Goal: Task Accomplishment & Management: Manage account settings

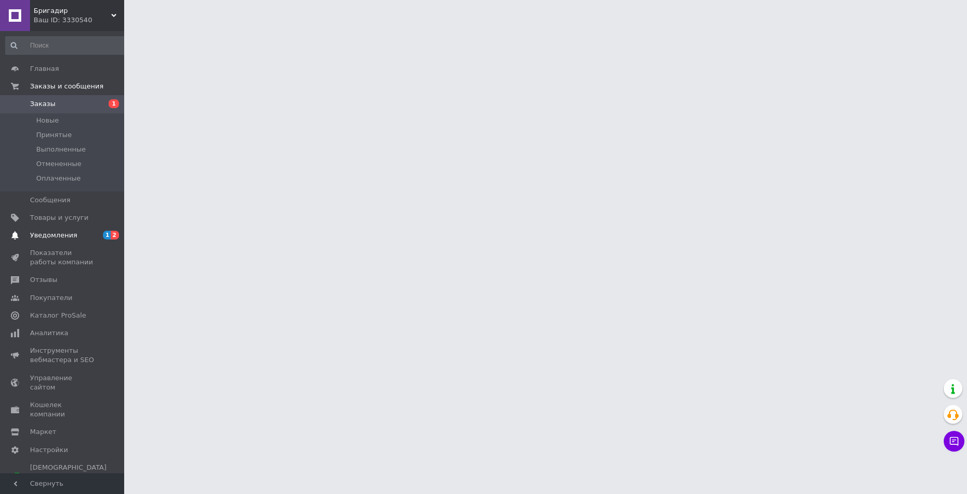
click at [117, 234] on span "2" at bounding box center [115, 235] width 8 height 9
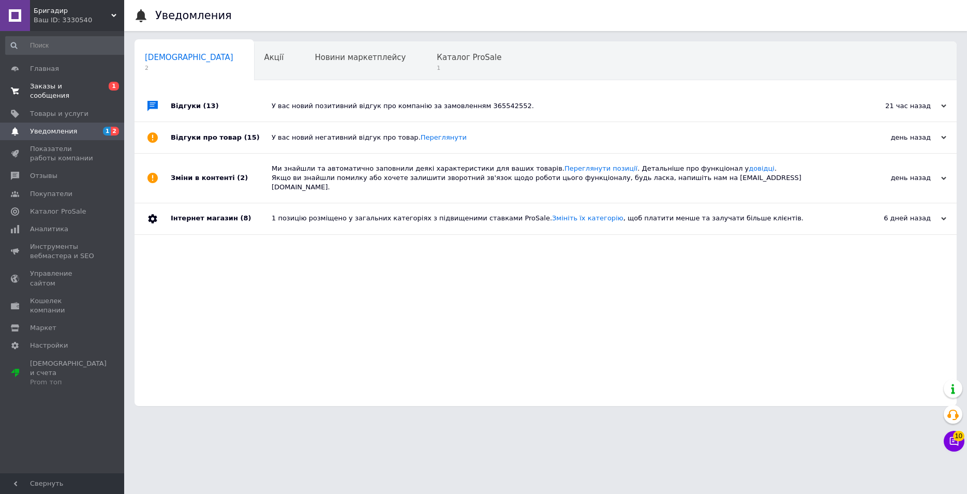
click at [106, 82] on span "0 1" at bounding box center [110, 91] width 28 height 19
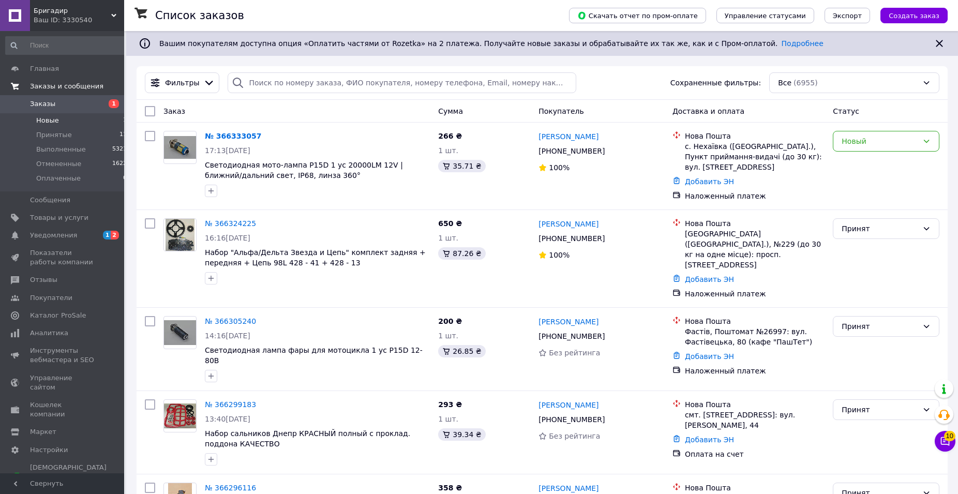
click at [82, 122] on li "Новые 1" at bounding box center [66, 120] width 133 height 14
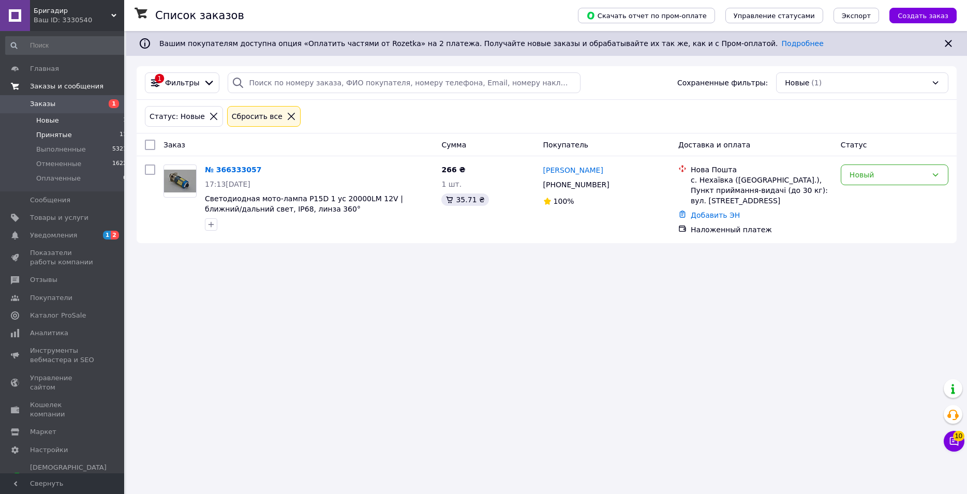
click at [89, 128] on li "Принятые 11" at bounding box center [66, 135] width 133 height 14
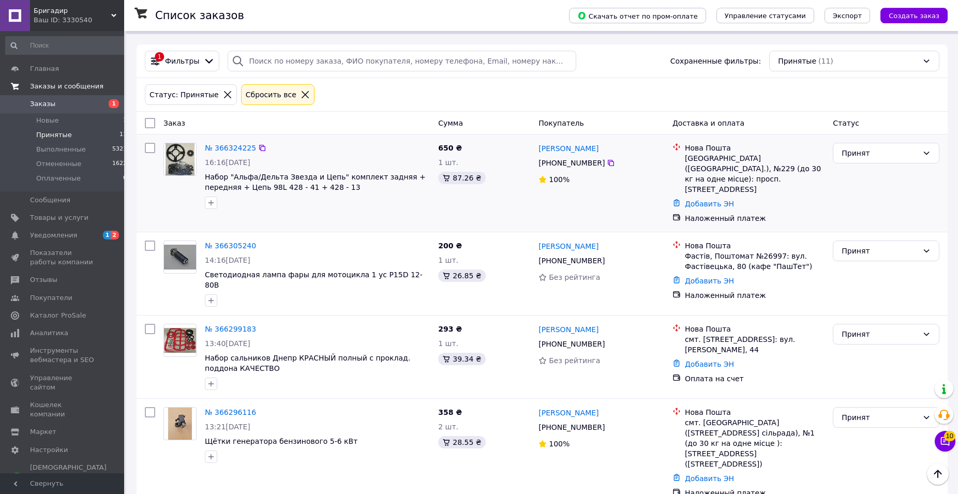
scroll to position [13, 0]
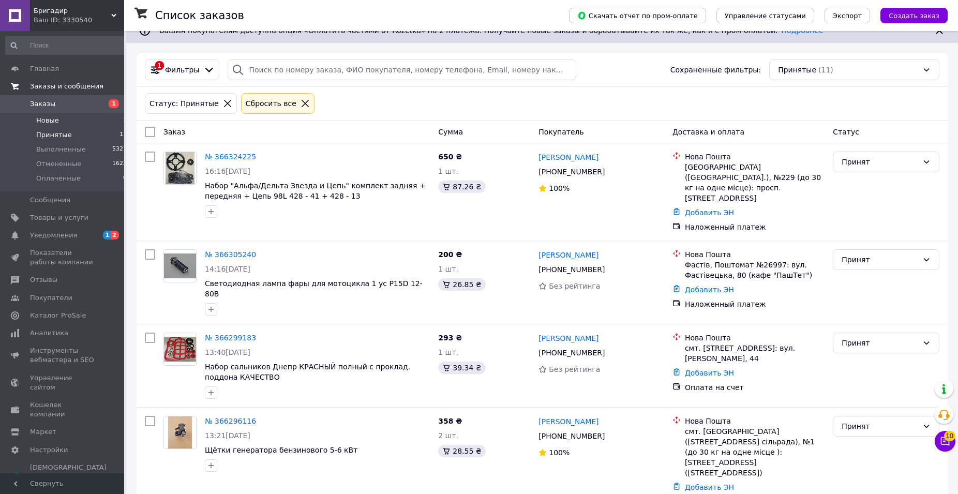
click at [104, 117] on li "Новые 1" at bounding box center [66, 120] width 133 height 14
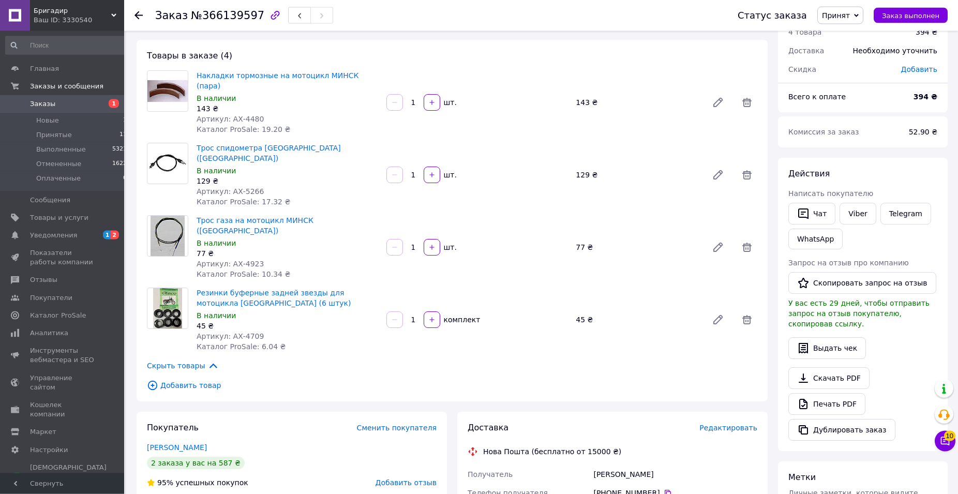
scroll to position [106, 0]
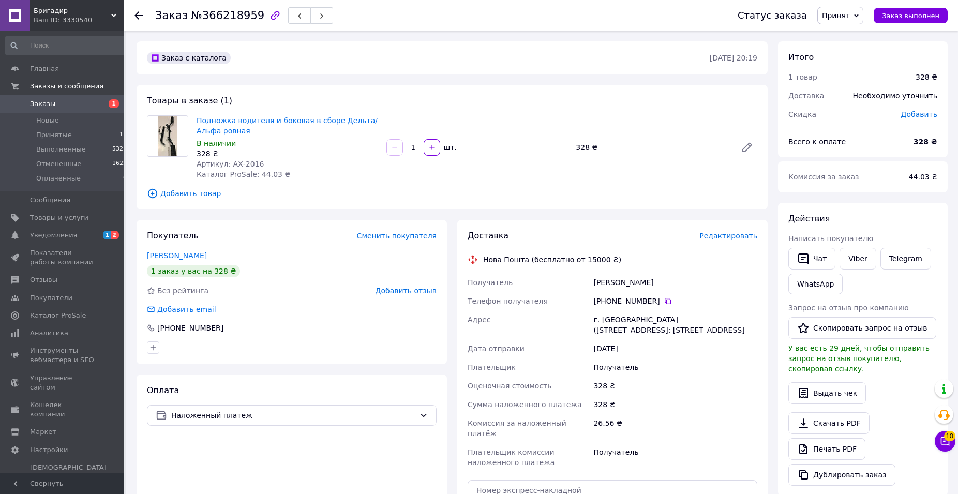
click at [395, 71] on div "Заказ с каталога 11.10.2025 • 20:19" at bounding box center [452, 57] width 631 height 33
click at [844, 18] on span "Принят" at bounding box center [836, 15] width 28 height 8
click at [844, 50] on li "Отменен" at bounding box center [845, 52] width 55 height 16
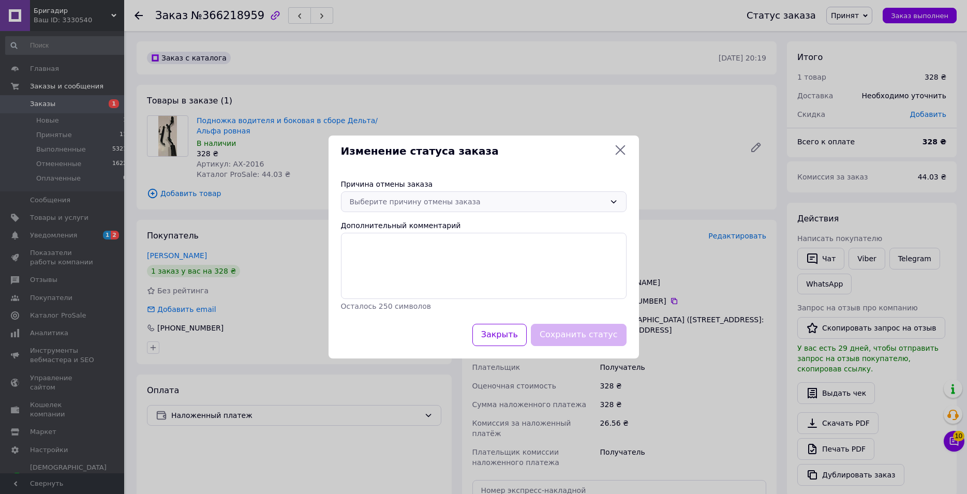
click at [447, 204] on div "Выберите причину отмены заказа" at bounding box center [478, 201] width 256 height 11
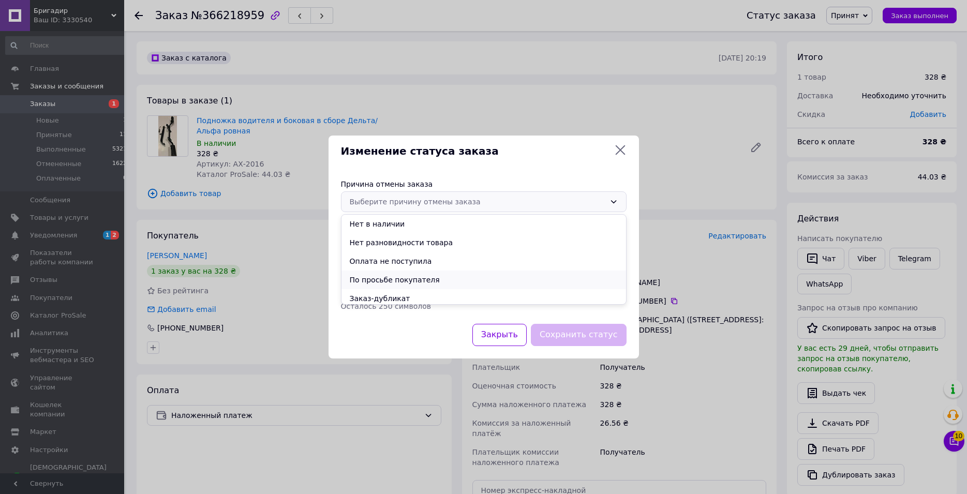
click at [419, 277] on li "По просьбе покупателя" at bounding box center [483, 280] width 285 height 19
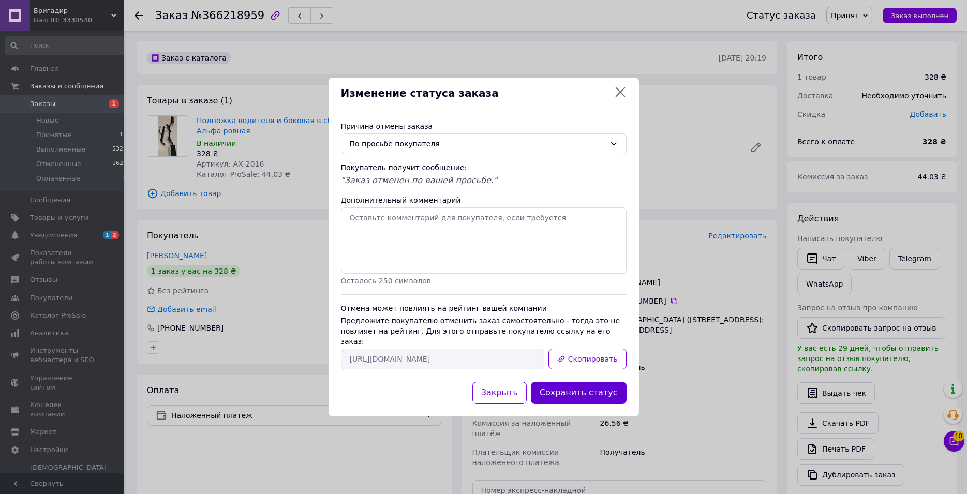
click at [581, 382] on button "Сохранить статус" at bounding box center [579, 393] width 96 height 22
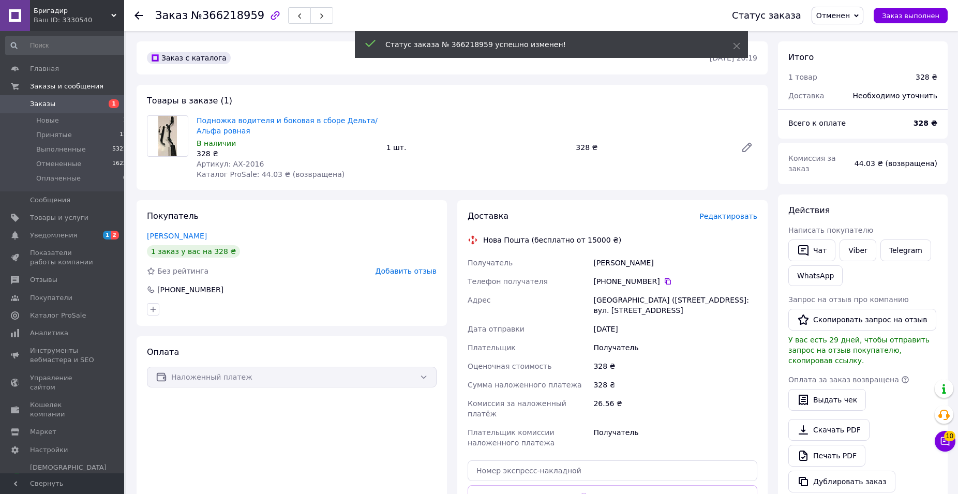
click at [396, 275] on span "Добавить отзыв" at bounding box center [406, 271] width 61 height 8
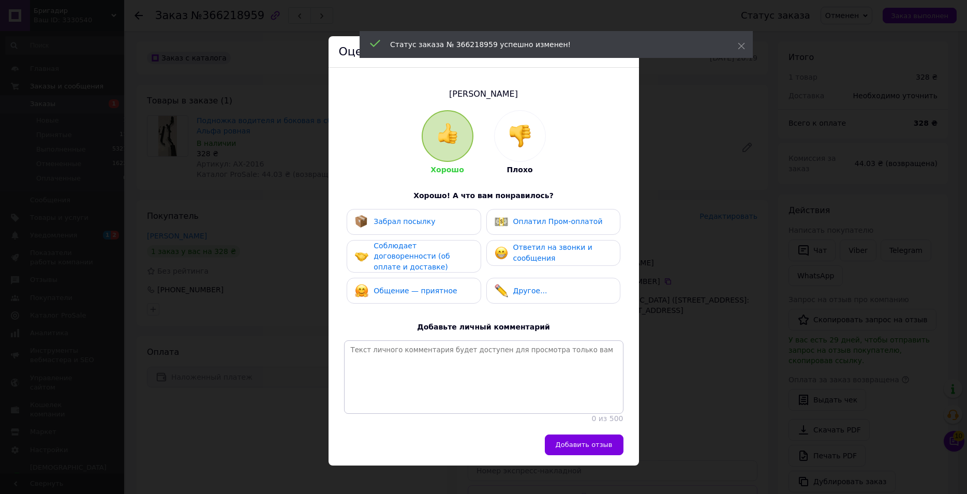
drag, startPoint x: 543, startPoint y: 137, endPoint x: 542, endPoint y: 145, distance: 7.9
click at [544, 137] on div "Хорошо Плохо Хорошо! А что вам понравилось? Забрал посылку Оплатил Пром-оплатой…" at bounding box center [483, 267] width 279 height 314
click at [526, 145] on div at bounding box center [520, 136] width 51 height 51
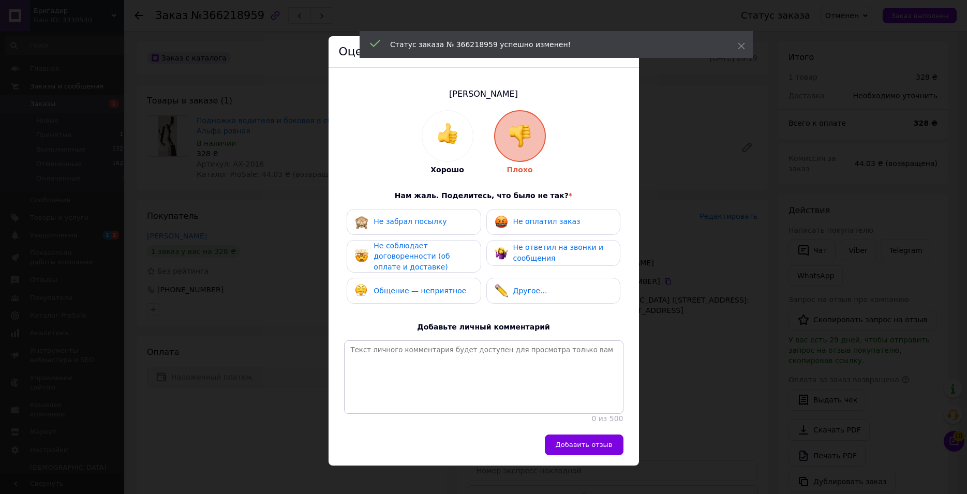
drag, startPoint x: 421, startPoint y: 297, endPoint x: 534, endPoint y: 362, distance: 130.7
click at [420, 297] on div "Общение — неприятное" at bounding box center [414, 291] width 134 height 26
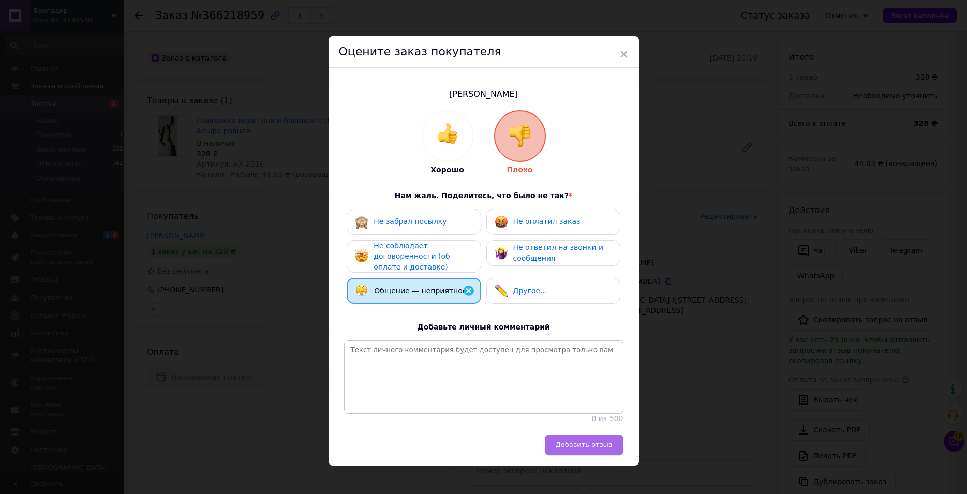
click at [589, 449] on span "Добавить отзыв" at bounding box center [584, 445] width 57 height 8
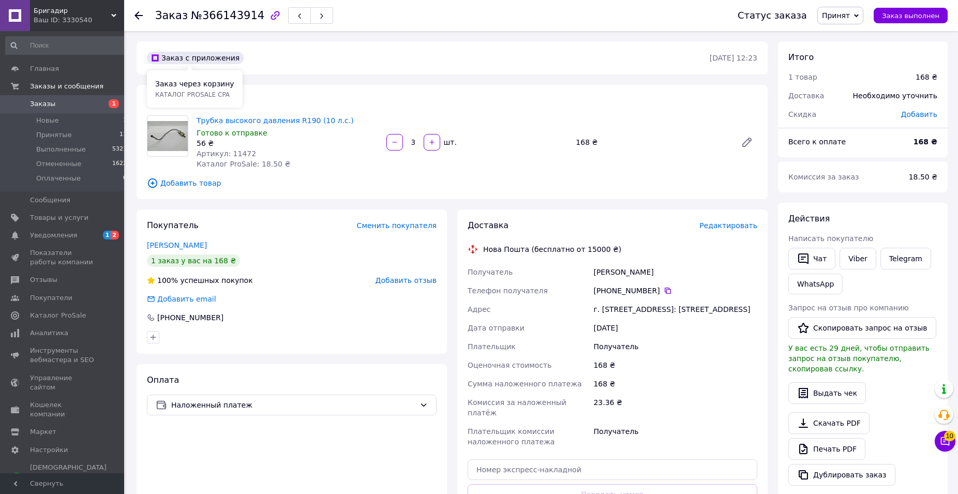
click at [349, 85] on div "Товары в заказе (1) Трубка высокого давления R190 (10 л.с.) Готово к отправке 5…" at bounding box center [452, 142] width 631 height 114
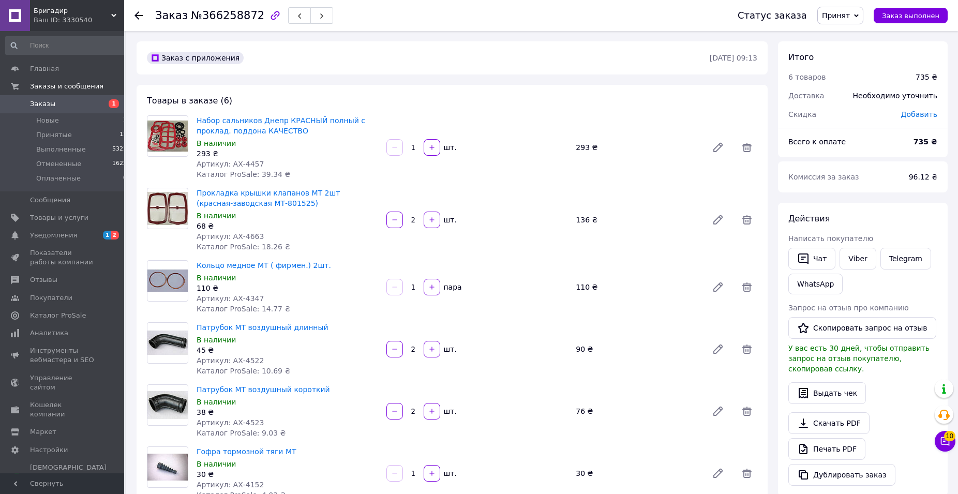
click at [388, 85] on div "Товары в заказе (6) Набор сальников Днепр КРАСНЫЙ полный c проклад. поддона КАЧ…" at bounding box center [452, 317] width 631 height 465
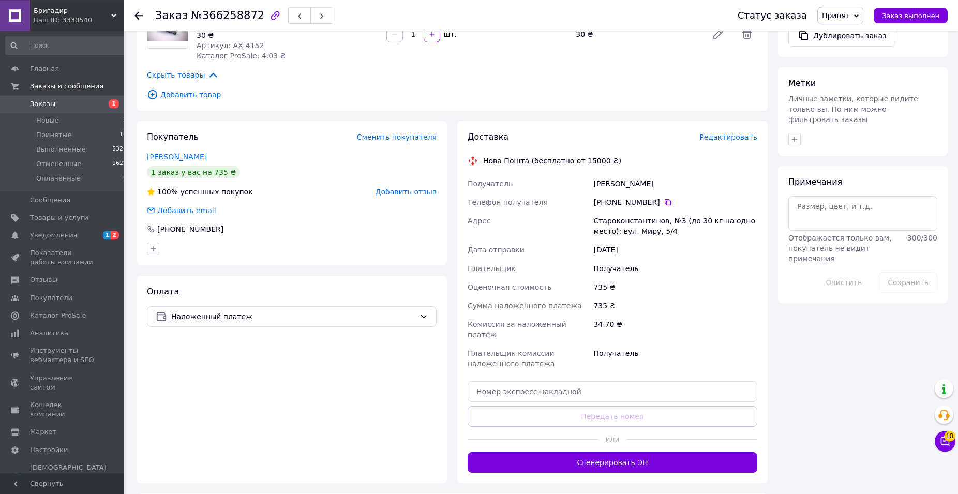
scroll to position [420, 0]
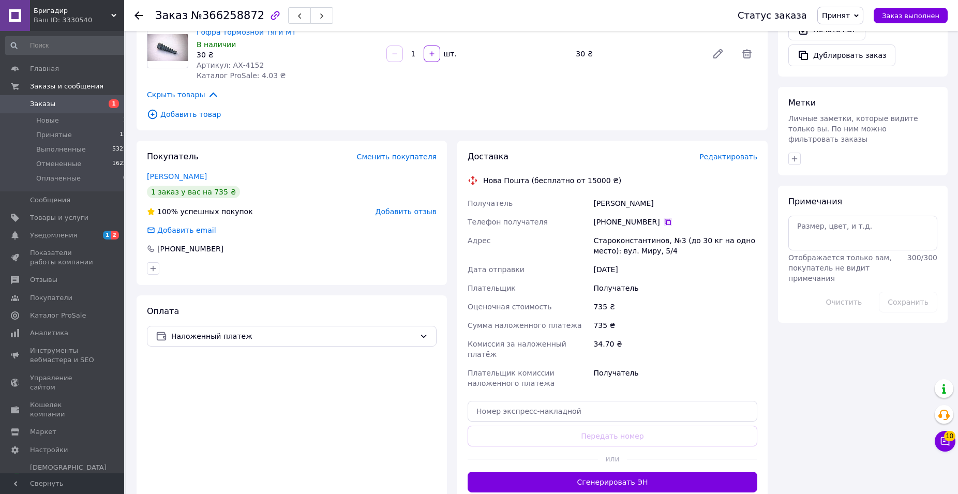
click at [664, 222] on icon at bounding box center [668, 222] width 8 height 8
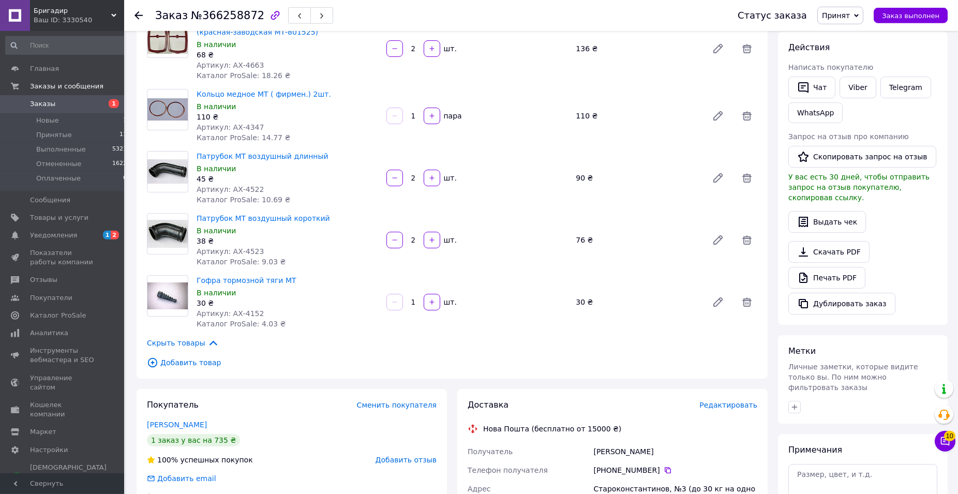
scroll to position [211, 0]
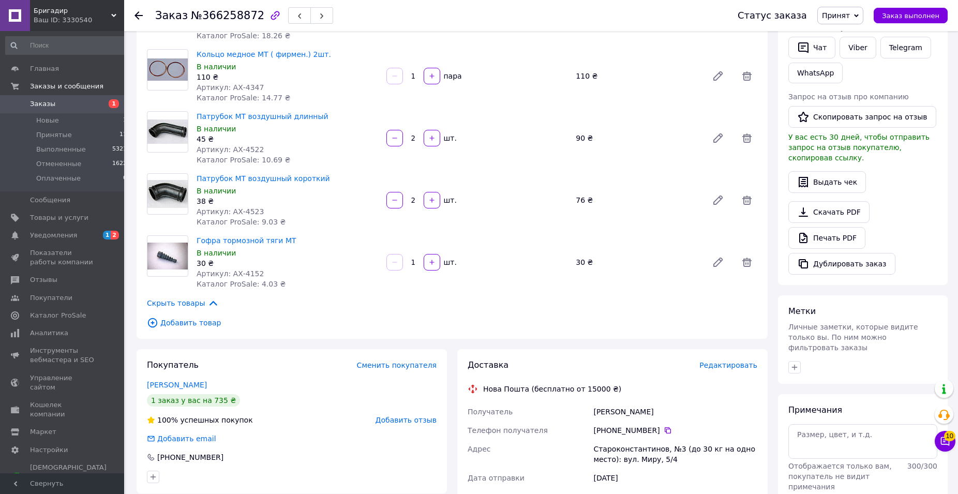
click at [939, 140] on div "Действия Написать покупателю   Чат Viber Telegram WhatsApp Запрос на отзыв про …" at bounding box center [863, 138] width 170 height 293
click at [812, 50] on button "Чат" at bounding box center [812, 48] width 47 height 22
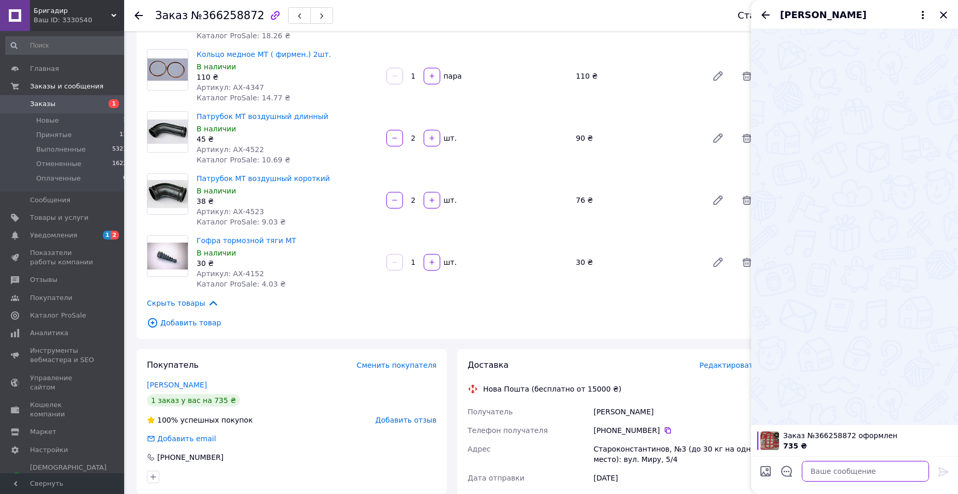
click at [831, 468] on textarea at bounding box center [865, 471] width 127 height 21
paste textarea "Вам не можливо дозвонитись, відправляти замовлення?"
type textarea "Вам не можливо дозвонитись, відправляти замовлення?"
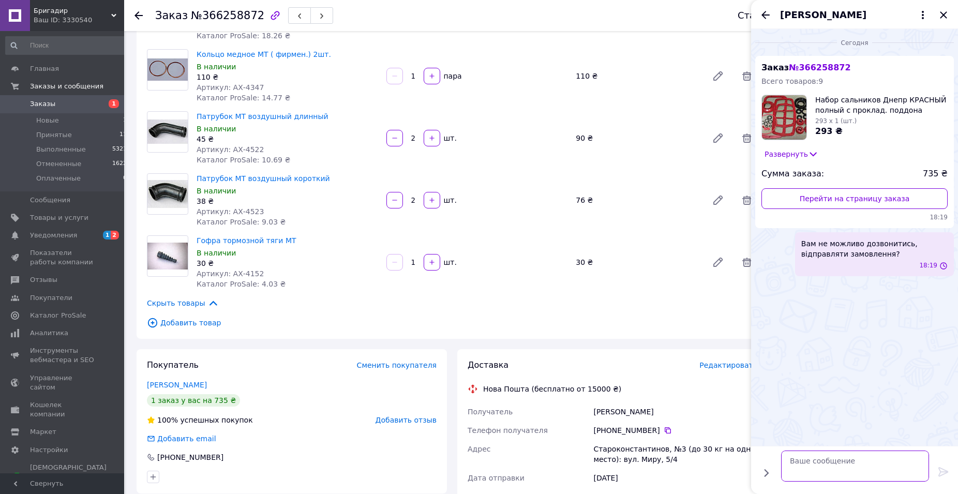
scroll to position [0, 0]
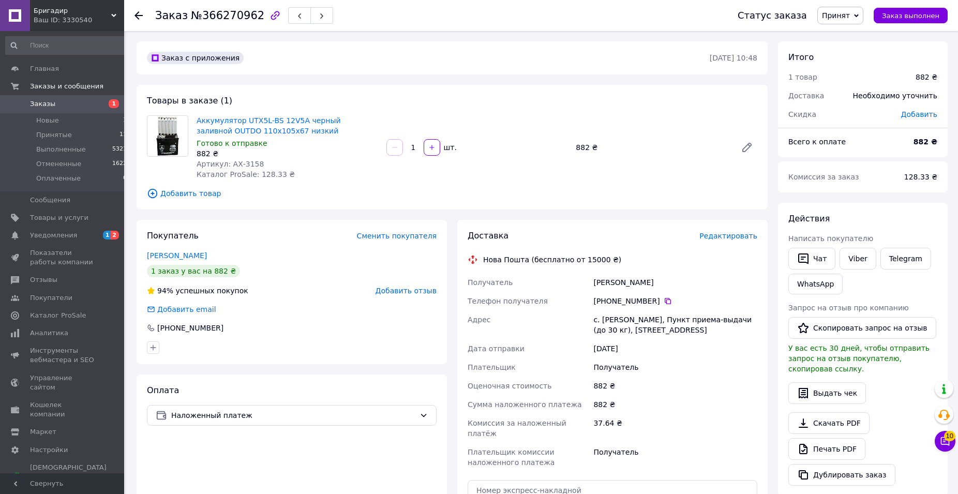
click at [444, 63] on div "Заказ с приложения" at bounding box center [427, 58] width 565 height 17
click at [163, 173] on div at bounding box center [168, 147] width 50 height 64
click at [496, 110] on div "Товары в заказе (1) Аккумулятор UTX5L-BS 12V5A черный заливной OUTDO 110x105x67…" at bounding box center [452, 147] width 631 height 125
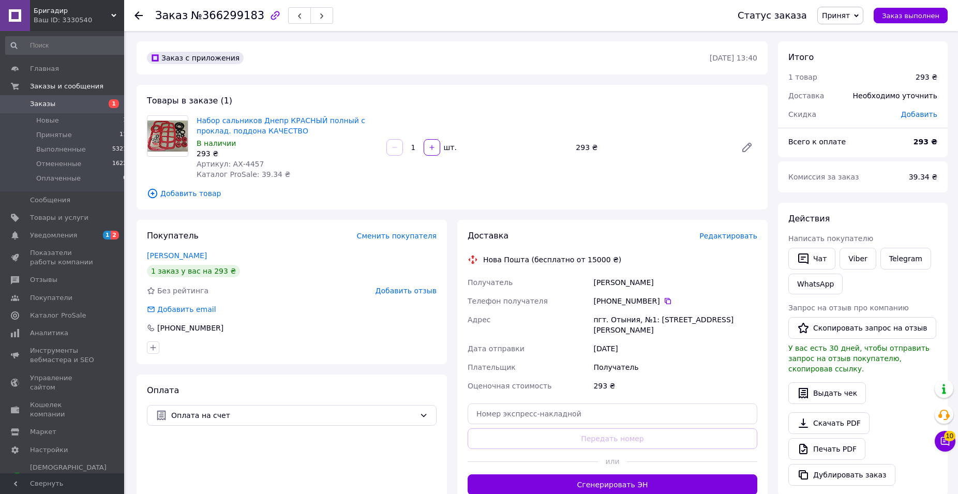
click at [507, 64] on div "Заказ с приложения" at bounding box center [427, 58] width 565 height 17
click at [519, 61] on div "Заказ с приложения" at bounding box center [427, 58] width 565 height 17
click at [472, 202] on div "Товары в заказе (1) Набор сальников Днепр КРАСНЫЙ полный c проклад. поддона КАЧ…" at bounding box center [452, 147] width 631 height 125
click at [940, 232] on div "Действия Написать покупателю   Чат Viber Telegram WhatsApp Запрос на отзыв про …" at bounding box center [863, 349] width 170 height 293
click at [829, 254] on button "Чат" at bounding box center [812, 259] width 47 height 22
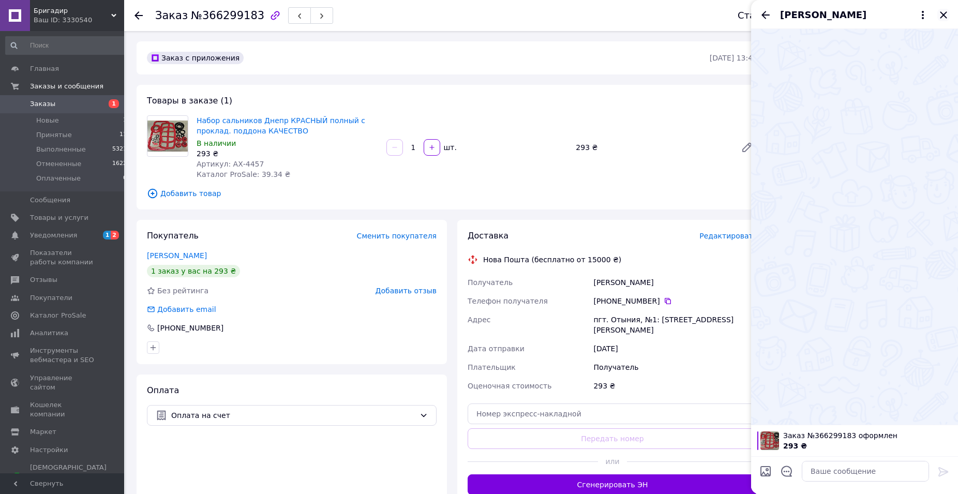
click at [943, 13] on icon "Закрыть" at bounding box center [944, 15] width 12 height 12
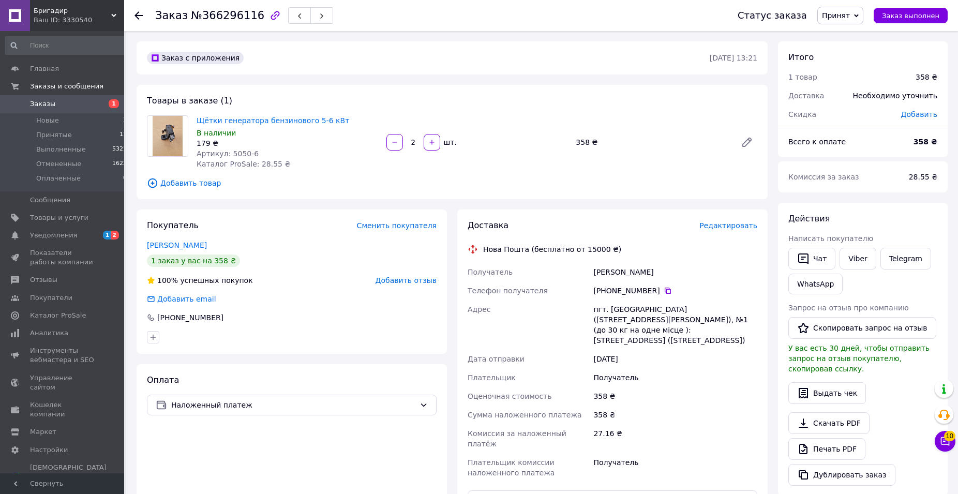
click at [666, 291] on div "+380 68 624 98 47" at bounding box center [675, 291] width 164 height 10
click at [666, 292] on div "+380 68 624 98 47" at bounding box center [675, 291] width 164 height 10
click at [664, 292] on icon at bounding box center [668, 291] width 8 height 8
click at [800, 251] on button "Чат" at bounding box center [812, 259] width 47 height 22
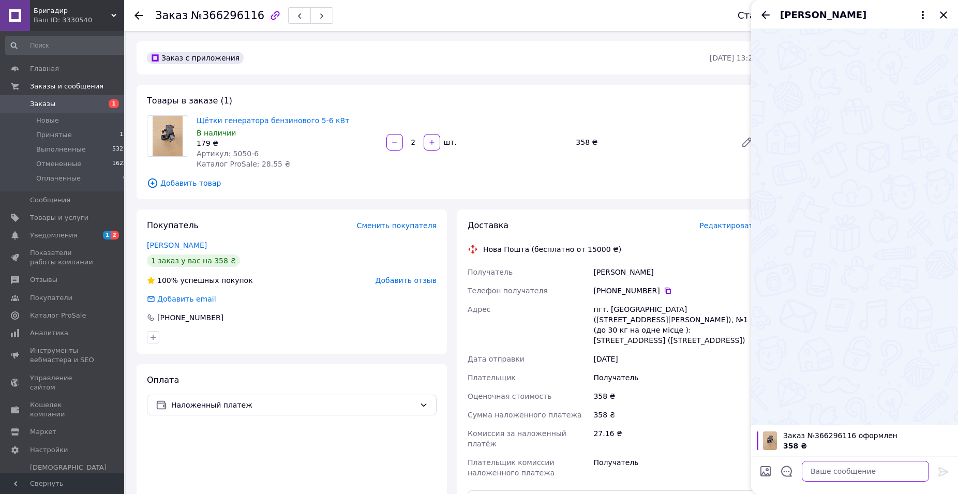
click at [834, 474] on textarea at bounding box center [865, 471] width 127 height 21
paste textarea "Вам не можливо дозвонитись, відправляти замовлення?"
type textarea "Вам не можливо дозвонитись, відправляти замовлення?"
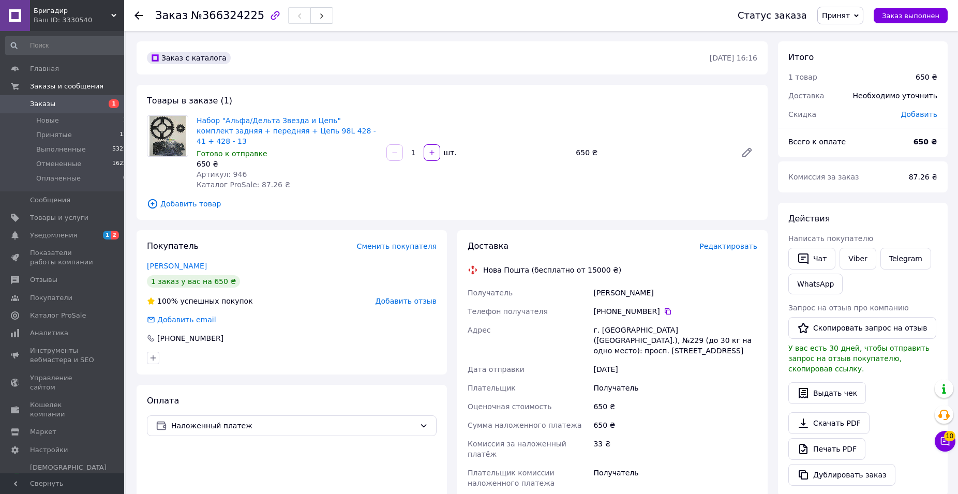
click at [623, 71] on div "Заказ с каталога 12.10.2025 • 16:16" at bounding box center [452, 57] width 631 height 33
drag, startPoint x: 849, startPoint y: 14, endPoint x: 851, endPoint y: 28, distance: 13.6
click at [850, 14] on span "Принят" at bounding box center [836, 15] width 28 height 8
click at [845, 53] on li "Отменен" at bounding box center [845, 52] width 55 height 16
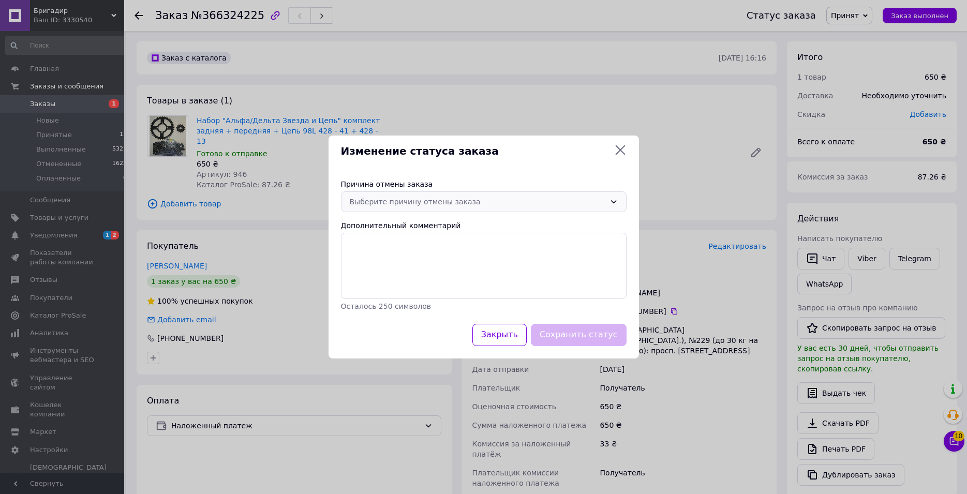
click at [460, 202] on div "Выберите причину отмены заказа" at bounding box center [478, 201] width 256 height 11
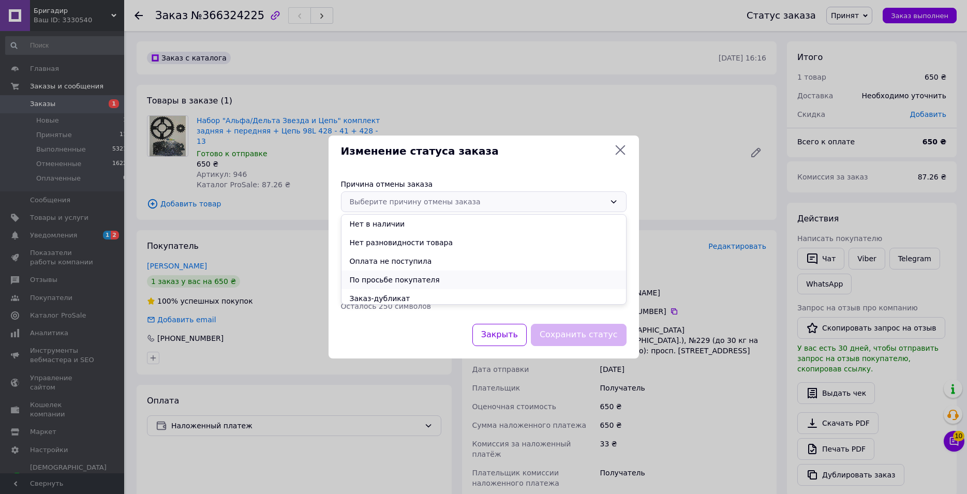
click at [418, 282] on li "По просьбе покупателя" at bounding box center [483, 280] width 285 height 19
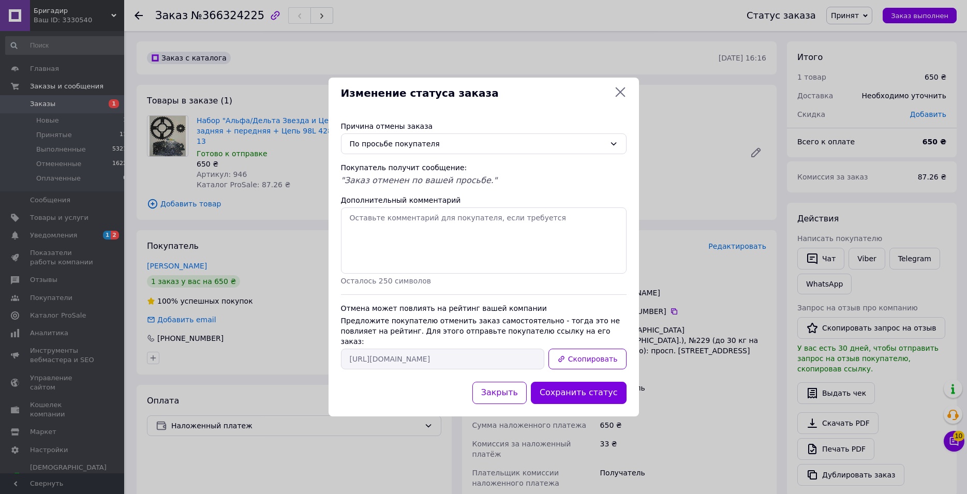
click at [582, 378] on div "Причина отмены заказа По просьбе покупателя Покупатель получит сообщение: "Зака…" at bounding box center [484, 245] width 310 height 273
drag, startPoint x: 575, startPoint y: 386, endPoint x: 548, endPoint y: 368, distance: 32.4
click at [575, 387] on button "Сохранить статус" at bounding box center [579, 393] width 96 height 22
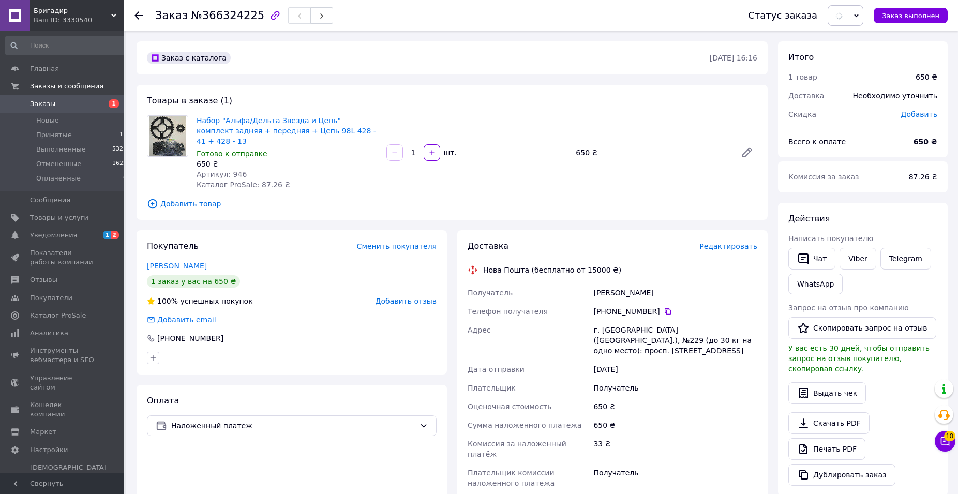
click at [410, 297] on span "Добавить отзыв" at bounding box center [406, 301] width 61 height 8
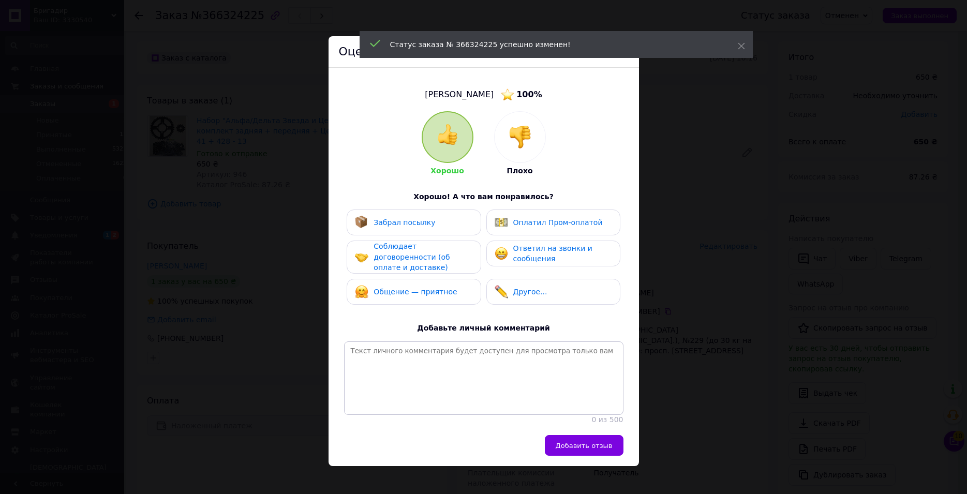
click at [517, 167] on span "Плохо" at bounding box center [520, 171] width 26 height 8
click at [508, 157] on div at bounding box center [520, 137] width 51 height 51
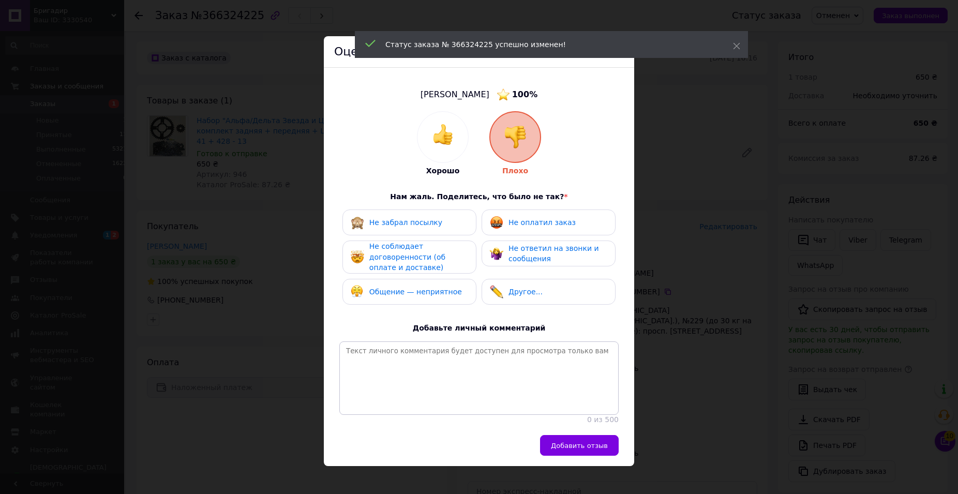
click at [443, 258] on span "Не соблюдает договоренности (об оплате и доставке)" at bounding box center [407, 256] width 76 height 29
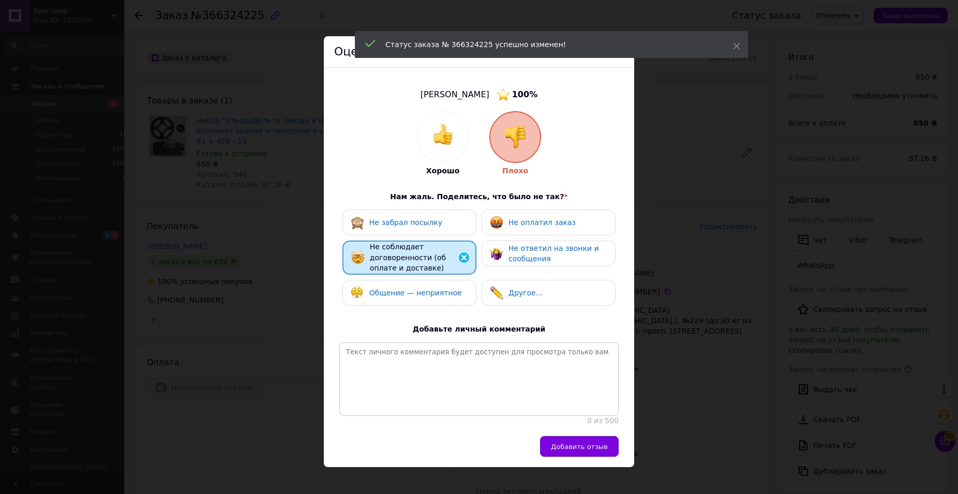
drag, startPoint x: 566, startPoint y: 469, endPoint x: 567, endPoint y: 464, distance: 5.3
click at [566, 451] on span "Добавить отзыв" at bounding box center [579, 447] width 57 height 8
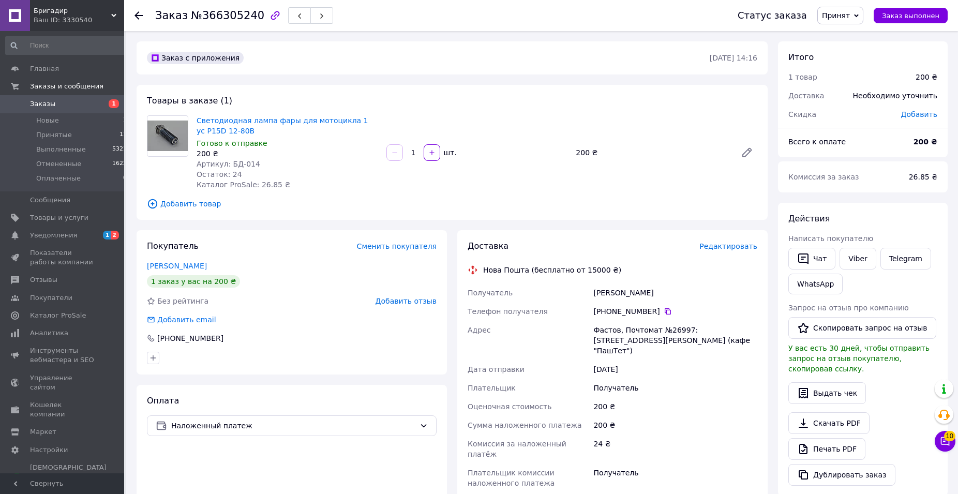
click at [943, 209] on div "Действия Написать покупателю   Чат Viber Telegram WhatsApp Запрос на отзыв про …" at bounding box center [863, 349] width 170 height 293
click at [554, 52] on div "Заказ с приложения" at bounding box center [427, 58] width 565 height 17
click at [953, 131] on div "Заказ №366305240 Статус заказа Принят Выполнен Отменен Оплаченный Заказ выполне…" at bounding box center [542, 392] width 832 height 722
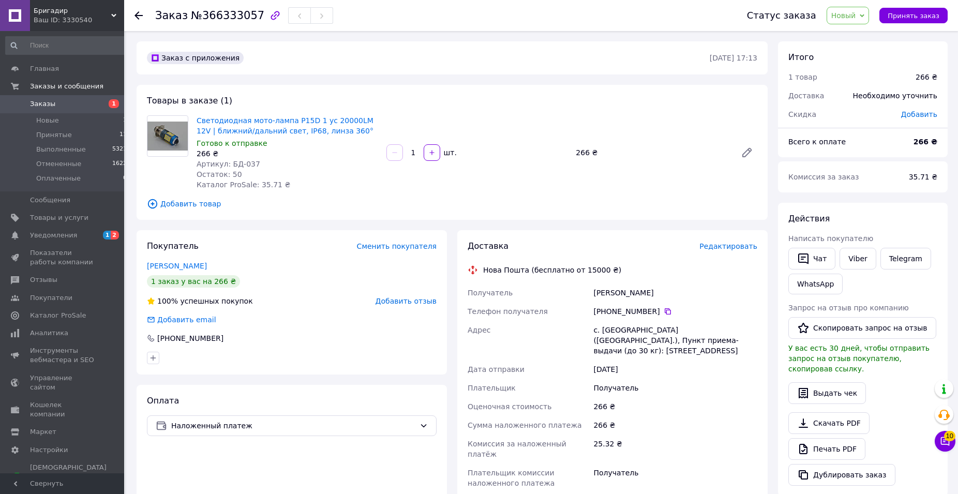
click at [570, 114] on div "Светодиодная мото-лампа P15D 1 ус 20000LM 12V | ближний/дальний свет, IP68, лин…" at bounding box center [476, 152] width 569 height 79
click at [665, 310] on icon at bounding box center [668, 311] width 6 height 6
click at [928, 267] on div "Чат Viber Telegram WhatsApp" at bounding box center [862, 271] width 153 height 51
click at [815, 261] on button "Чат" at bounding box center [812, 259] width 47 height 22
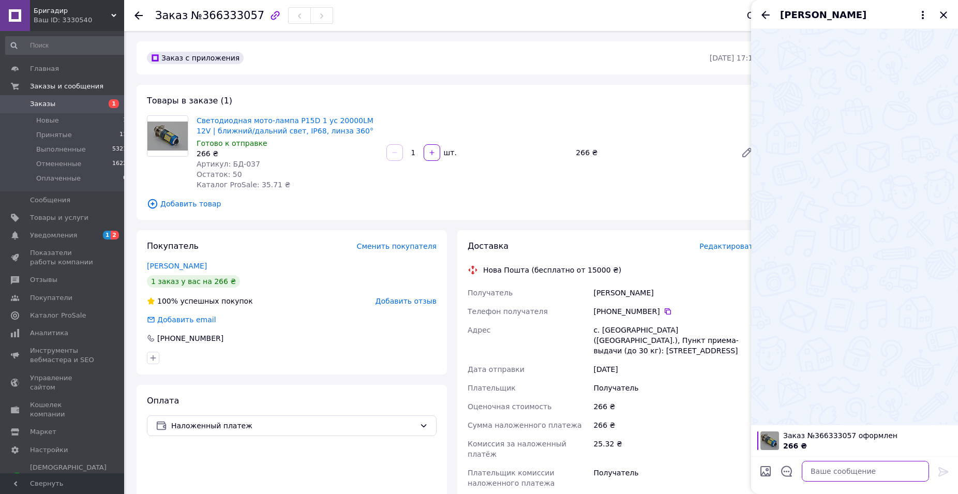
click at [827, 471] on textarea at bounding box center [865, 471] width 127 height 21
paste textarea "Вам не можливо дозвонитись, відправляти замовлення?"
type textarea "Вам не можливо дозвонитись, відправляти замовлення?"
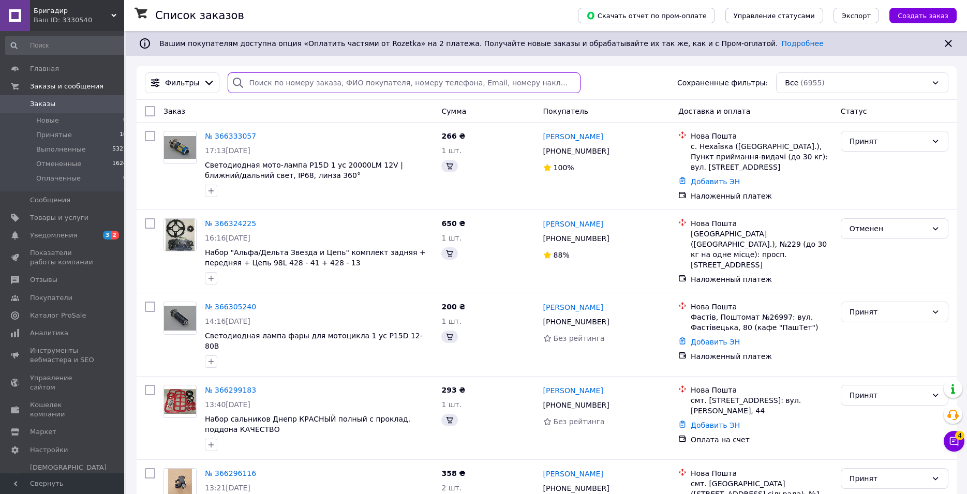
click at [301, 83] on input "search" at bounding box center [404, 82] width 352 height 21
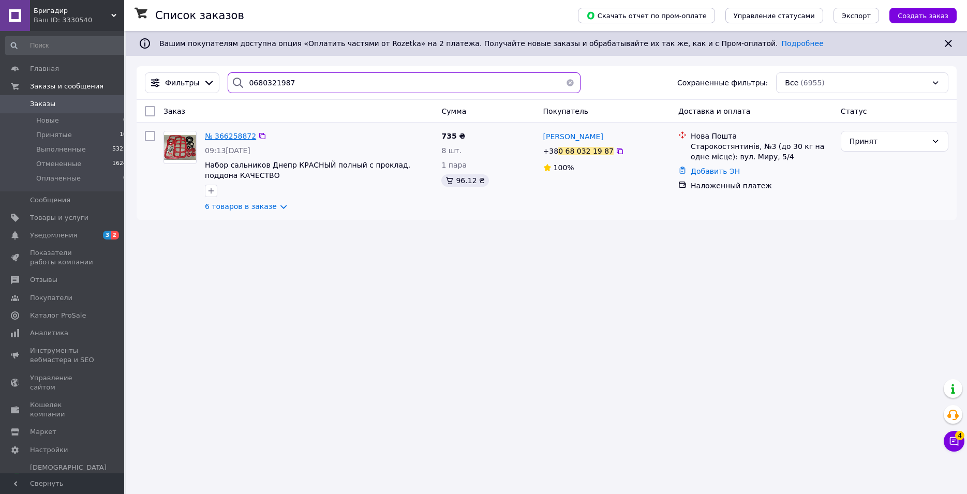
type input "0680321987"
click at [233, 140] on span "№ 366258872" at bounding box center [230, 136] width 51 height 8
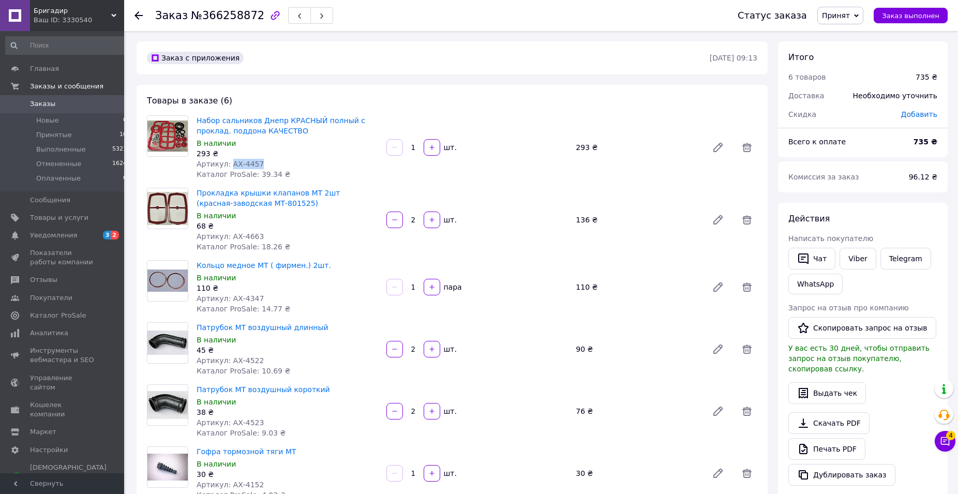
drag, startPoint x: 256, startPoint y: 159, endPoint x: 229, endPoint y: 160, distance: 26.9
click at [229, 160] on div "Артикул: АХ-4457" at bounding box center [288, 164] width 182 height 10
copy span "АХ-4457"
click at [302, 150] on div "293 ₴" at bounding box center [288, 153] width 182 height 10
drag, startPoint x: 304, startPoint y: 128, endPoint x: 196, endPoint y: 117, distance: 108.2
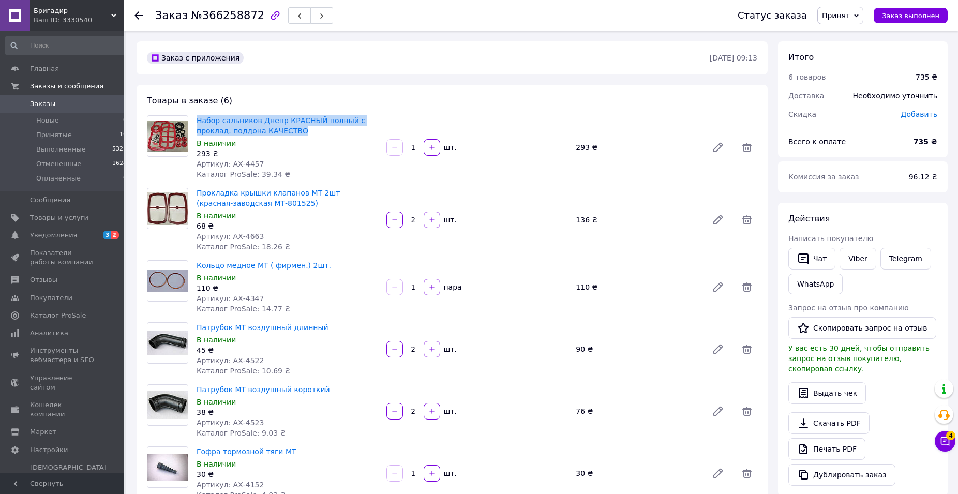
click at [196, 117] on div "Набор сальников Днепр КРАСНЫЙ полный c проклад. поддона КАЧЕСТВО В наличии 293 …" at bounding box center [287, 147] width 190 height 68
copy link "Набор сальников Днепр КРАСНЫЙ полный c проклад. поддона КАЧЕСТВО"
drag, startPoint x: 241, startPoint y: 232, endPoint x: 227, endPoint y: 232, distance: 14.0
click at [227, 232] on div "Артикул: АХ-4663" at bounding box center [288, 236] width 182 height 10
copy span "АХ-4663"
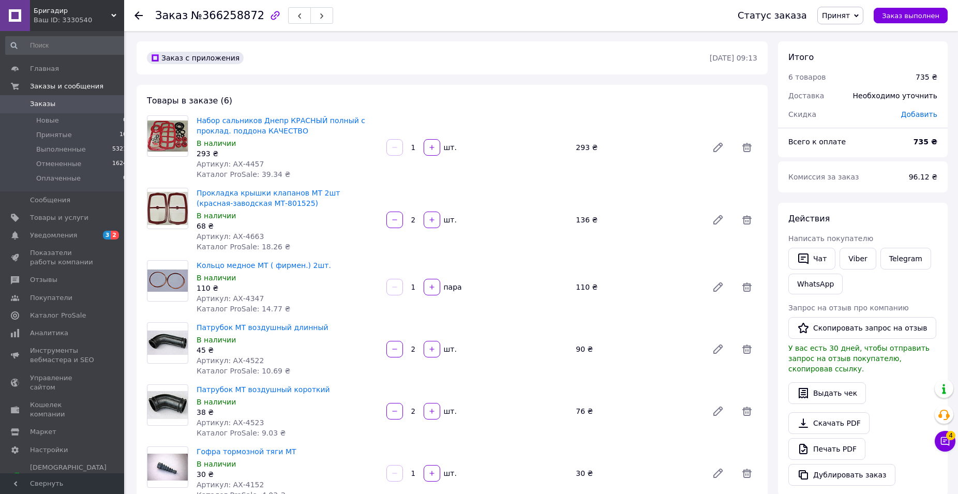
click at [308, 207] on span "Прокладка крышки клапанов МТ 2шт (красная-заводская МТ-801525)" at bounding box center [288, 198] width 182 height 21
drag, startPoint x: 276, startPoint y: 197, endPoint x: 197, endPoint y: 189, distance: 79.0
click at [197, 189] on span "Прокладка крышки клапанов МТ 2шт (красная-заводская МТ-801525)" at bounding box center [288, 198] width 182 height 21
copy link "Прокладка крышки клапанов МТ 2шт (красная-заводская МТ-801525)"
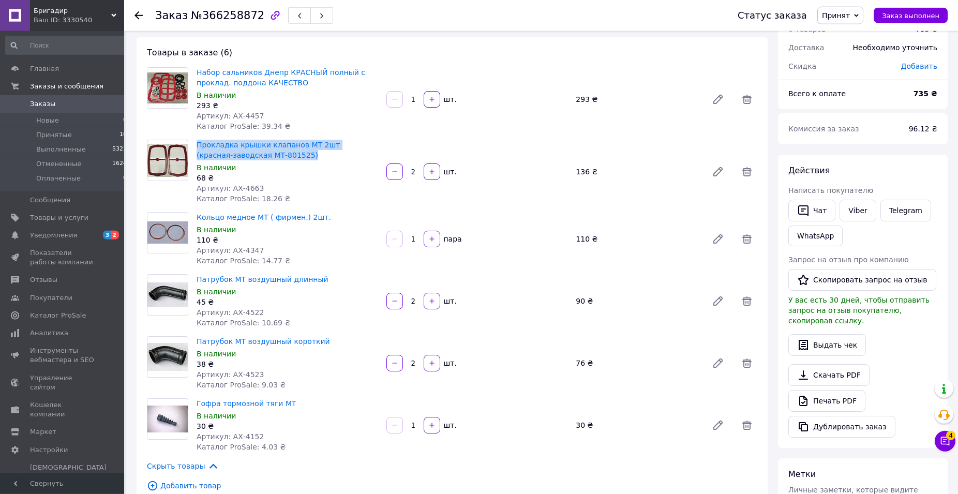
scroll to position [53, 0]
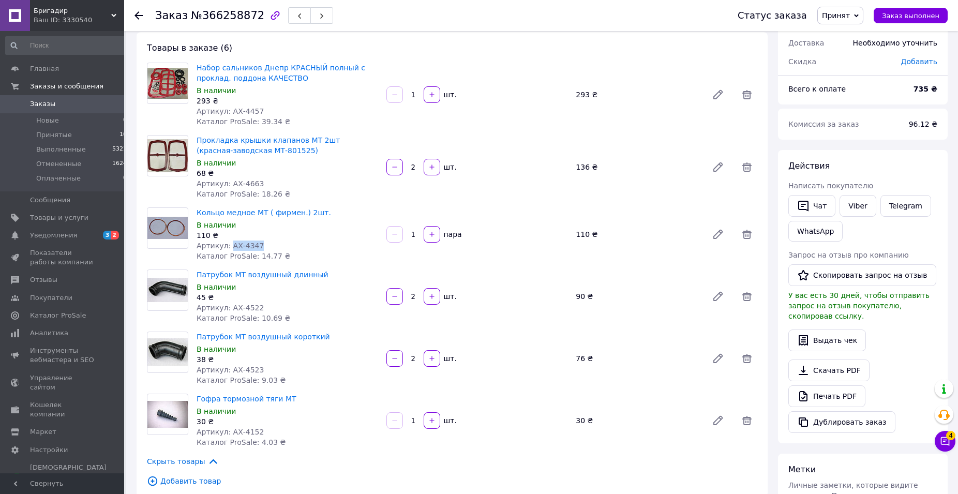
copy span "АХ-4347"
drag, startPoint x: 261, startPoint y: 243, endPoint x: 228, endPoint y: 241, distance: 33.2
click at [228, 241] on div "Артикул: АХ-4347" at bounding box center [288, 246] width 182 height 10
click at [303, 231] on div "110 ₴" at bounding box center [288, 235] width 182 height 10
drag, startPoint x: 290, startPoint y: 210, endPoint x: 196, endPoint y: 210, distance: 94.2
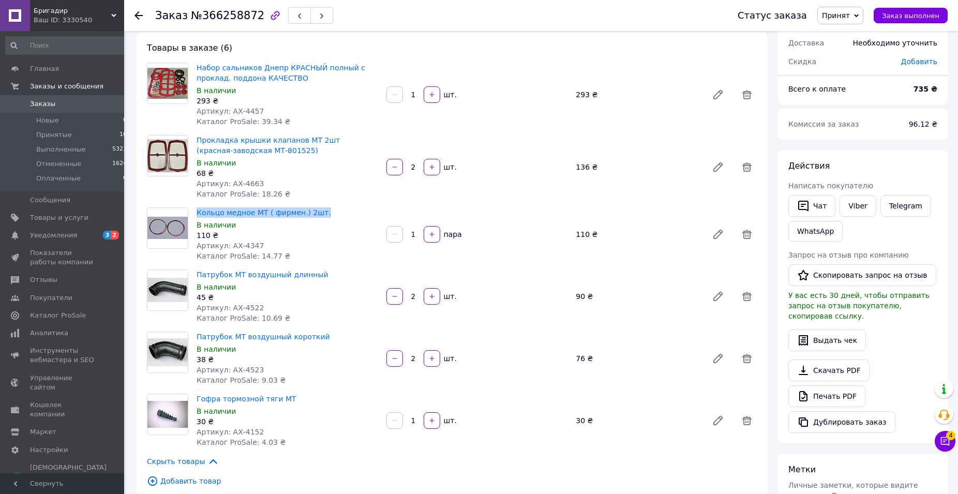
click at [196, 210] on div "Кольцо медное МТ ( фирмен.) 2шт. В наличии 110 ₴ Артикул: АХ-4347 Каталог ProSa…" at bounding box center [287, 234] width 190 height 58
copy link "Кольцо медное МТ ( фирмен.) 2шт."
drag, startPoint x: 249, startPoint y: 308, endPoint x: 229, endPoint y: 308, distance: 20.2
click at [229, 308] on div "Артикул: АХ-4522" at bounding box center [288, 308] width 182 height 10
copy span "АХ-4522"
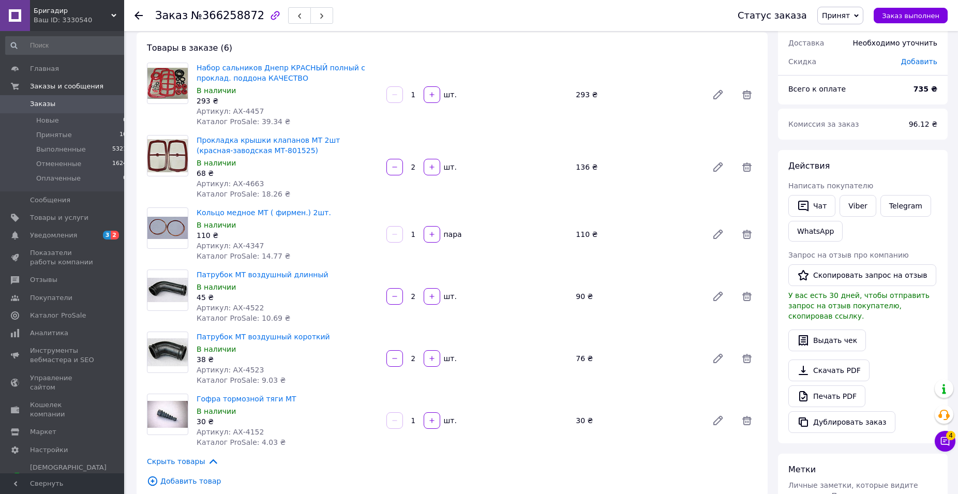
click at [310, 290] on div "В наличии" at bounding box center [288, 287] width 182 height 10
drag, startPoint x: 325, startPoint y: 275, endPoint x: 194, endPoint y: 269, distance: 131.6
click at [194, 269] on div "Патрубок МТ воздушный длинный В наличии 45 ₴ Артикул: АХ-4522 Каталог ProSale: …" at bounding box center [287, 296] width 190 height 58
copy link "Патрубок МТ воздушный длинный"
drag, startPoint x: 260, startPoint y: 370, endPoint x: 228, endPoint y: 369, distance: 32.1
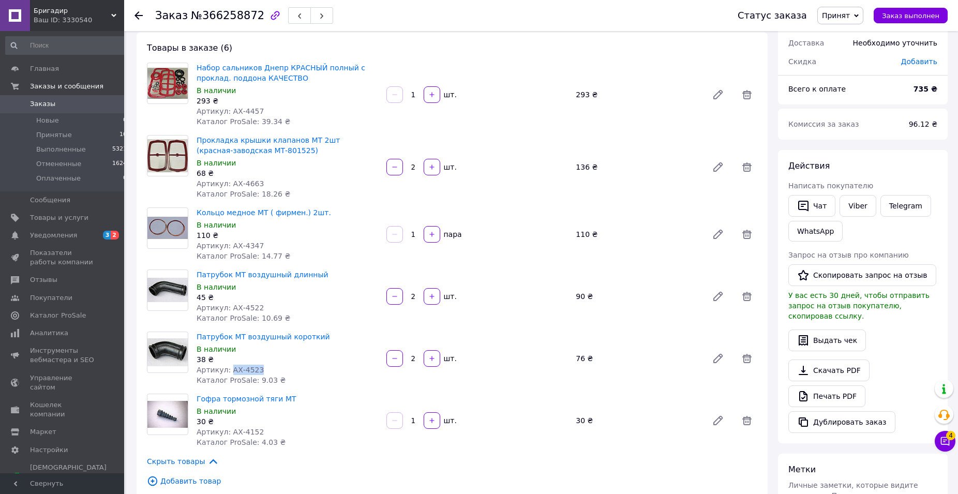
click at [228, 369] on div "Артикул: АХ-4523" at bounding box center [288, 370] width 182 height 10
copy span "АХ-4523"
click at [297, 373] on div "Артикул: АХ-4523" at bounding box center [288, 370] width 182 height 10
drag, startPoint x: 311, startPoint y: 336, endPoint x: 198, endPoint y: 336, distance: 112.8
click at [198, 336] on span "Патрубок МТ воздушный короткий" at bounding box center [288, 337] width 182 height 10
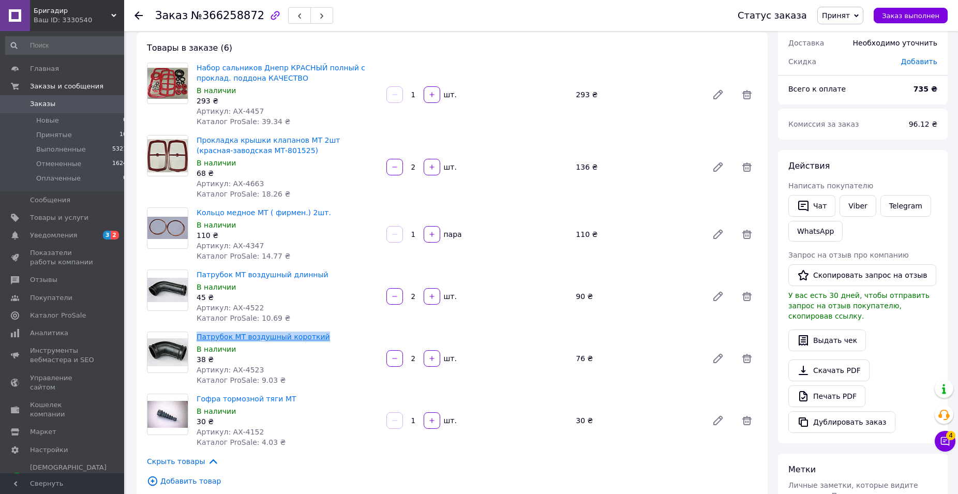
copy link "Патрубок МТ воздушный короткий"
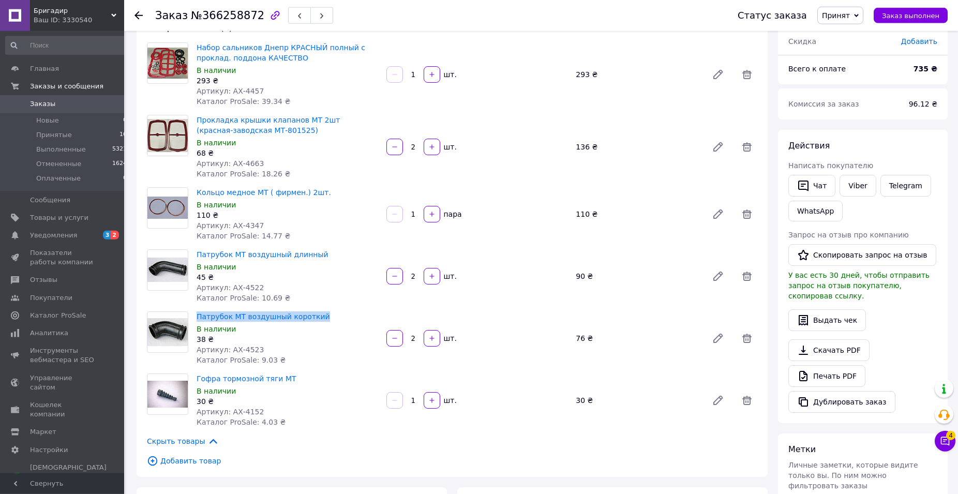
scroll to position [106, 0]
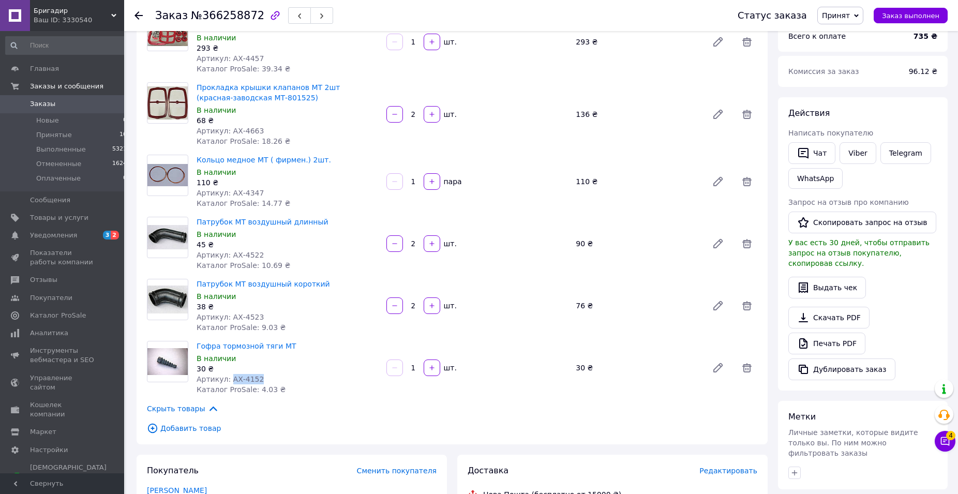
drag, startPoint x: 259, startPoint y: 378, endPoint x: 228, endPoint y: 379, distance: 31.1
click at [228, 379] on div "Артикул: АХ-4152" at bounding box center [288, 379] width 182 height 10
click at [307, 357] on div "В наличии" at bounding box center [288, 358] width 182 height 10
drag, startPoint x: 251, startPoint y: 345, endPoint x: 194, endPoint y: 346, distance: 57.4
click at [194, 346] on div "Гофра тормозной тяги МТ В наличии 30 ₴ Артикул: АХ-4152 Каталог ProSale: 4.03 ₴" at bounding box center [287, 368] width 190 height 58
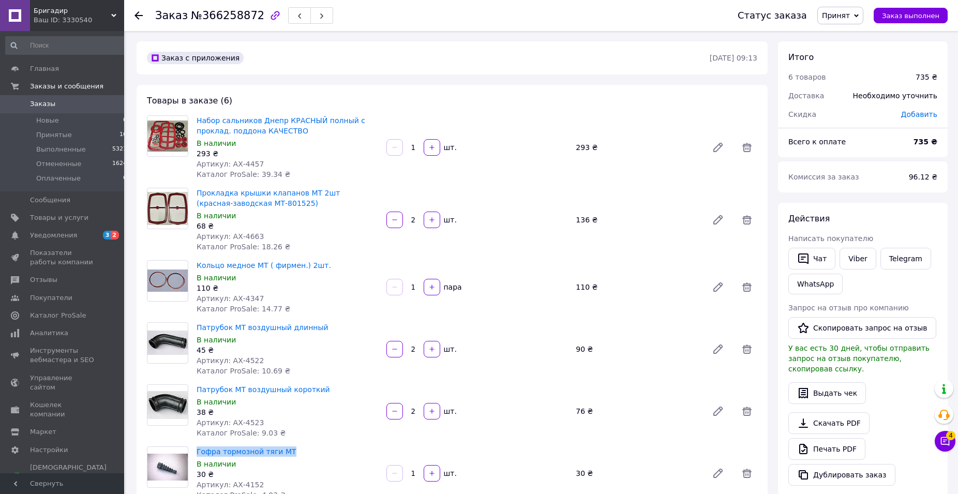
scroll to position [422, 0]
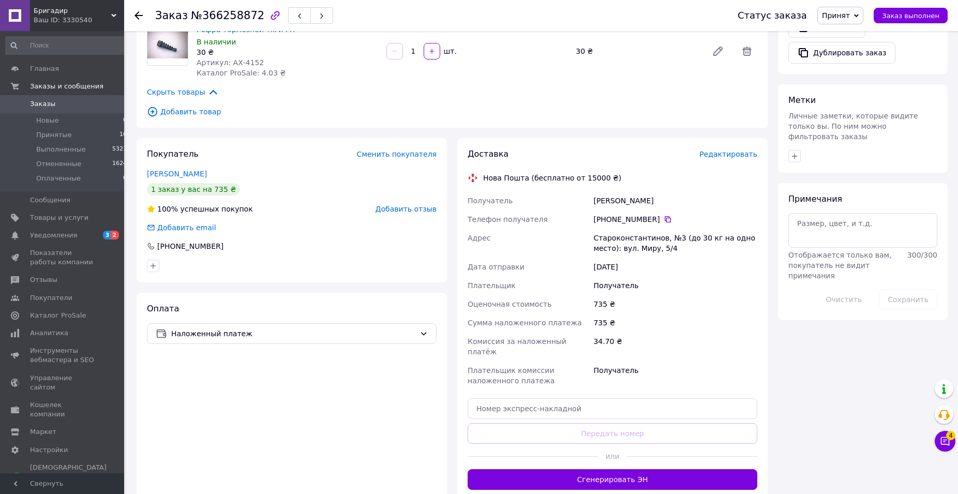
click at [608, 200] on div "декалюк олег" at bounding box center [675, 200] width 168 height 19
click at [606, 234] on div "Староконстантинов, №3 (до 30 кг на одно место): вул. Миру, 5/4" at bounding box center [675, 243] width 168 height 29
click at [665, 220] on icon at bounding box center [668, 219] width 6 height 6
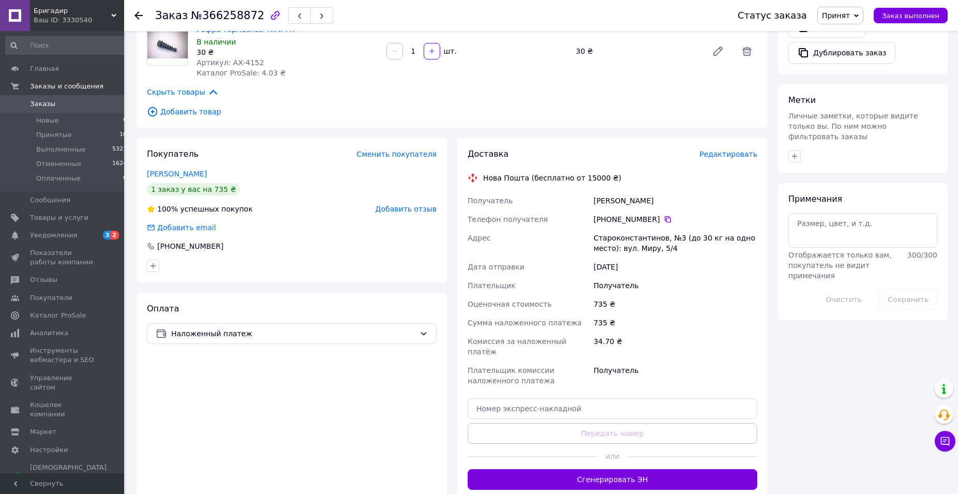
click at [660, 213] on div "+380 68 032 19 87" at bounding box center [675, 219] width 168 height 19
click at [664, 219] on icon at bounding box center [668, 219] width 8 height 8
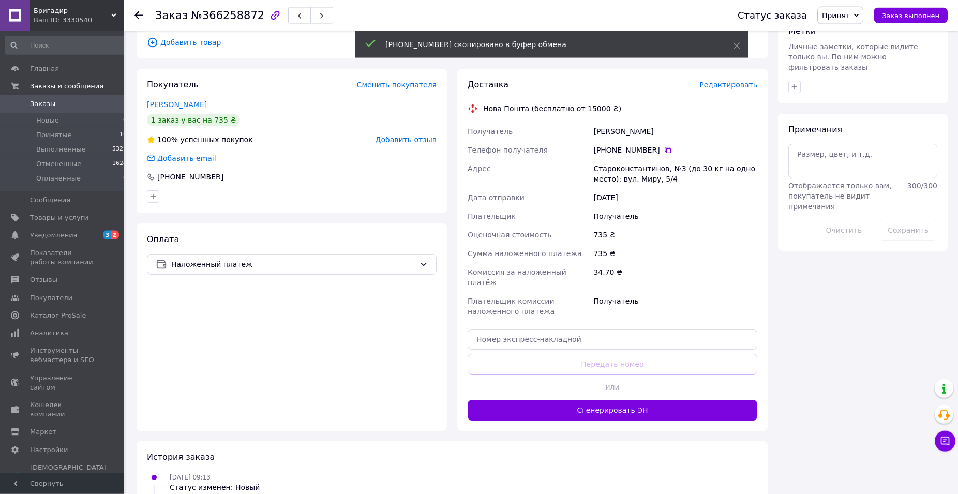
scroll to position [314, 0]
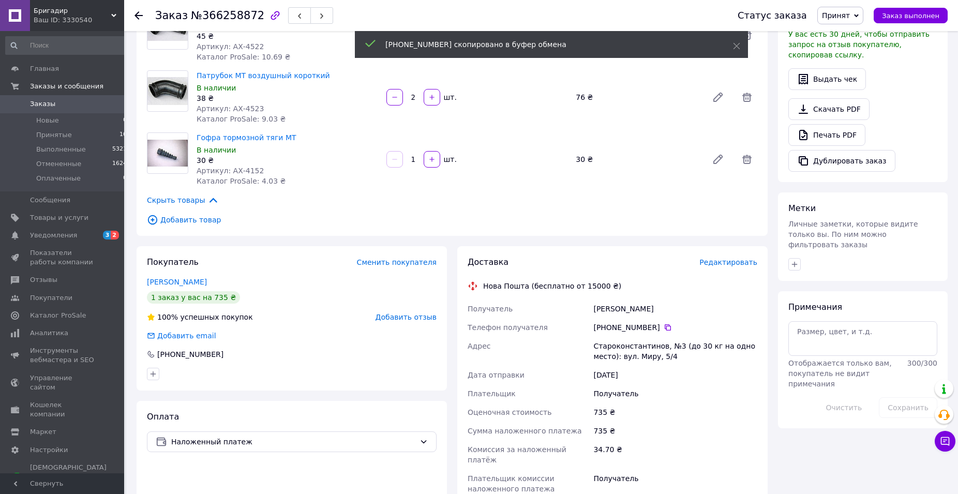
click at [659, 363] on div "Староконстантинов, №3 (до 30 кг на одно место): вул. Миру, 5/4" at bounding box center [675, 351] width 168 height 29
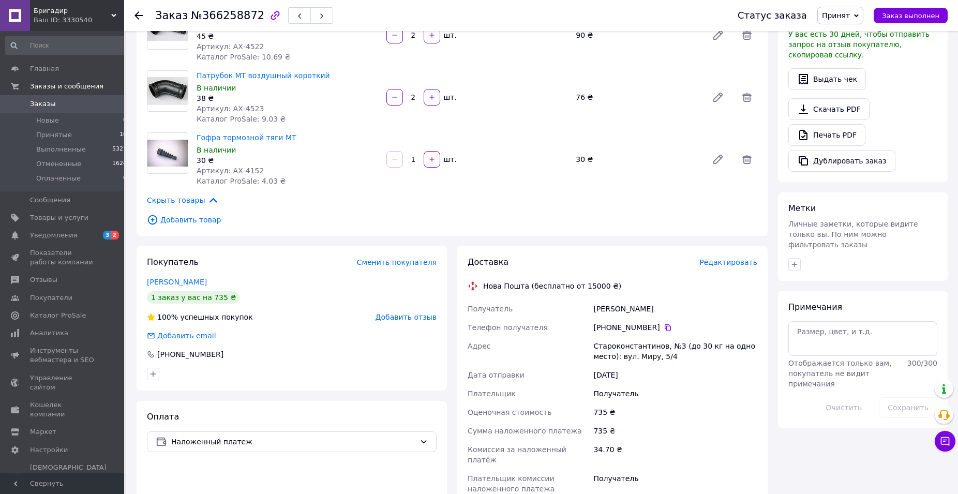
click at [614, 308] on div "декалюк олег" at bounding box center [675, 309] width 168 height 19
click at [636, 307] on div "декалюк олег" at bounding box center [675, 309] width 168 height 19
click at [614, 350] on div "Староконстантинов, №3 (до 30 кг на одно место): вул. Миру, 5/4" at bounding box center [675, 351] width 168 height 29
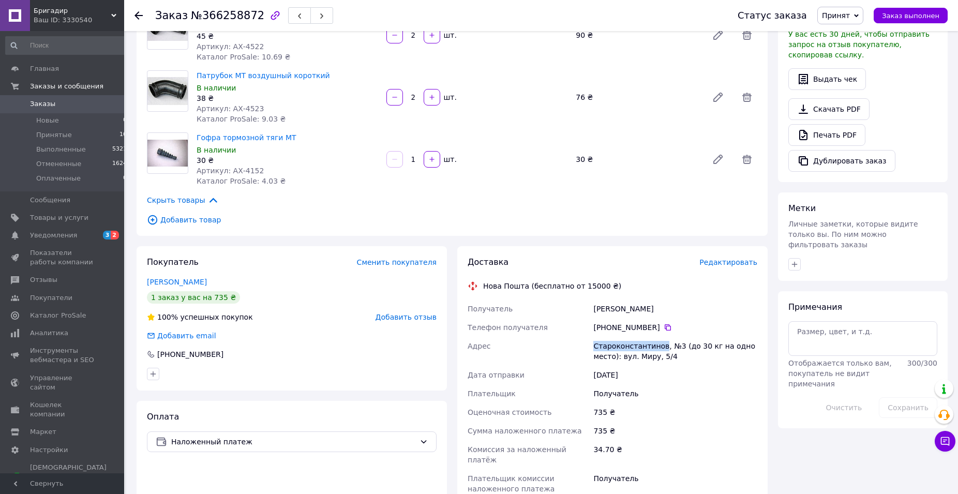
click at [614, 350] on div "Староконстантинов, №3 (до 30 кг на одно место): вул. Миру, 5/4" at bounding box center [675, 351] width 168 height 29
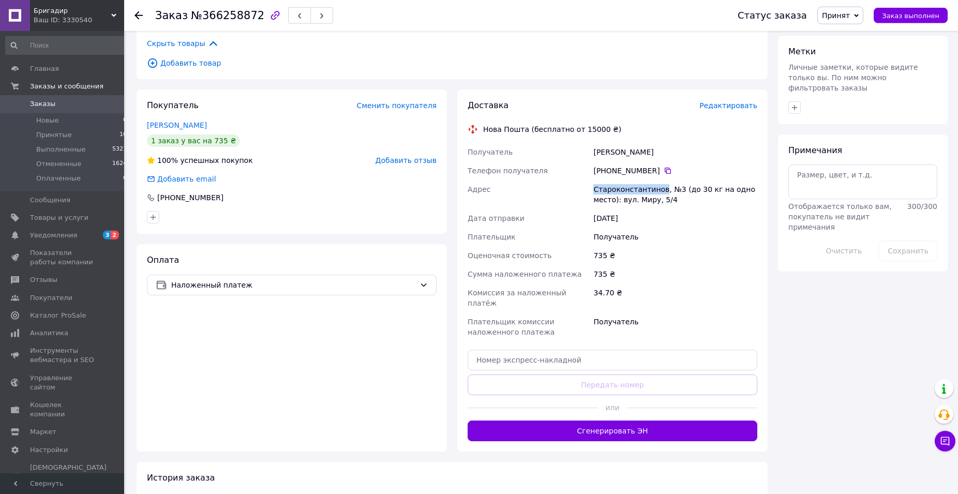
scroll to position [472, 0]
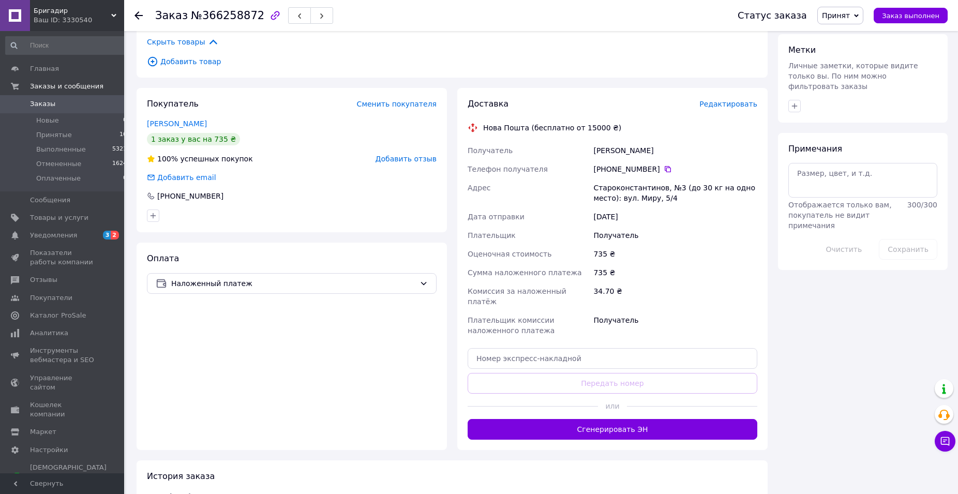
click at [545, 336] on div "Доставка Редактировать Нова Пошта (бесплатно от 15000 ₴) Получатель декалюк оле…" at bounding box center [613, 268] width 290 height 341
click at [539, 348] on input "text" at bounding box center [613, 358] width 290 height 21
paste input "20451269238310"
type input "20451269238310"
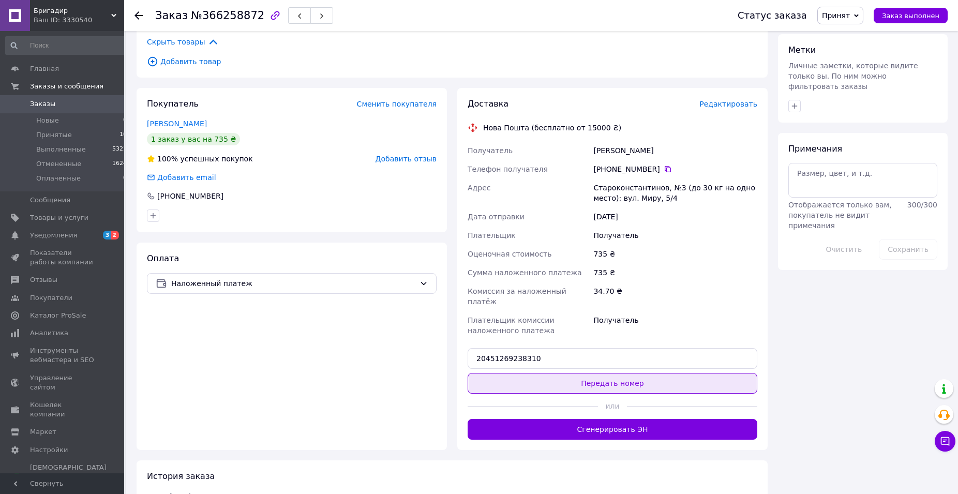
click at [526, 378] on button "Передать номер" at bounding box center [613, 383] width 290 height 21
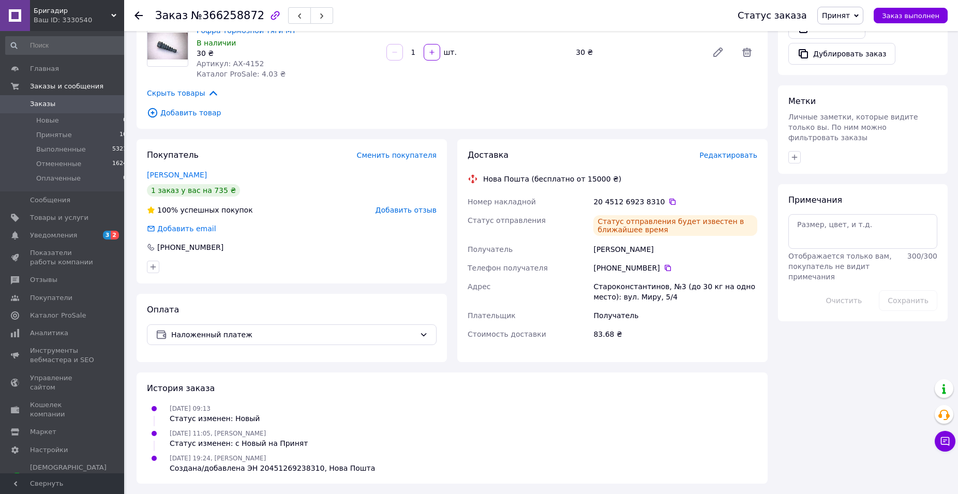
scroll to position [389, 0]
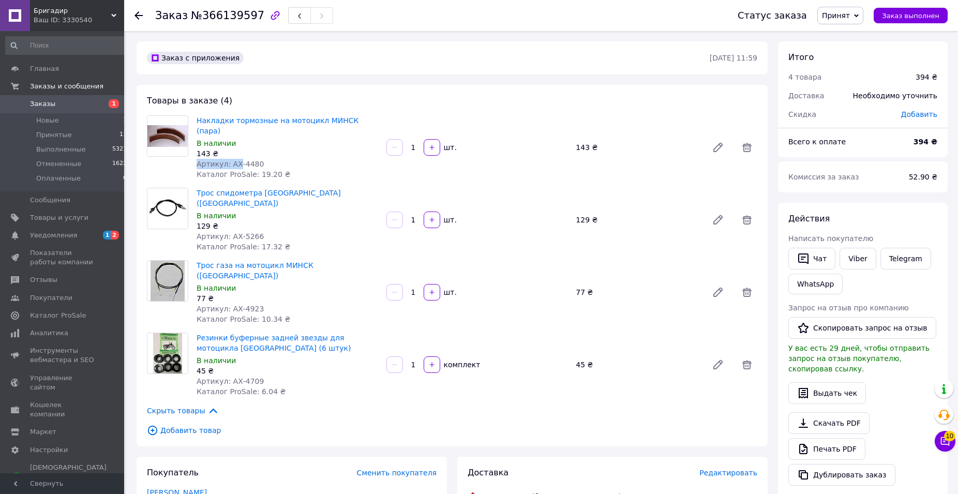
drag, startPoint x: 224, startPoint y: 151, endPoint x: 237, endPoint y: 151, distance: 13.5
click at [237, 151] on div "Накладки тормозные на мотоцикл МИНСК (пара) В наличии 143 ₴ Артикул: АХ-4480 Ка…" at bounding box center [287, 147] width 190 height 68
drag, startPoint x: 264, startPoint y: 153, endPoint x: 229, endPoint y: 153, distance: 35.2
click at [229, 159] on div "Артикул: АХ-4480" at bounding box center [288, 164] width 182 height 10
copy span "АХ-4480"
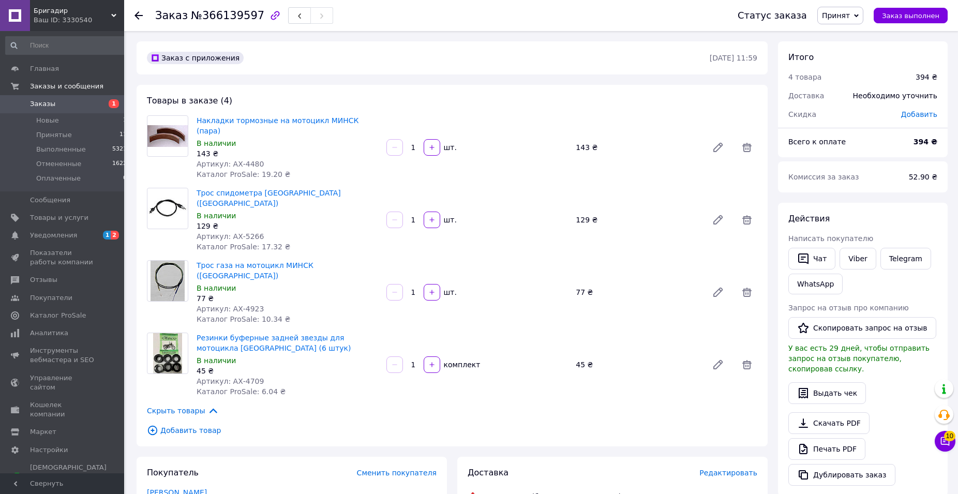
click at [308, 148] on div "143 ₴" at bounding box center [288, 153] width 182 height 10
drag, startPoint x: 294, startPoint y: 122, endPoint x: 195, endPoint y: 123, distance: 98.8
click at [195, 123] on div "Накладки тормозные на мотоцикл МИНСК (пара) В наличии 143 ₴ Артикул: АХ-4480 Ка…" at bounding box center [287, 147] width 190 height 68
copy link "Накладки тормозные на мотоцикл МИНСК (пара)"
drag, startPoint x: 261, startPoint y: 215, endPoint x: 229, endPoint y: 213, distance: 32.1
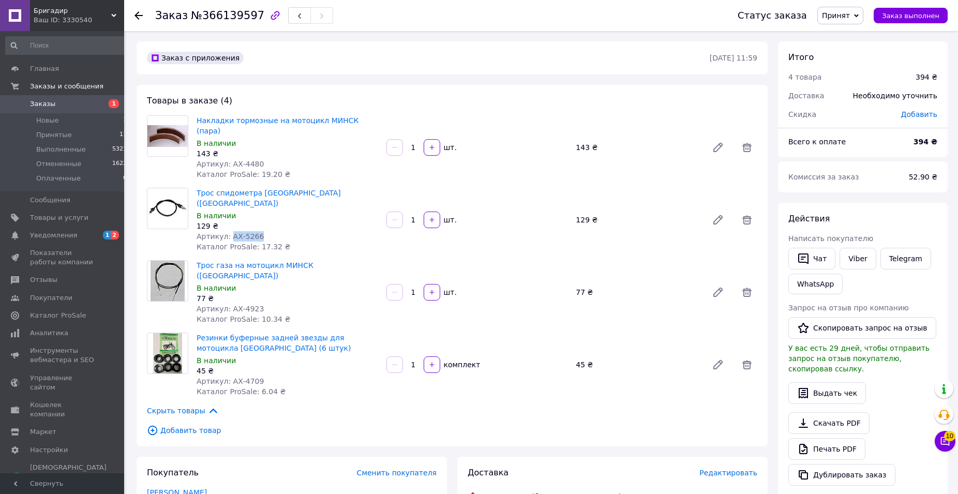
click at [229, 231] on div "Артикул: АХ-5266" at bounding box center [288, 236] width 182 height 10
copy span "АХ-5266"
click at [303, 211] on div "В наличии" at bounding box center [288, 216] width 182 height 10
drag, startPoint x: 273, startPoint y: 181, endPoint x: 197, endPoint y: 181, distance: 76.1
click at [197, 188] on span "Трос спидометра МИНСК (Китай)" at bounding box center [288, 198] width 182 height 21
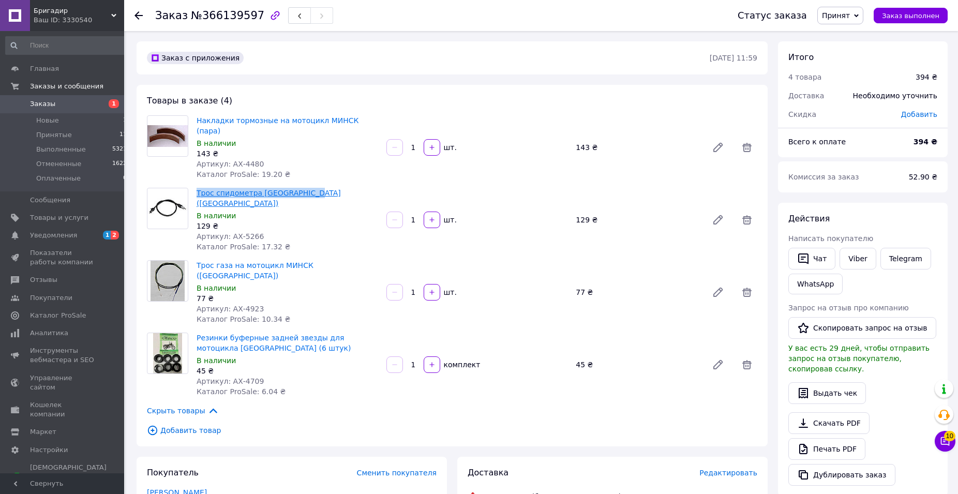
copy link "Трос спидометра МИНСК (Китай)"
drag, startPoint x: 263, startPoint y: 279, endPoint x: 229, endPoint y: 276, distance: 34.3
click at [229, 304] on div "Артикул: АХ-4923" at bounding box center [288, 309] width 182 height 10
copy span "АХ-4923"
click at [292, 283] on div "В наличии" at bounding box center [288, 288] width 182 height 10
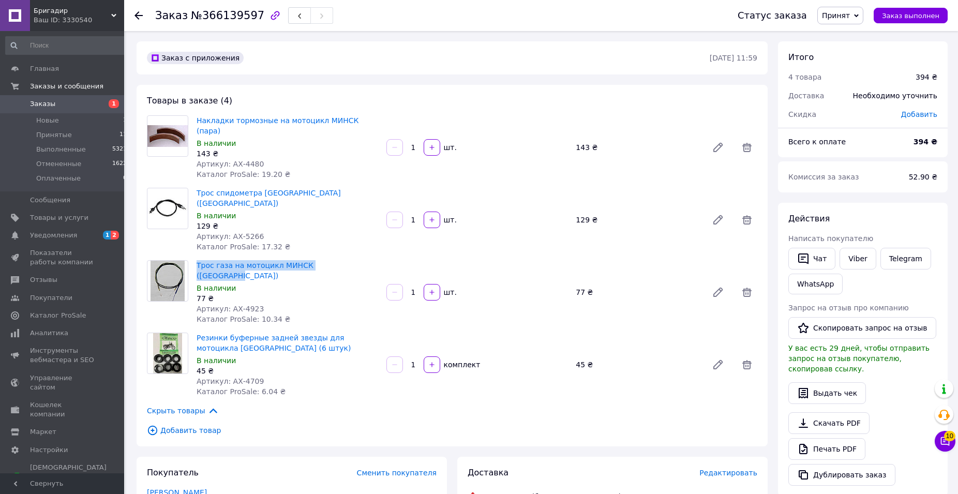
drag, startPoint x: 354, startPoint y: 243, endPoint x: 195, endPoint y: 244, distance: 159.4
click at [195, 258] on div "Трос газа на мотоцикл МИНСК (Запорожье) В наличии 77 ₴ Артикул: АХ-4923 Каталог…" at bounding box center [287, 292] width 190 height 68
copy link "Трос газа на мотоцикл МИНСК (Запорожье)"
drag, startPoint x: 255, startPoint y: 347, endPoint x: 227, endPoint y: 347, distance: 28.5
click at [227, 376] on div "Артикул: АХ-4709" at bounding box center [288, 381] width 182 height 10
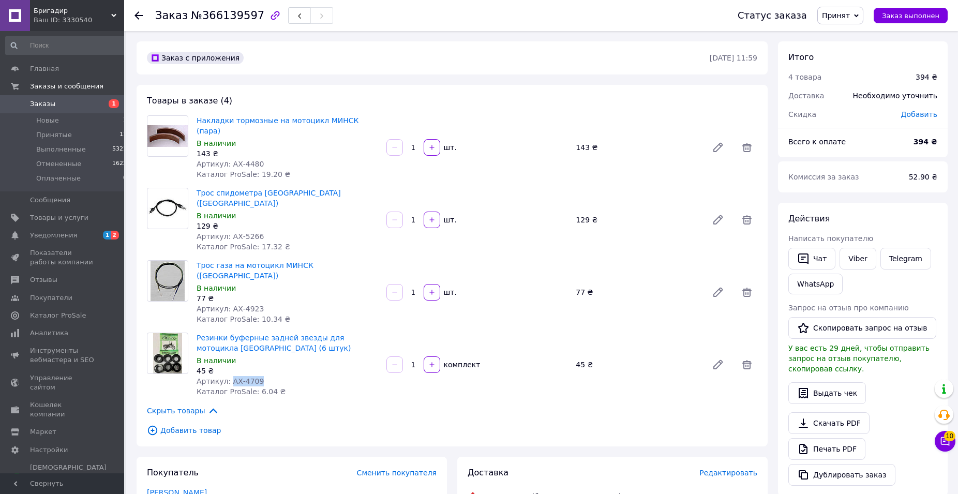
copy span "АХ-4709"
click at [284, 333] on span "Резинки буферные задней звезды для мотоцикла Минск (6 штук)" at bounding box center [288, 343] width 182 height 21
drag, startPoint x: 230, startPoint y: 311, endPoint x: 196, endPoint y: 304, distance: 35.4
click at [196, 331] on div "Резинки буферные задней звезды для мотоцикла Минск (6 штук) В наличии 45 ₴ Арти…" at bounding box center [287, 365] width 190 height 68
copy link "Резинки буферные задней звезды для мотоцикла Минск (6 штук)"
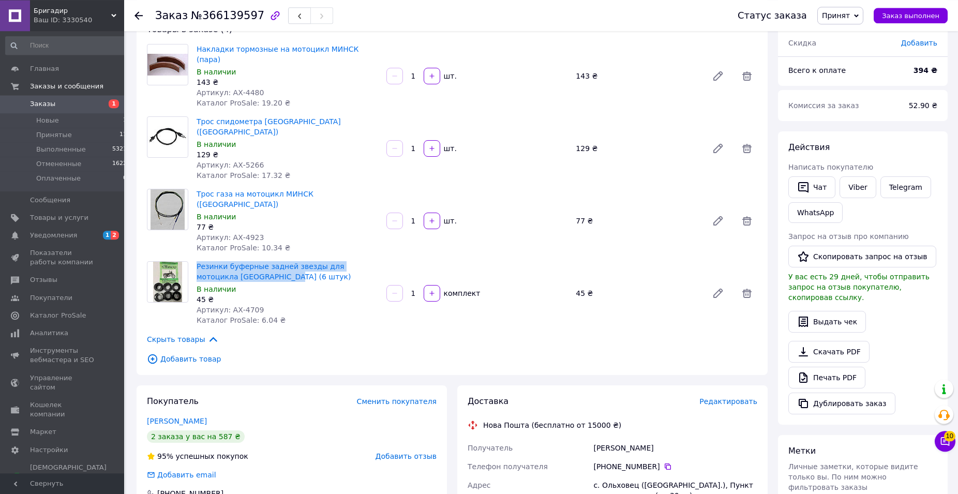
scroll to position [211, 0]
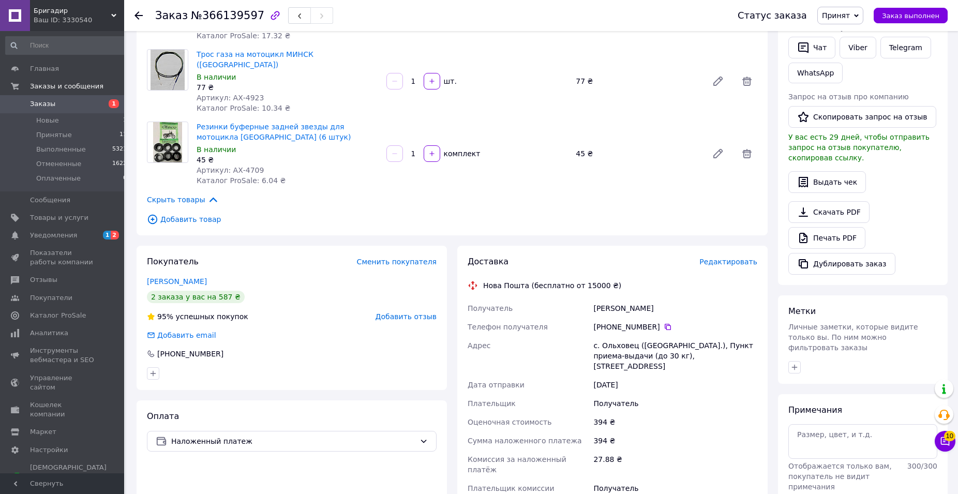
click at [603, 299] on div "Шубін Саша" at bounding box center [675, 308] width 168 height 19
copy div "Шубін"
click at [609, 336] on div "с. Ольховец (Киевская обл.), Пункт приема-выдачи (до 30 кг), ул. Школьная, 1а" at bounding box center [675, 355] width 168 height 39
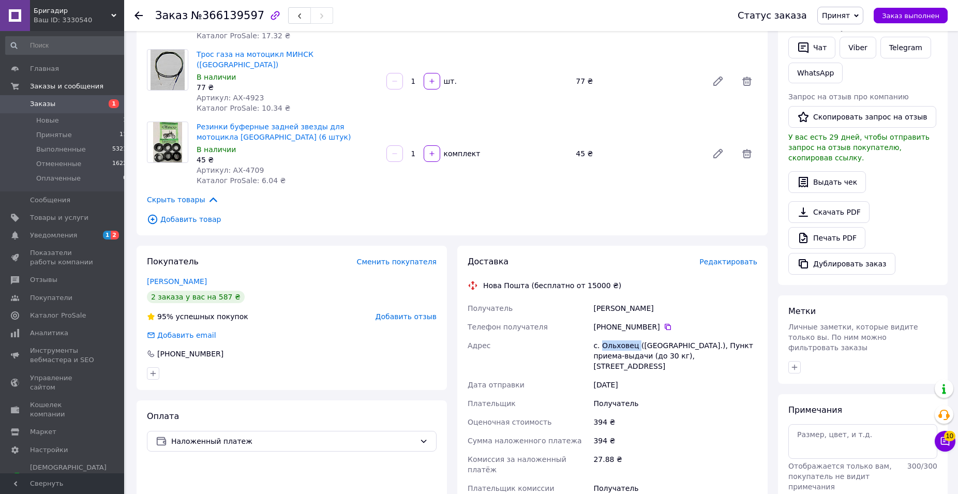
copy div "Ольховец"
click at [664, 323] on icon at bounding box center [668, 327] width 8 height 8
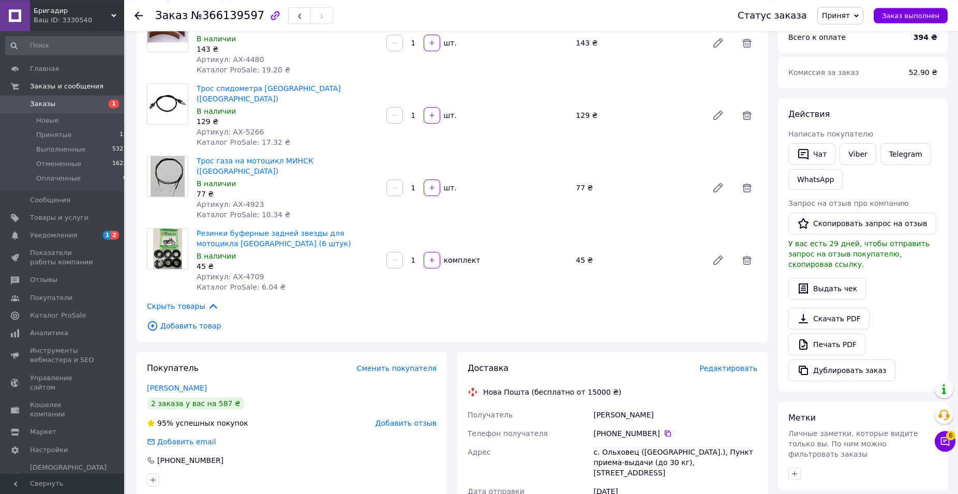
scroll to position [106, 0]
click at [664, 428] on icon at bounding box center [668, 432] width 8 height 8
click at [596, 405] on div "Шубін Саша" at bounding box center [675, 414] width 168 height 19
click at [621, 405] on div "Шубін Саша" at bounding box center [675, 414] width 168 height 19
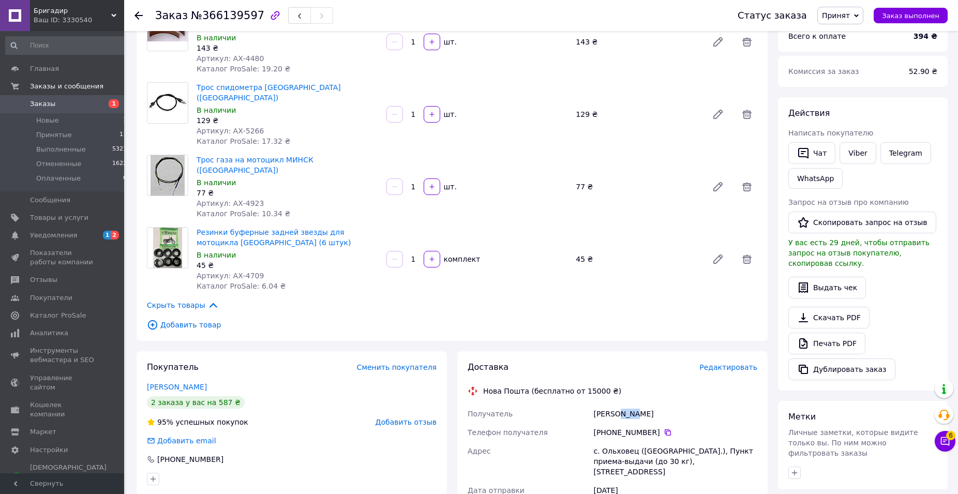
click at [621, 405] on div "Шубін Саша" at bounding box center [675, 414] width 168 height 19
click at [609, 442] on div "с. Ольховец (Киевская обл.), Пункт приема-выдачи (до 30 кг), ул. Школьная, 1а" at bounding box center [675, 461] width 168 height 39
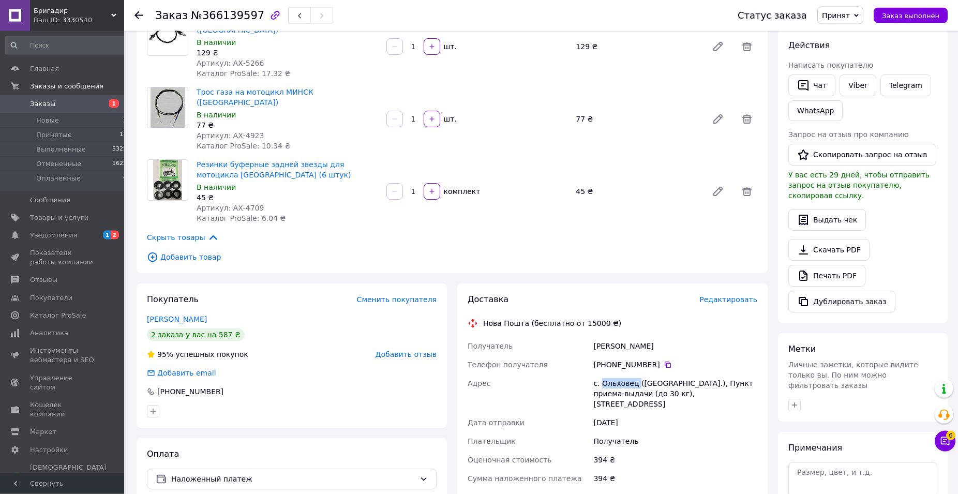
scroll to position [264, 0]
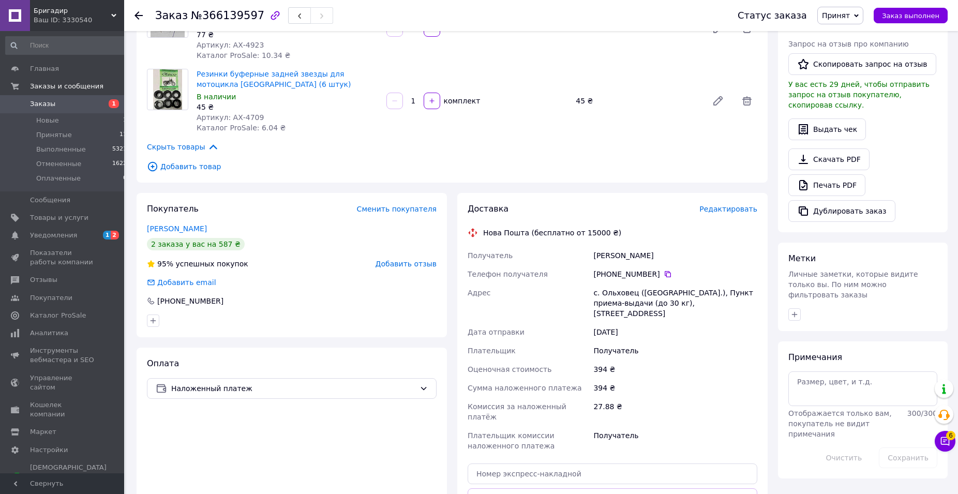
click at [505, 413] on div "Доставка Редактировать Нова Пошта (бесплатно от 15000 ₴) Получатель Шубін Саша …" at bounding box center [613, 379] width 290 height 352
click at [496, 436] on div "Доставка Редактировать Нова Пошта (бесплатно от 15000 ₴) Получатель Шубін Саша …" at bounding box center [613, 379] width 290 height 352
click at [498, 464] on input "text" at bounding box center [613, 474] width 290 height 21
paste input "20451269237425"
type input "20451269237425"
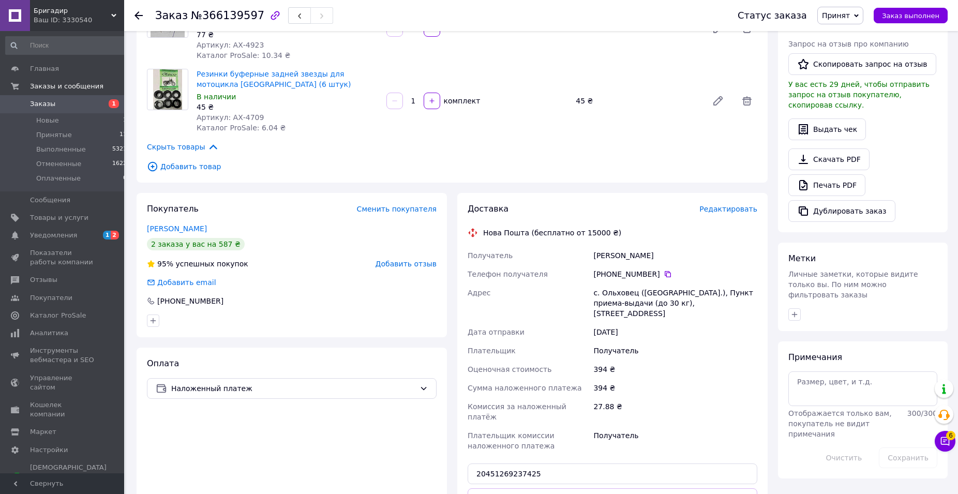
click at [497, 488] on button "Передать номер" at bounding box center [613, 498] width 290 height 21
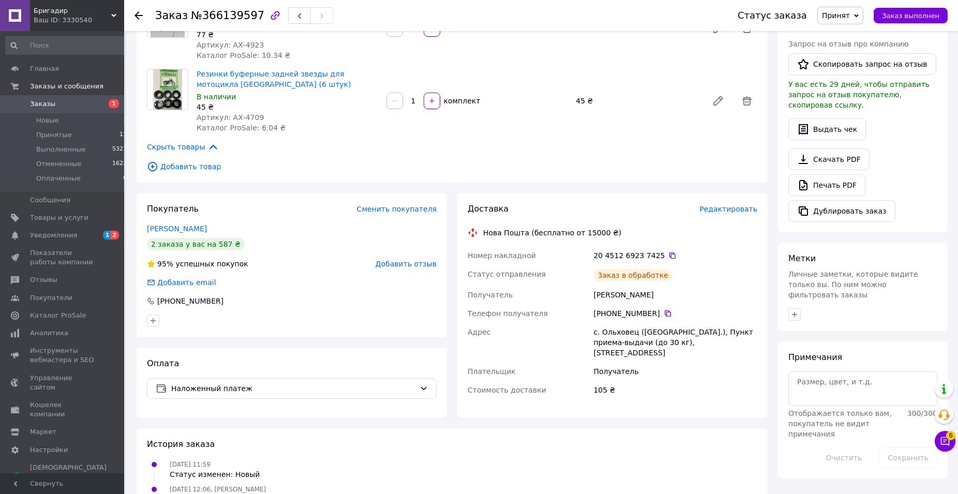
scroll to position [255, 0]
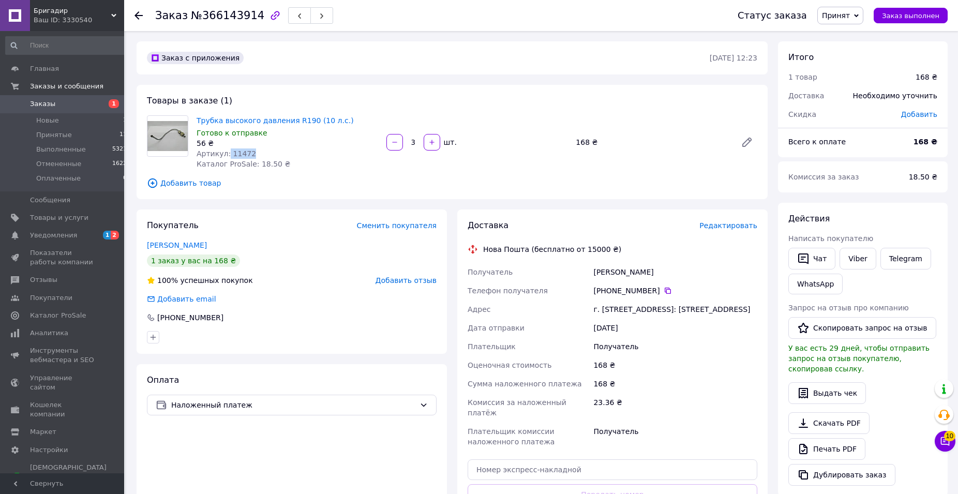
drag, startPoint x: 245, startPoint y: 150, endPoint x: 227, endPoint y: 149, distance: 18.7
click at [226, 151] on div "Артикул: 11472" at bounding box center [288, 153] width 182 height 10
copy span "11472"
click at [271, 139] on div "56 ₴" at bounding box center [288, 143] width 182 height 10
drag, startPoint x: 238, startPoint y: 155, endPoint x: 229, endPoint y: 152, distance: 9.8
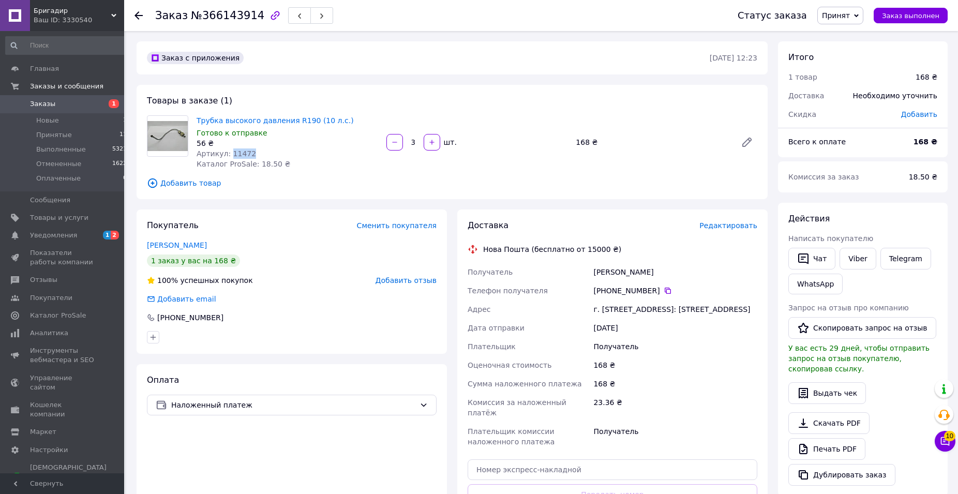
click at [229, 152] on div "Артикул: 11472" at bounding box center [288, 153] width 182 height 10
copy span "11472"
click at [300, 157] on div "Артикул: 11472" at bounding box center [288, 153] width 182 height 10
drag, startPoint x: 339, startPoint y: 120, endPoint x: 194, endPoint y: 119, distance: 145.4
click at [194, 119] on div "Трубка высокого давления R190 (10 л.с.) Готово к отправке 56 ₴ Артикул: 11472 К…" at bounding box center [287, 142] width 190 height 58
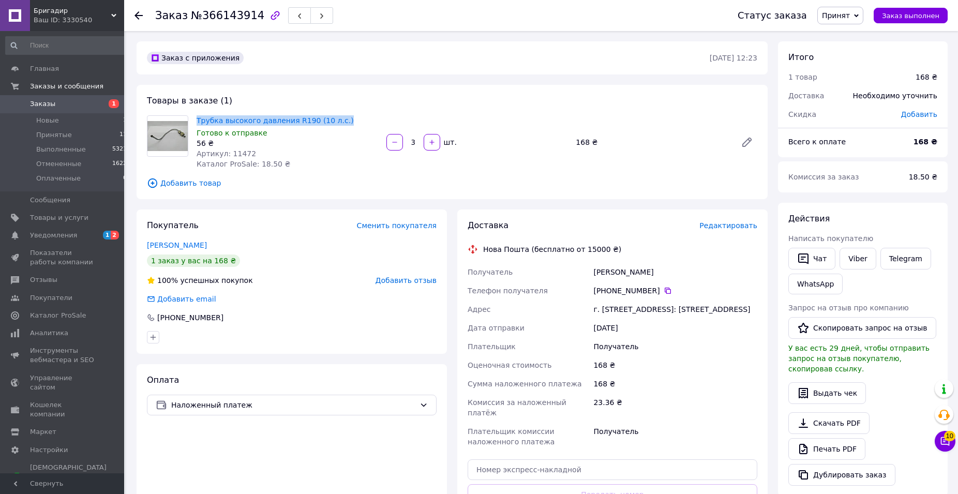
copy link "Трубка высокого давления R190 (10 л.с.)"
click at [604, 270] on div "[PERSON_NAME]" at bounding box center [675, 272] width 168 height 19
copy div "Мосіюк"
click at [609, 312] on div "г. [STREET_ADDRESS]: [STREET_ADDRESS]" at bounding box center [675, 309] width 168 height 19
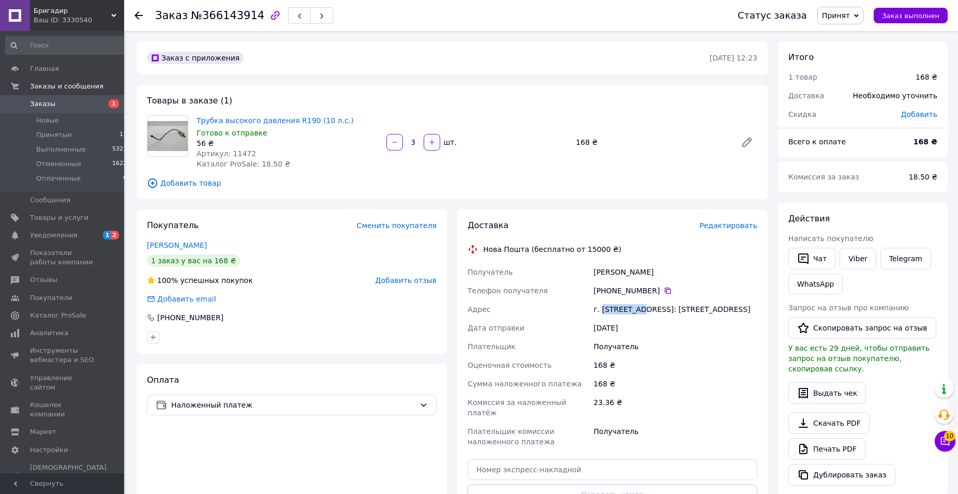
click at [609, 312] on div "г. [STREET_ADDRESS]: [STREET_ADDRESS]" at bounding box center [675, 309] width 168 height 19
copy div "Тростянец"
click at [664, 287] on icon at bounding box center [668, 291] width 8 height 8
click at [664, 292] on icon at bounding box center [668, 291] width 8 height 8
click at [594, 265] on div "Мосіюк Станіслав" at bounding box center [675, 272] width 168 height 19
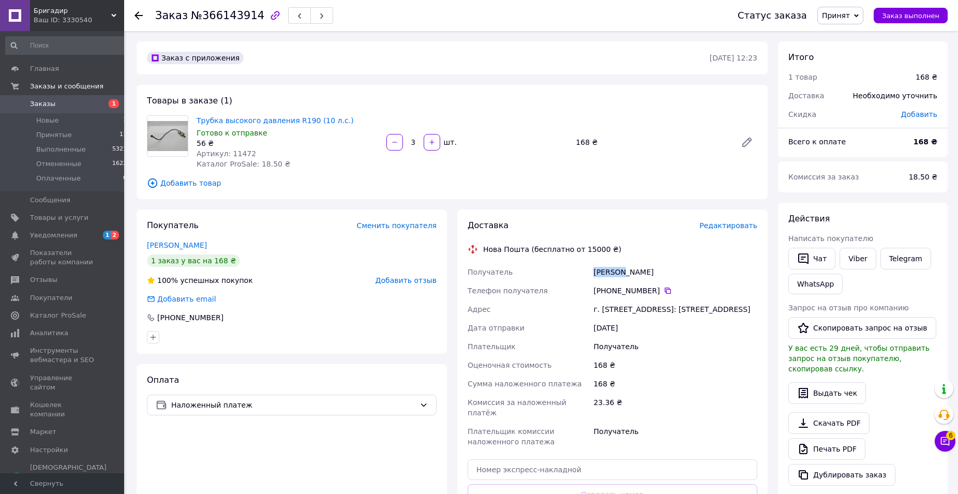
click at [594, 265] on div "Мосіюк Станіслав" at bounding box center [675, 272] width 168 height 19
copy div "Мосіюк"
click at [634, 269] on div "Мосіюк Станіслав" at bounding box center [675, 272] width 168 height 19
click at [633, 269] on div "Мосіюк Станіслав" at bounding box center [675, 272] width 168 height 19
copy div "Станіслав"
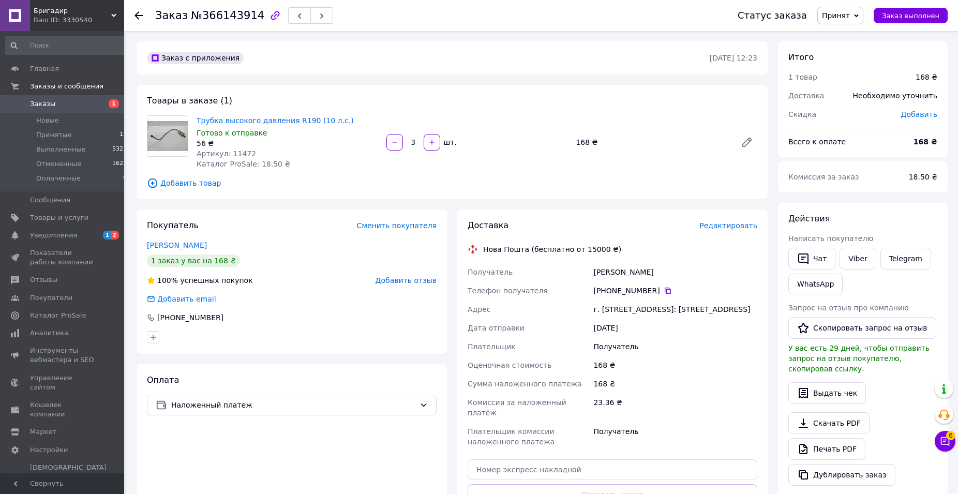
click at [615, 307] on div "г. Тростянец (Сумская обл.), №1: ул. Благовещенская, 58" at bounding box center [675, 309] width 168 height 19
copy div "Тростянец"
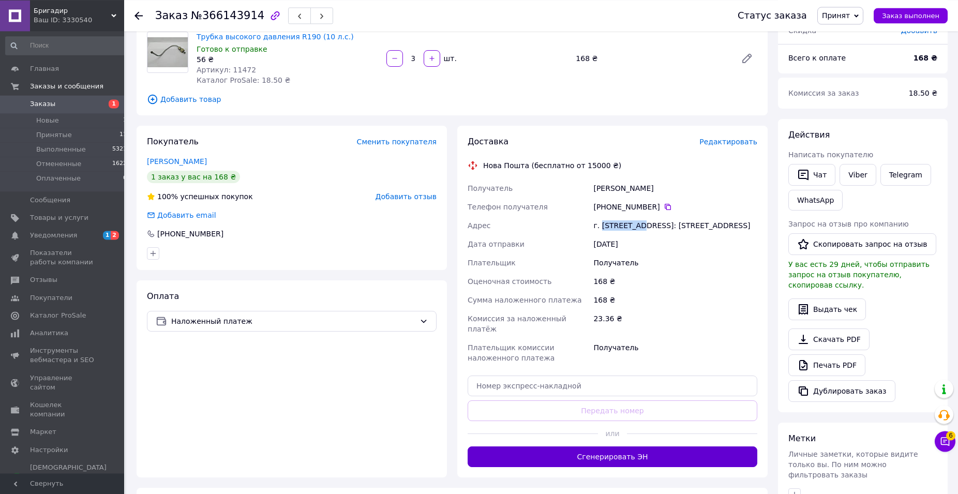
scroll to position [211, 0]
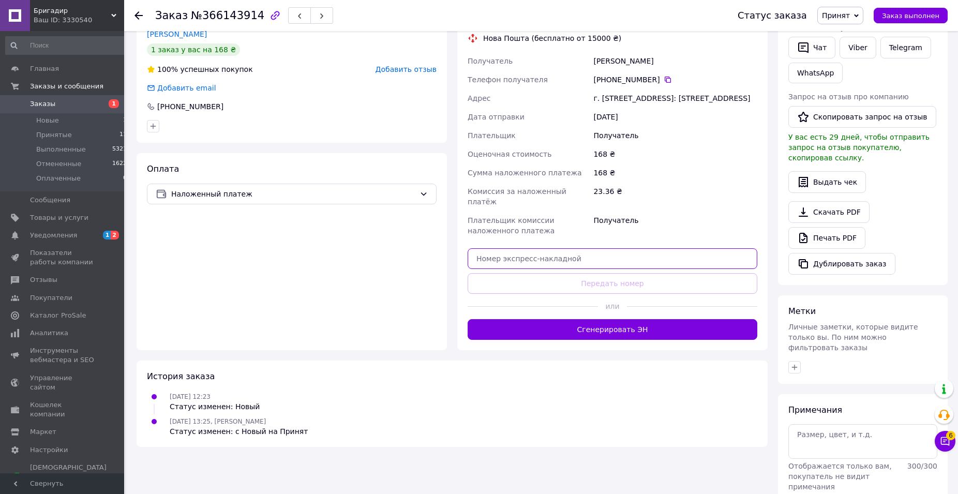
click at [520, 255] on input "text" at bounding box center [613, 258] width 290 height 21
paste input "20451269237531"
type input "20451269237531"
click at [511, 279] on button "Передать номер" at bounding box center [613, 283] width 290 height 21
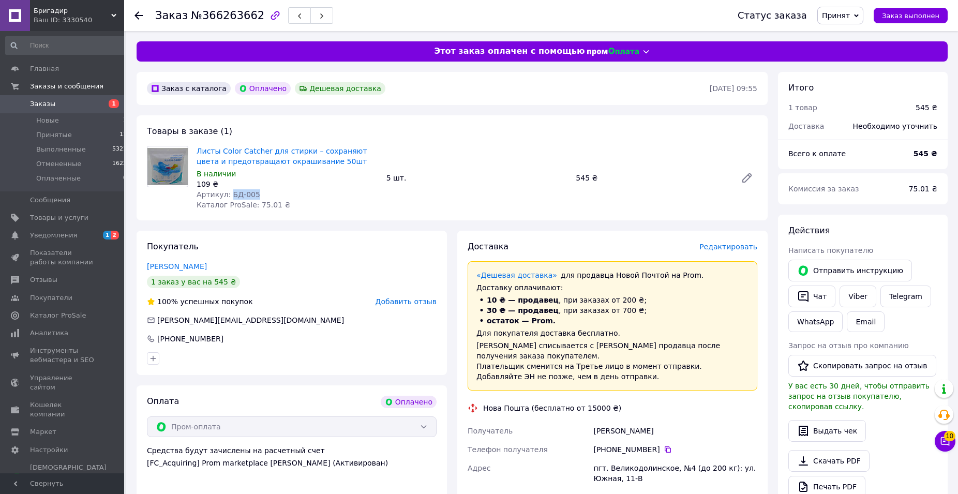
drag, startPoint x: 247, startPoint y: 192, endPoint x: 228, endPoint y: 190, distance: 19.3
click at [227, 190] on span "Артикул: БД-005" at bounding box center [229, 194] width 64 height 8
copy span "БД-005"
click at [301, 200] on div "Листы Color Catcher для стирки – сохраняют цвета и предотвращают окрашивание 50…" at bounding box center [287, 178] width 190 height 68
drag, startPoint x: 315, startPoint y: 160, endPoint x: 198, endPoint y: 145, distance: 117.8
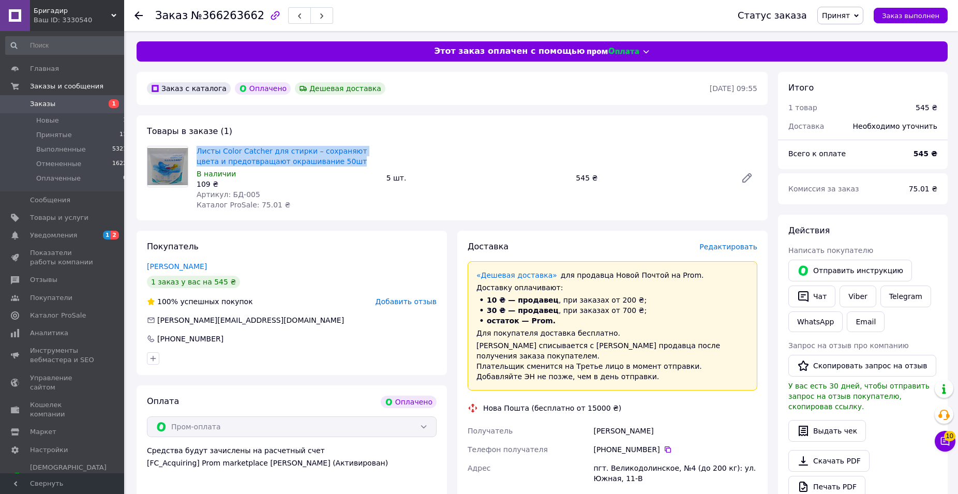
click at [198, 145] on div "Листы Color Catcher для стирки – сохраняют цвета и предотвращают окрашивание 50…" at bounding box center [287, 178] width 190 height 68
copy link "Листы Color Catcher для стирки – сохраняют цвета и предотвращают окрашивание 50…"
click at [602, 422] on div "[PERSON_NAME]" at bounding box center [675, 431] width 168 height 19
copy div "Лищук"
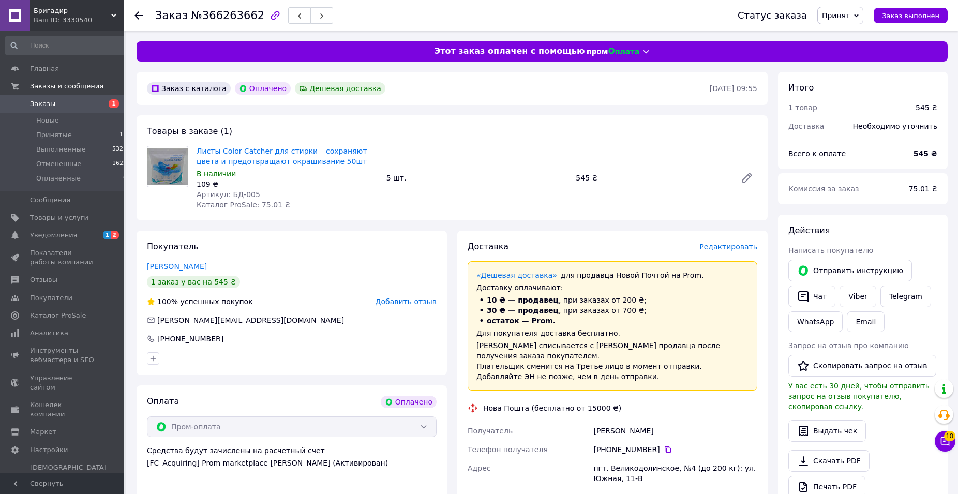
click at [604, 459] on div "пгт. Великодолинское, №4 (до 200 кг): ул. Южная, 11-В" at bounding box center [675, 473] width 168 height 29
click at [621, 459] on div "пгт. Великодолинское, №4 (до 200 кг): ул. Южная, 11-В" at bounding box center [675, 473] width 168 height 29
copy div "Великодолинское"
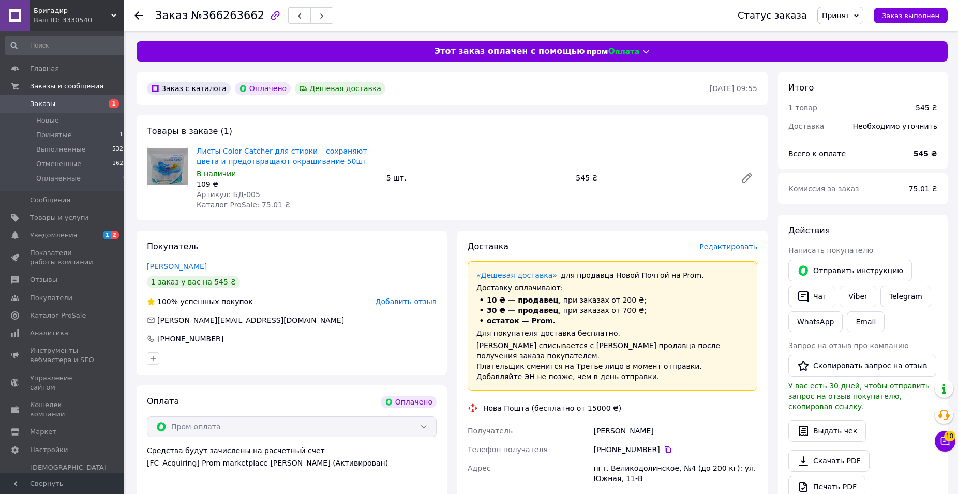
click at [661, 444] on div "[PHONE_NUMBER]" at bounding box center [675, 449] width 168 height 19
click at [664, 445] on icon at bounding box center [668, 449] width 8 height 8
click at [599, 422] on div "[PERSON_NAME]" at bounding box center [675, 431] width 168 height 19
click at [599, 422] on div "Лищук Виталий" at bounding box center [675, 431] width 168 height 19
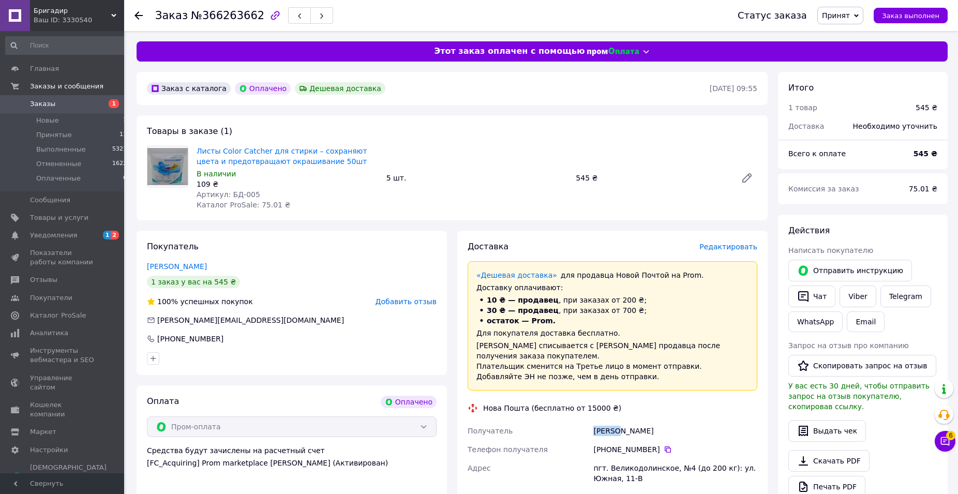
copy div "Лищук"
click at [628, 422] on div "Лищук Виталий" at bounding box center [675, 431] width 168 height 19
copy div "Виталий"
click at [611, 459] on div "пгт. Великодолинское, №4 (до 200 кг): ул. Южная, 11-В" at bounding box center [675, 473] width 168 height 29
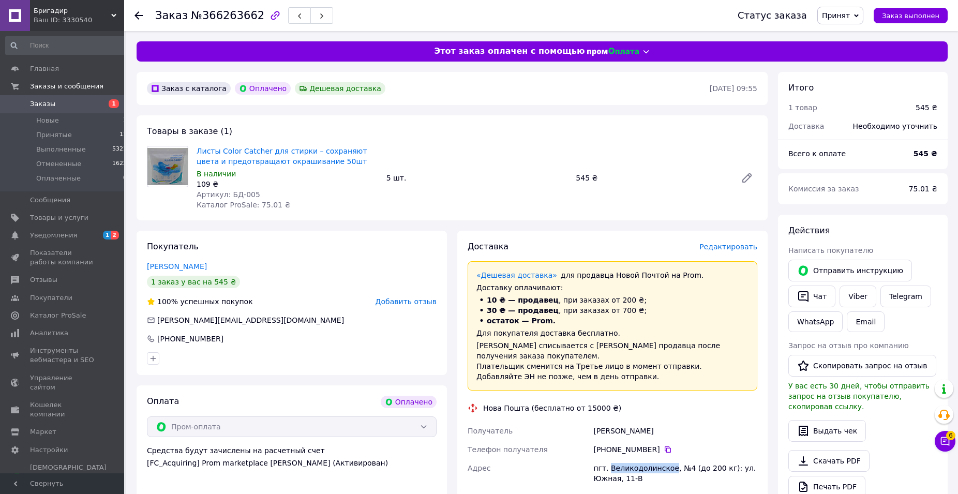
click at [611, 459] on div "пгт. Великодолинское, №4 (до 200 кг): ул. Южная, 11-В" at bounding box center [675, 473] width 168 height 29
copy div "Великодолинское"
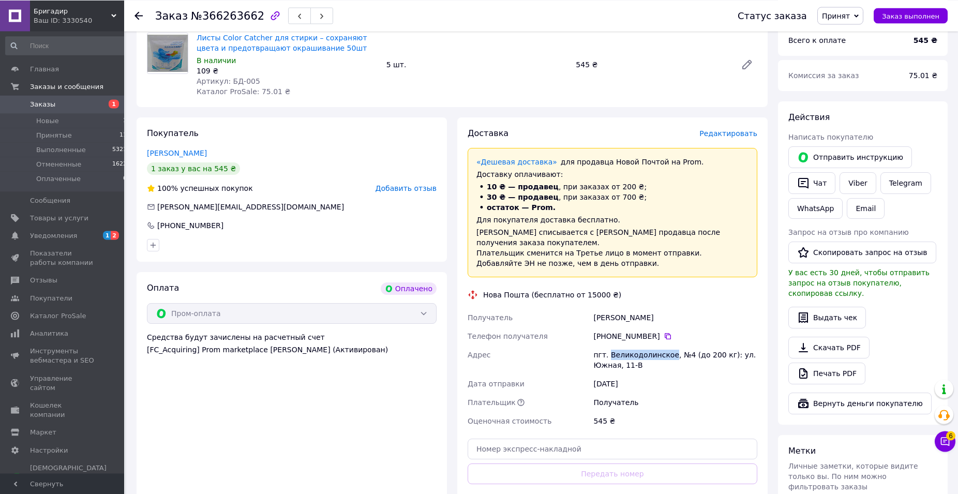
scroll to position [211, 0]
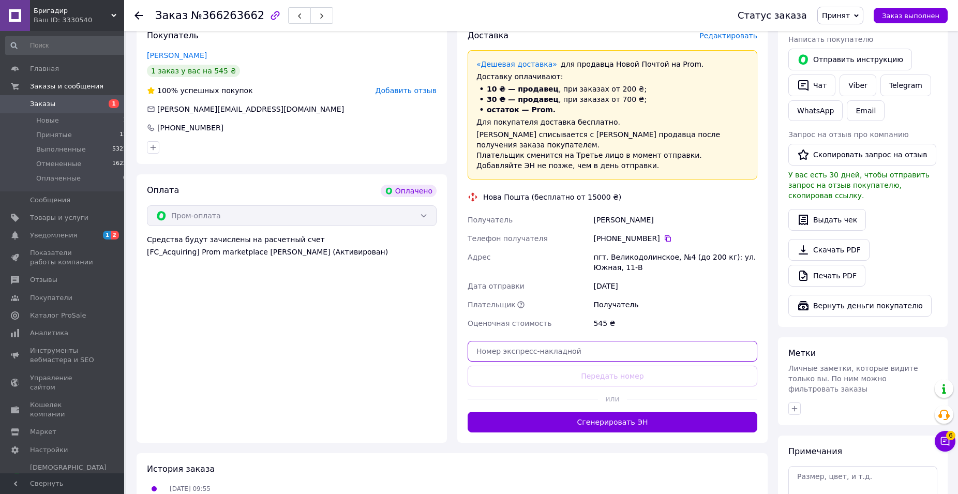
click at [540, 341] on input "text" at bounding box center [613, 351] width 290 height 21
paste input "20451269237658"
type input "20451269237658"
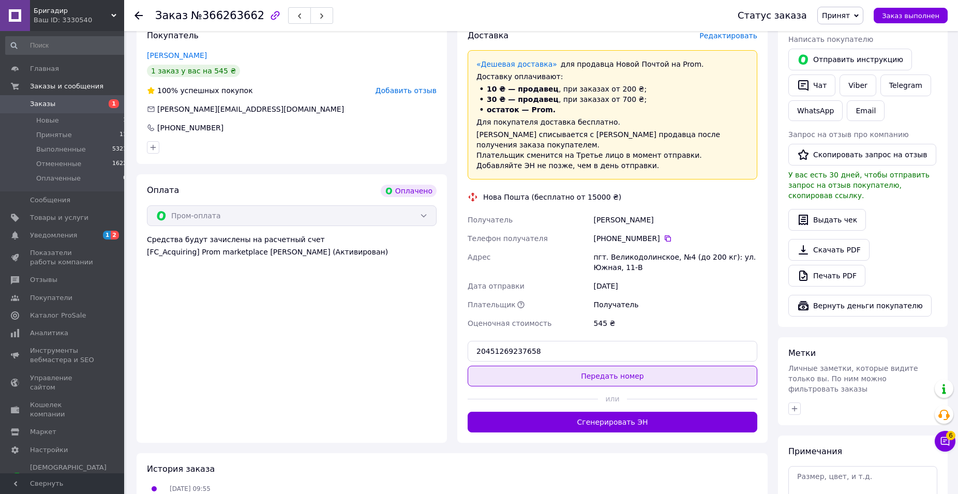
click at [531, 366] on button "Передать номер" at bounding box center [613, 376] width 290 height 21
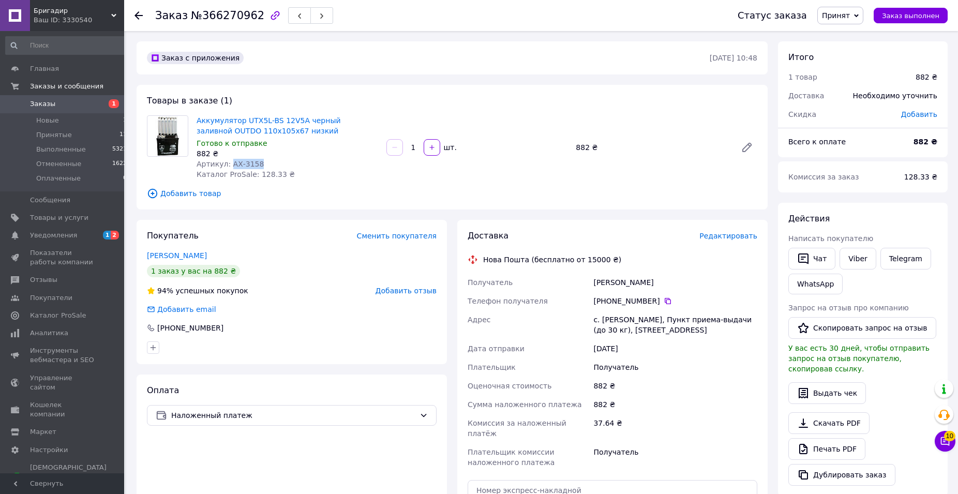
drag, startPoint x: 259, startPoint y: 165, endPoint x: 229, endPoint y: 162, distance: 30.6
click at [229, 162] on div "Артикул: АХ-3158" at bounding box center [288, 164] width 182 height 10
copy span "АХ-3158"
click at [287, 156] on div "882 ₴" at bounding box center [288, 153] width 182 height 10
drag, startPoint x: 293, startPoint y: 127, endPoint x: 197, endPoint y: 116, distance: 96.8
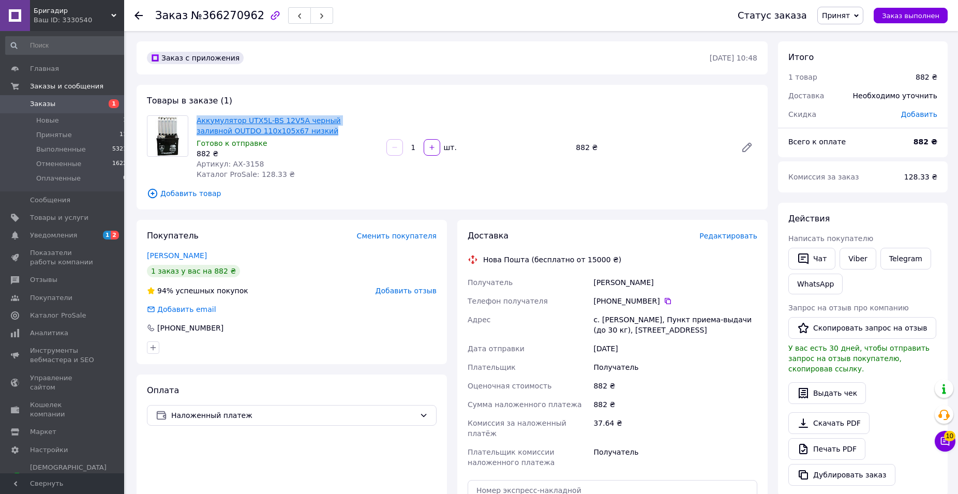
click at [197, 116] on span "Аккумулятор UTX5L-BS 12V5A черный заливной OUTDO 110x105x67 низкий" at bounding box center [288, 125] width 182 height 21
copy link "Аккумулятор UTX5L-BS 12V5A черный заливной OUTDO 110x105x67 низкий"
click at [594, 277] on div "Андрусевич Вікторія" at bounding box center [675, 282] width 168 height 19
copy div "Андрусевич"
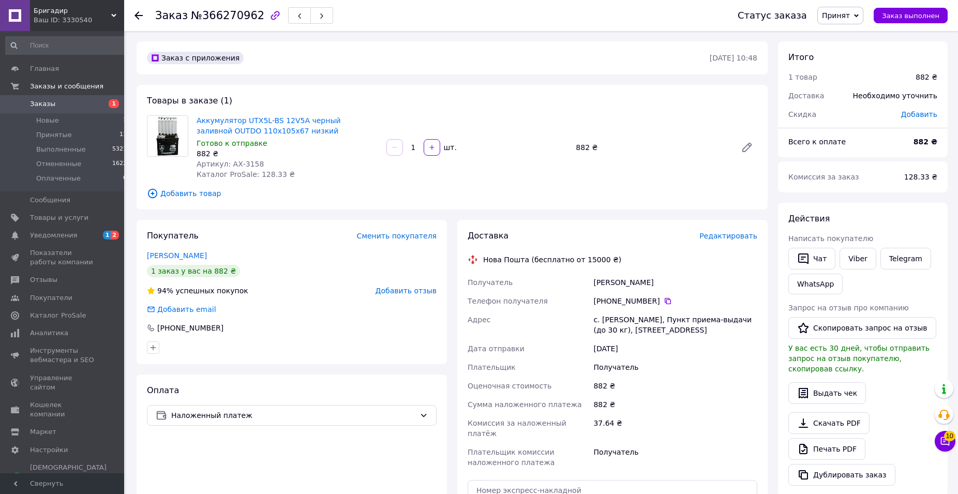
click at [609, 313] on div "с. Жобрин, Пункт приема-выдачи (до 30 кг), ул. Центральная, 1Б" at bounding box center [675, 324] width 168 height 29
copy div "Жобрин"
click at [664, 297] on icon at bounding box center [668, 301] width 8 height 8
click at [664, 300] on icon at bounding box center [668, 301] width 8 height 8
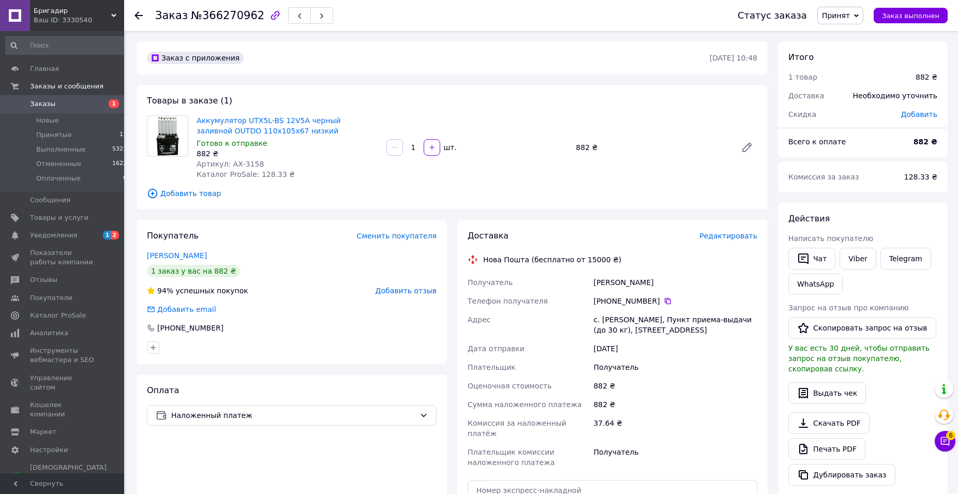
click at [607, 277] on div "Андрусевич Вікторія" at bounding box center [675, 282] width 168 height 19
copy div "Андрусевич"
click at [643, 282] on div "Андрусевич Вікторія" at bounding box center [675, 282] width 168 height 19
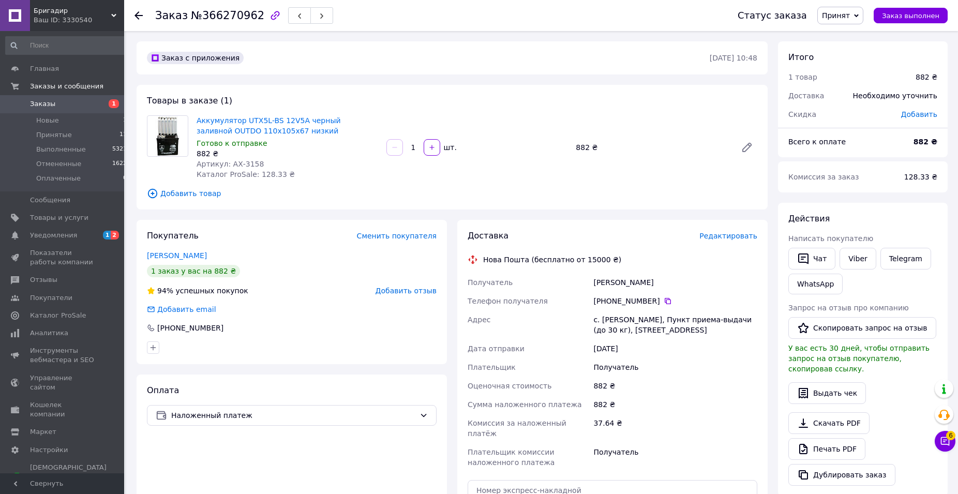
copy div "Вікторія"
click at [617, 323] on div "с. Жобрин, Пункт приема-выдачи (до 30 кг), ул. Центральная, 1Б" at bounding box center [675, 324] width 168 height 29
copy div "Жобрин"
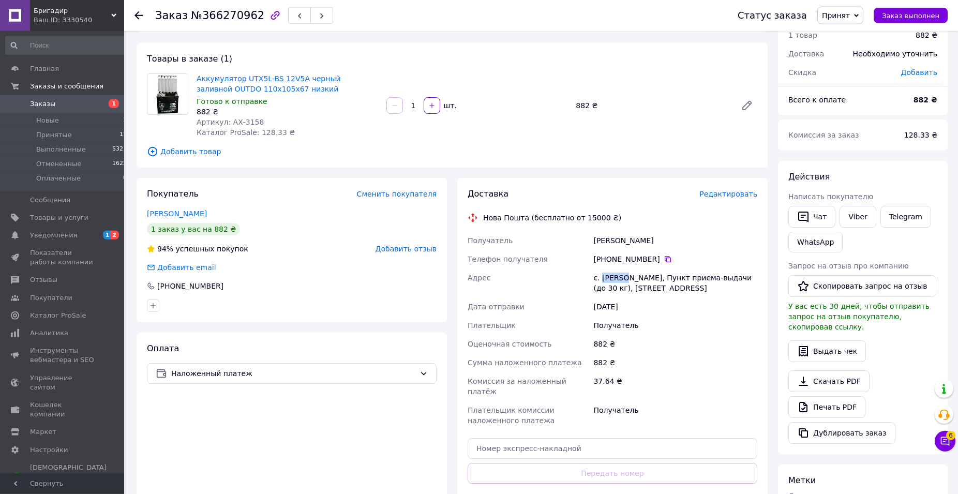
scroll to position [158, 0]
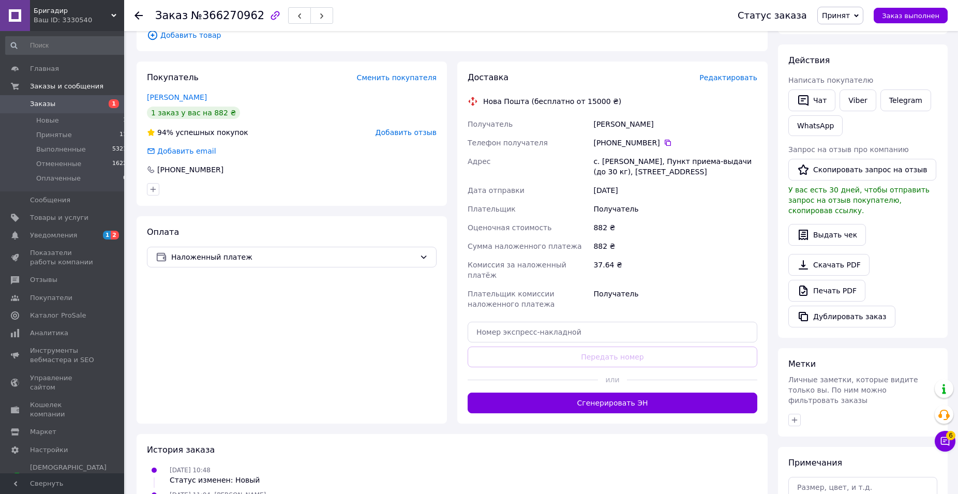
click at [526, 332] on div "Доставка Редактировать Нова Пошта (бесплатно от 15000 ₴) Получатель Андрусевич …" at bounding box center [613, 242] width 290 height 341
click at [526, 328] on input "text" at bounding box center [613, 332] width 290 height 21
click at [514, 347] on div "Доставка Редактировать Нова Пошта (бесплатно от 15000 ₴) Получатель Андрусевич …" at bounding box center [613, 242] width 290 height 341
click at [513, 329] on input "text" at bounding box center [613, 332] width 290 height 21
paste input "20451269237743"
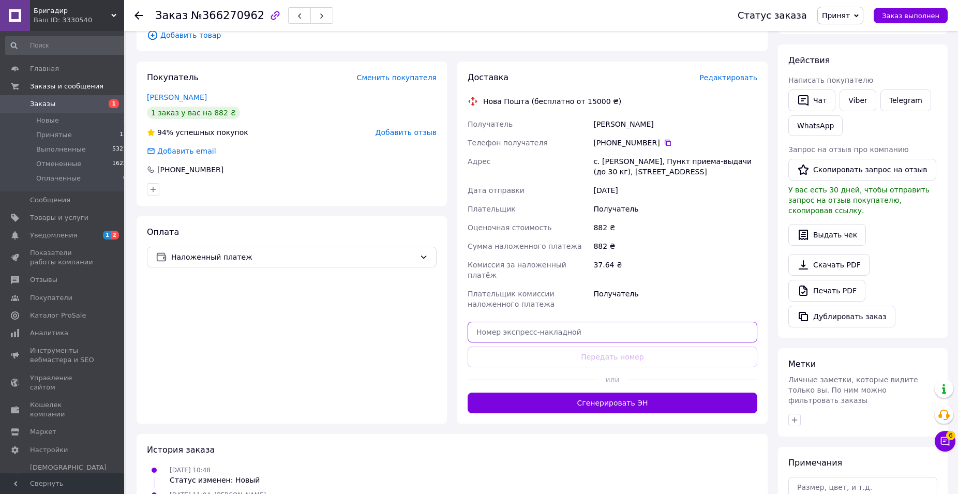
type input "20451269237743"
click at [510, 347] on button "Передать номер" at bounding box center [613, 357] width 290 height 21
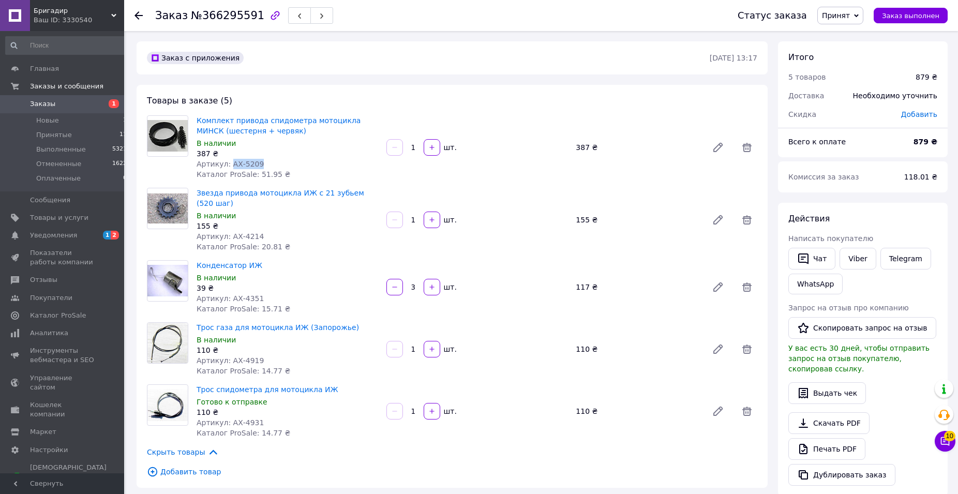
drag, startPoint x: 0, startPoint y: 0, endPoint x: 227, endPoint y: 161, distance: 278.7
click at [227, 161] on div "Артикул: АХ-5209" at bounding box center [288, 164] width 182 height 10
copy span "АХ-5209"
click at [310, 140] on div "В наличии" at bounding box center [288, 143] width 182 height 10
drag, startPoint x: 270, startPoint y: 130, endPoint x: 197, endPoint y: 117, distance: 73.5
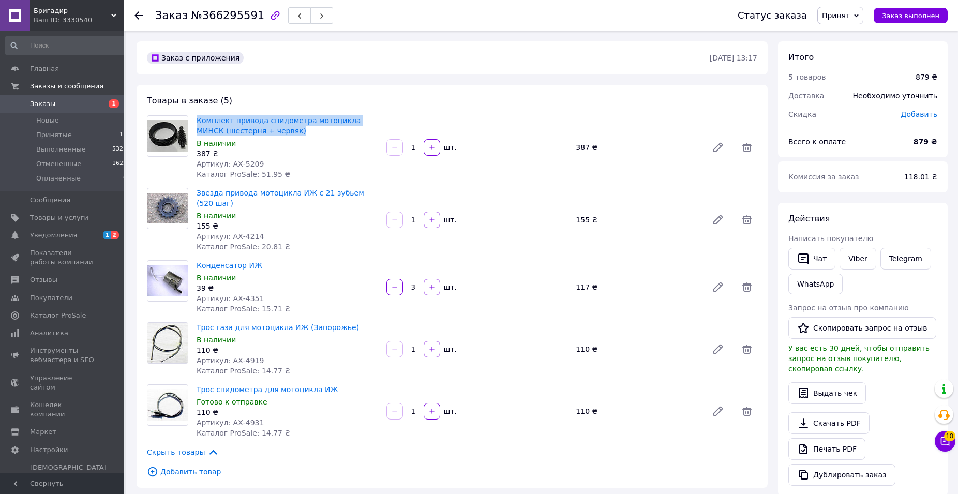
click at [197, 117] on span "Комплект привода спидометра мотоцикла МИНСК (шестерня + червяк)" at bounding box center [288, 125] width 182 height 21
copy link "Комплект привода спидометра мотоцикла МИНСК (шестерня + червяк)"
drag, startPoint x: 263, startPoint y: 222, endPoint x: 228, endPoint y: 224, distance: 35.2
click at [228, 231] on div "Артикул: АХ-4214" at bounding box center [288, 236] width 182 height 10
copy span "АХ-4214"
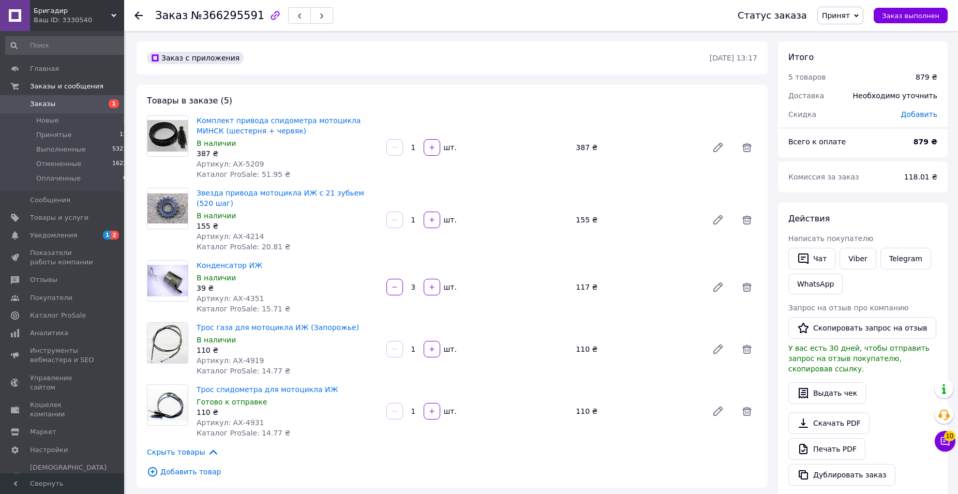
click at [310, 231] on div "Артикул: АХ-4214" at bounding box center [288, 236] width 182 height 10
drag, startPoint x: 377, startPoint y: 191, endPoint x: 195, endPoint y: 190, distance: 182.1
click at [195, 190] on div "Звезда привода мотоцикла ИЖ с 21 зубьем (520 шаг) В наличии 155 ₴ Артикул: АХ-4…" at bounding box center [287, 220] width 190 height 68
copy link "Звезда привода мотоцикла ИЖ с 21 зубьем (520 шаг)"
drag, startPoint x: 252, startPoint y: 284, endPoint x: 227, endPoint y: 286, distance: 25.4
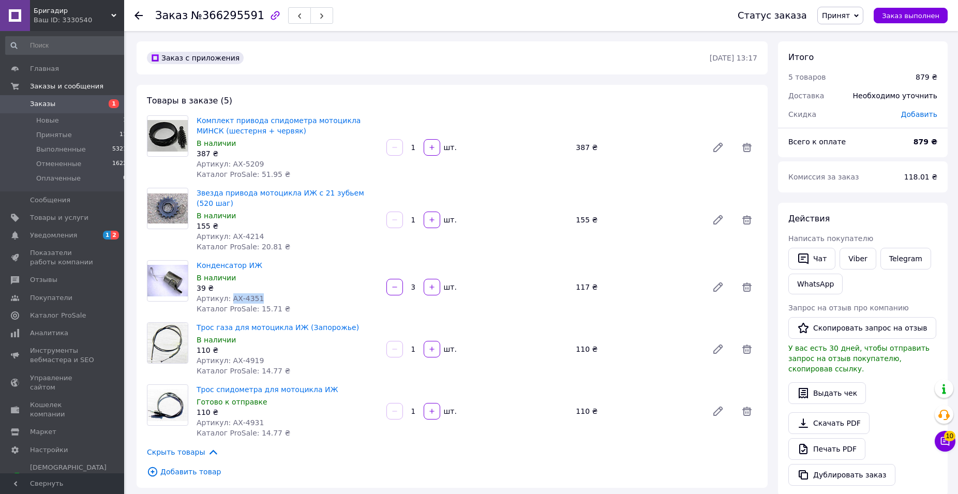
click at [227, 293] on div "Артикул: АХ-4351" at bounding box center [288, 298] width 182 height 10
copy span "АХ-4351"
click at [287, 273] on div "В наличии" at bounding box center [288, 278] width 182 height 10
drag, startPoint x: 264, startPoint y: 252, endPoint x: 196, endPoint y: 253, distance: 68.8
click at [196, 258] on div "Конденсатор ИЖ В наличии 39 ₴ Артикул: АХ-4351 Каталог ProSale: 15.71 ₴" at bounding box center [287, 287] width 190 height 58
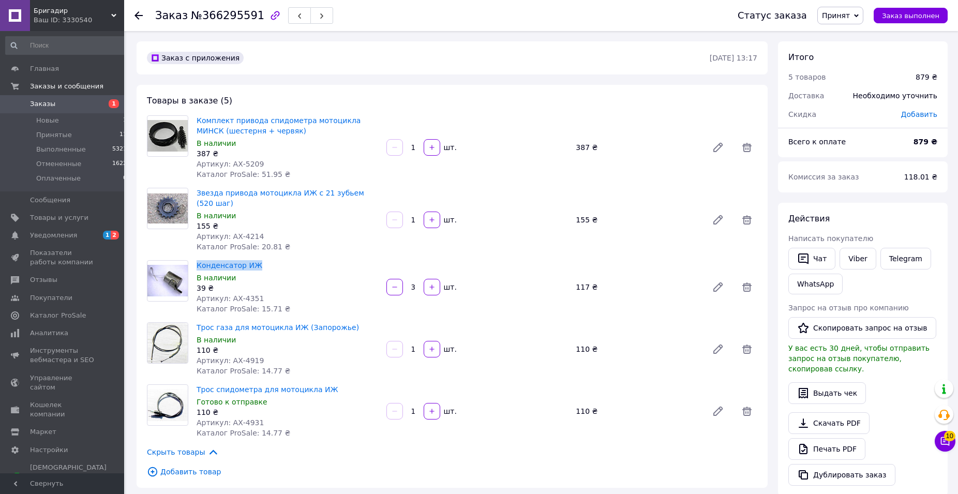
copy link "Конденсатор ИЖ"
drag, startPoint x: 270, startPoint y: 346, endPoint x: 228, endPoint y: 347, distance: 41.9
click at [228, 355] on div "Артикул: АХ-4919" at bounding box center [288, 360] width 182 height 10
copy span "АХ-4919"
click at [300, 345] on div "110 ₴" at bounding box center [288, 350] width 182 height 10
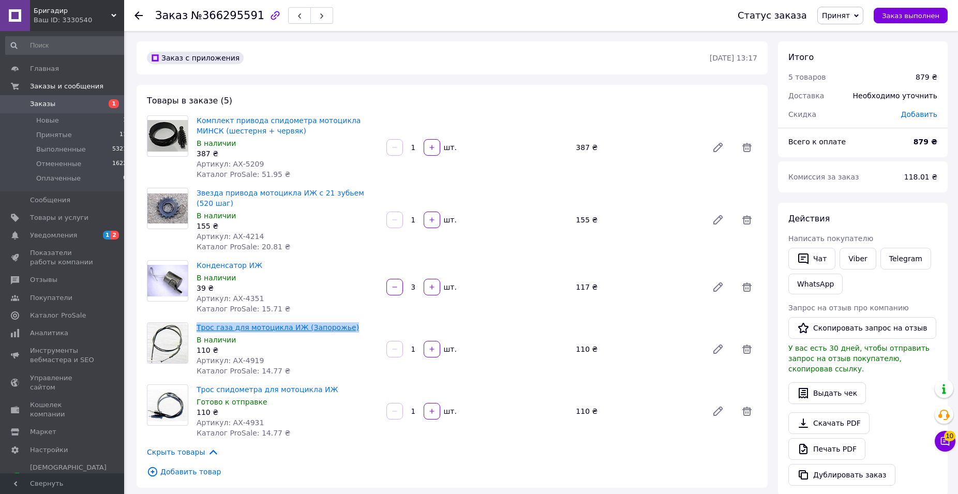
drag, startPoint x: 334, startPoint y: 315, endPoint x: 198, endPoint y: 317, distance: 136.1
click at [198, 322] on span "Трос газа для мотоцикла ИЖ (Запорожье)" at bounding box center [288, 327] width 182 height 10
copy link "Трос газа для мотоцикла ИЖ (Запорожье)"
drag, startPoint x: 261, startPoint y: 411, endPoint x: 226, endPoint y: 412, distance: 34.7
click at [226, 418] on div "Артикул: АХ-4931" at bounding box center [288, 423] width 182 height 10
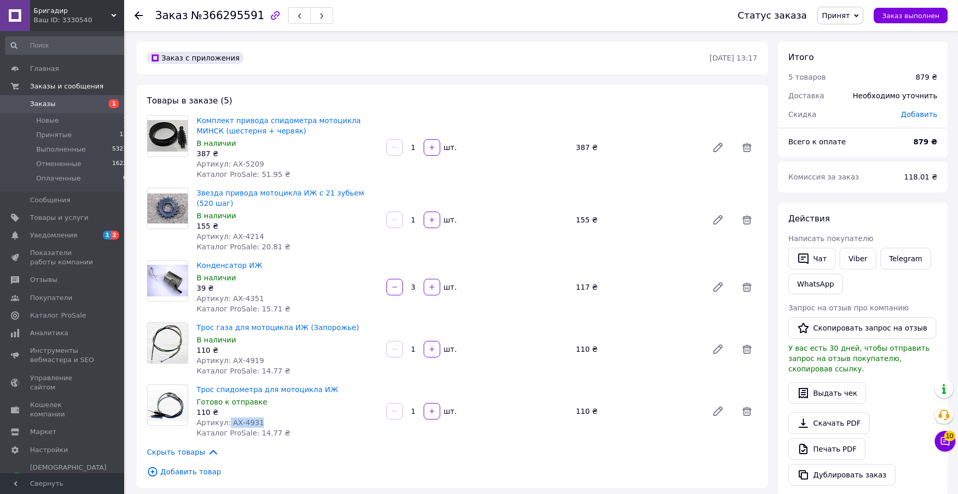
copy span "АХ-4931"
click at [270, 418] on div "Артикул: АХ-4931" at bounding box center [288, 423] width 182 height 10
drag, startPoint x: 262, startPoint y: 413, endPoint x: 228, endPoint y: 414, distance: 34.7
click at [228, 418] on div "Артикул: АХ-4931" at bounding box center [288, 423] width 182 height 10
copy span "АХ-4931"
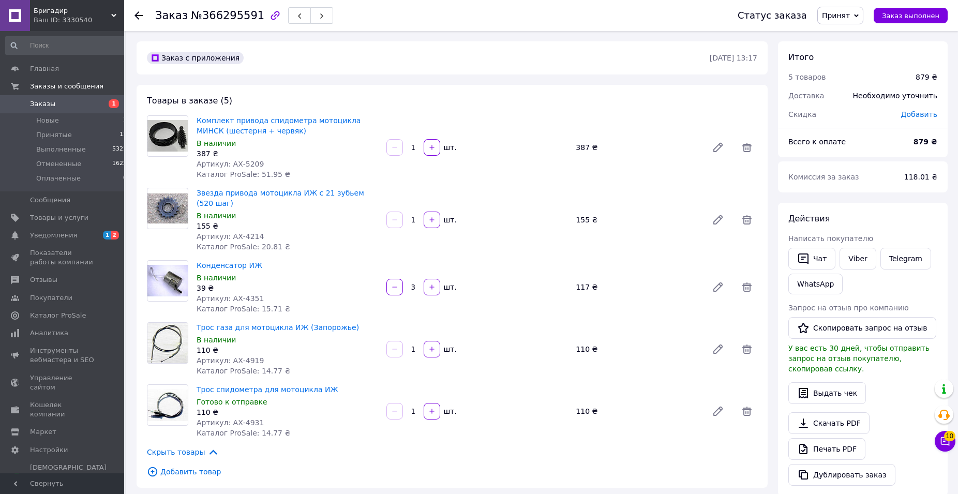
click at [293, 397] on div "Готово к отправке" at bounding box center [288, 402] width 182 height 10
drag, startPoint x: 324, startPoint y: 375, endPoint x: 198, endPoint y: 379, distance: 126.3
click at [198, 384] on span "Трос спидометра для мотоцикла ИЖ" at bounding box center [288, 389] width 182 height 10
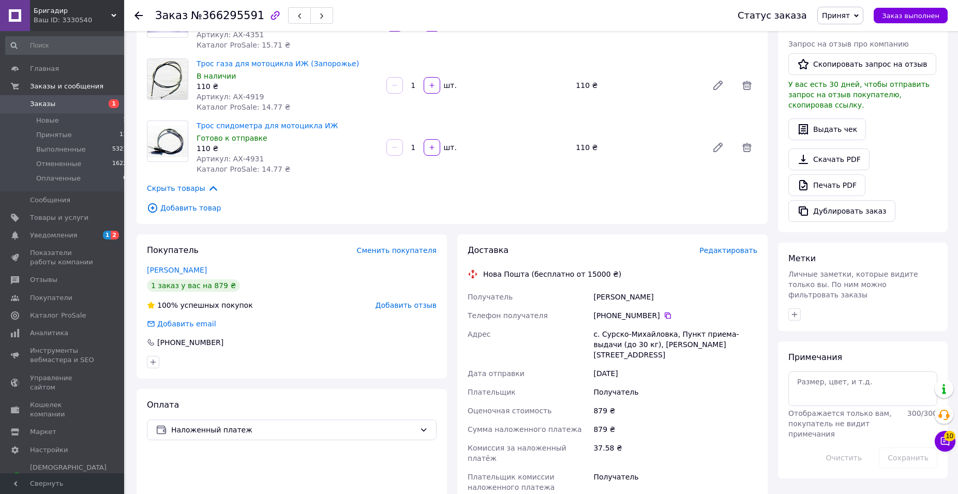
click at [608, 291] on div "Шевченко Ростислав" at bounding box center [675, 297] width 168 height 19
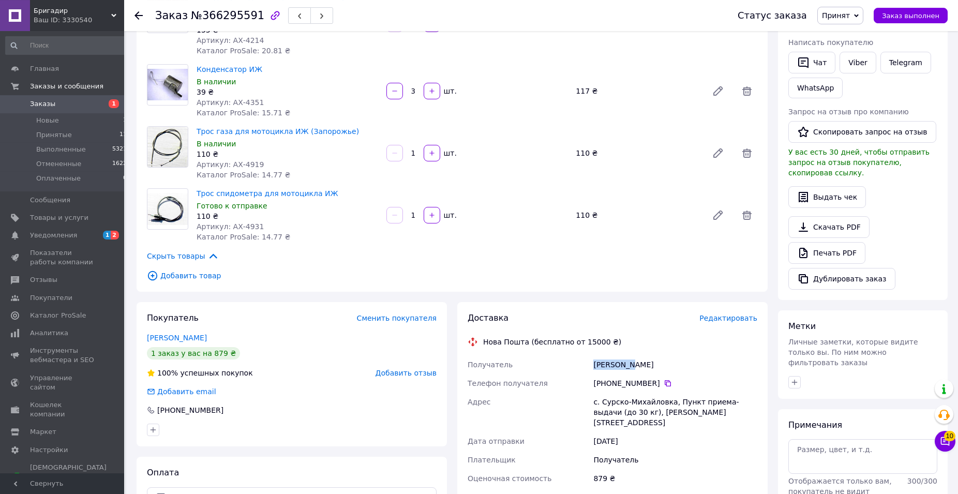
scroll to position [264, 0]
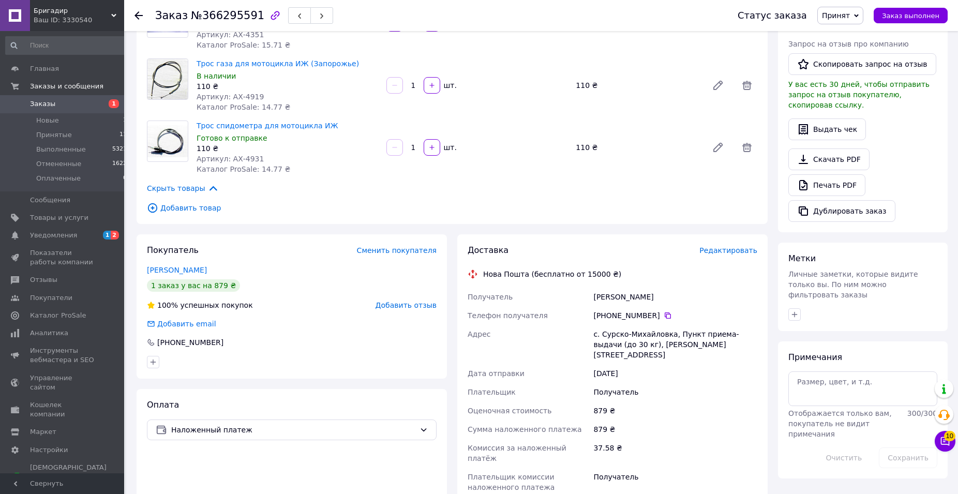
click at [608, 325] on div "с. Сурско-Михайловка, Пункт приема-выдачи (до 30 кг), Никиты Коржа, 108" at bounding box center [675, 344] width 168 height 39
drag, startPoint x: 601, startPoint y: 323, endPoint x: 668, endPoint y: 323, distance: 66.7
click at [668, 325] on div "с. Сурско-Михайловка, Пункт приема-выдачи (до 30 кг), Никиты Коржа, 108" at bounding box center [675, 344] width 168 height 39
click at [664, 311] on icon at bounding box center [668, 315] width 8 height 8
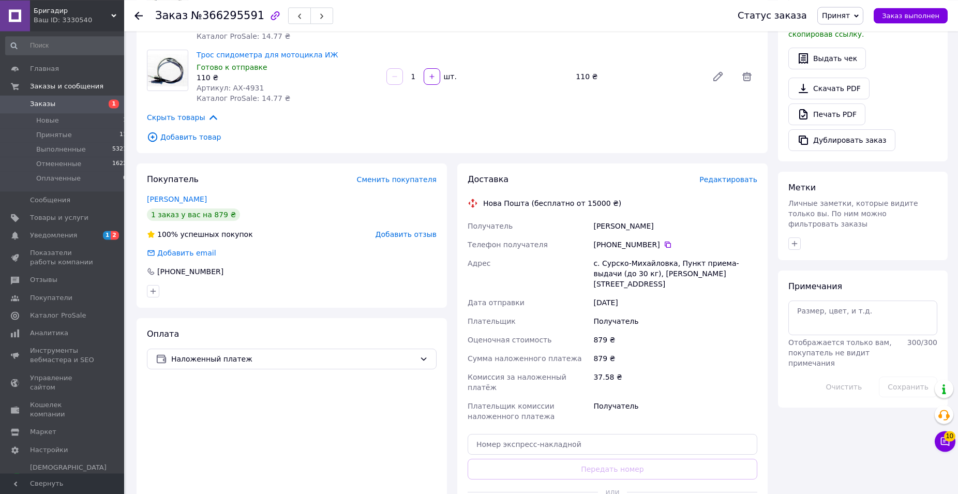
scroll to position [369, 0]
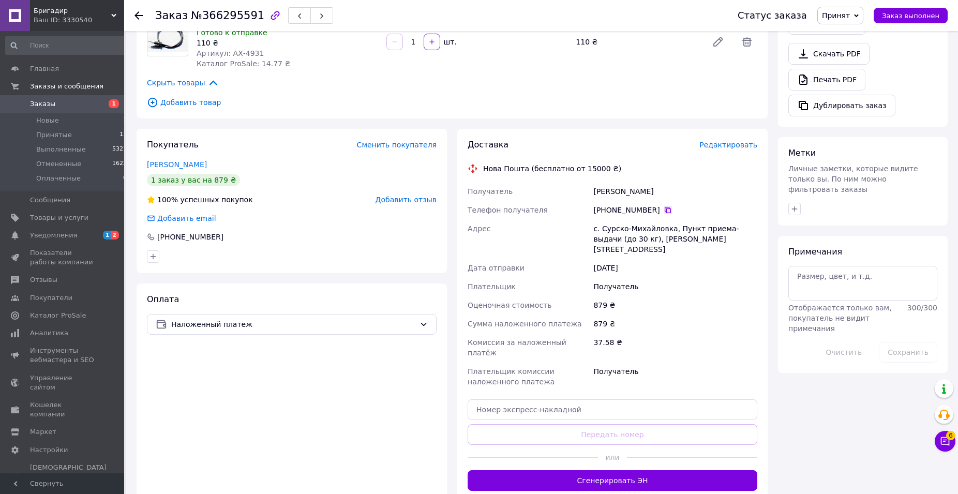
click at [664, 206] on icon at bounding box center [668, 210] width 8 height 8
click at [608, 182] on div "Шевченко Ростислав" at bounding box center [675, 191] width 168 height 19
click at [640, 182] on div "Шевченко Ростислав" at bounding box center [675, 191] width 168 height 19
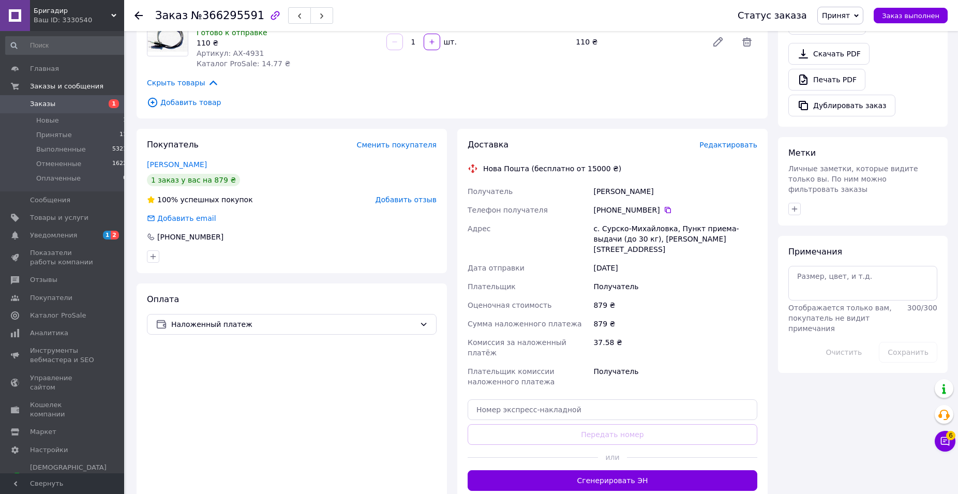
click at [618, 219] on div "с. Сурско-Михайловка, Пункт приема-выдачи (до 30 кг), [PERSON_NAME][STREET_ADDR…" at bounding box center [675, 238] width 168 height 39
click at [619, 219] on div "с. Сурско-Михайловка, Пункт приема-выдачи (до 30 кг), [PERSON_NAME][STREET_ADDR…" at bounding box center [675, 238] width 168 height 39
click at [607, 221] on div "с. Сурско-Михайловка, Пункт приема-выдачи (до 30 кг), [PERSON_NAME][STREET_ADDR…" at bounding box center [675, 238] width 168 height 39
drag, startPoint x: 602, startPoint y: 218, endPoint x: 668, endPoint y: 215, distance: 66.3
click at [668, 219] on div "с. Сурско-Михайловка, Пункт приема-выдачи (до 30 кг), [PERSON_NAME][STREET_ADDR…" at bounding box center [675, 238] width 168 height 39
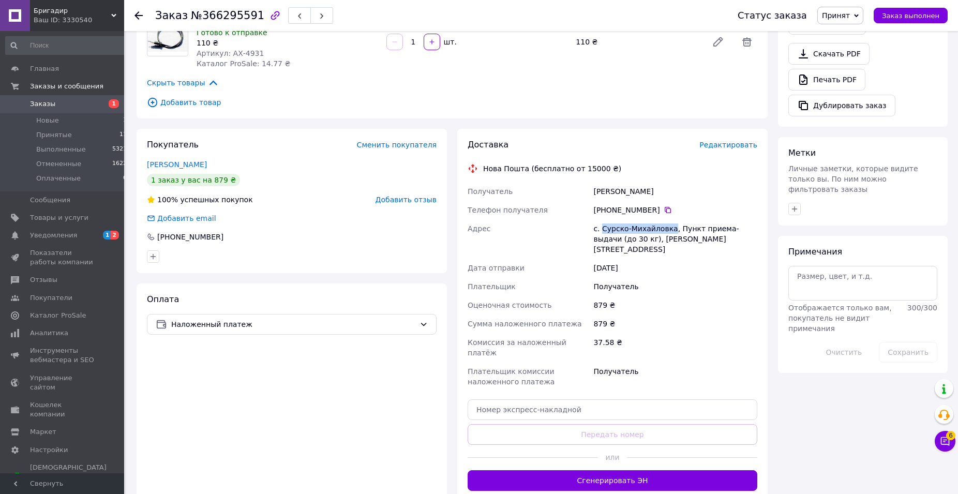
scroll to position [453, 0]
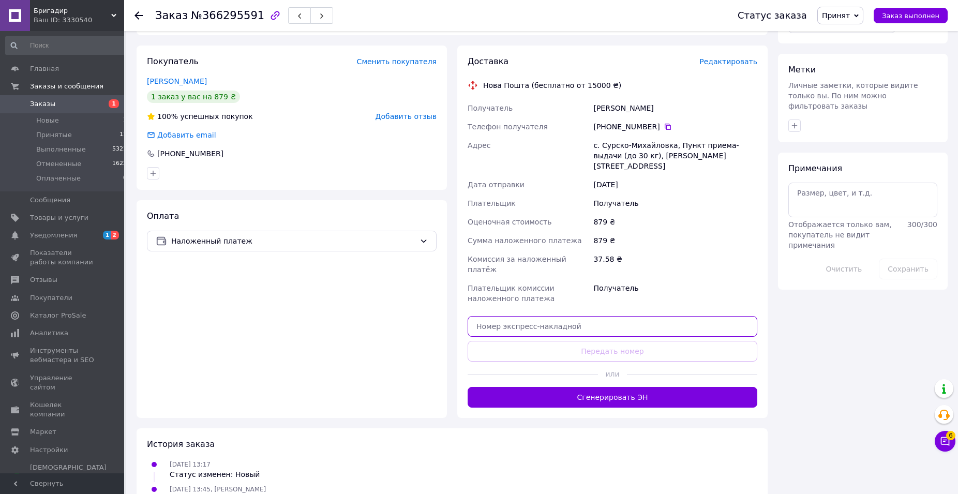
click at [529, 316] on input "text" at bounding box center [613, 326] width 290 height 21
paste input "20451269237879"
type input "20451269237879"
click at [519, 341] on button "Передать номер" at bounding box center [613, 351] width 290 height 21
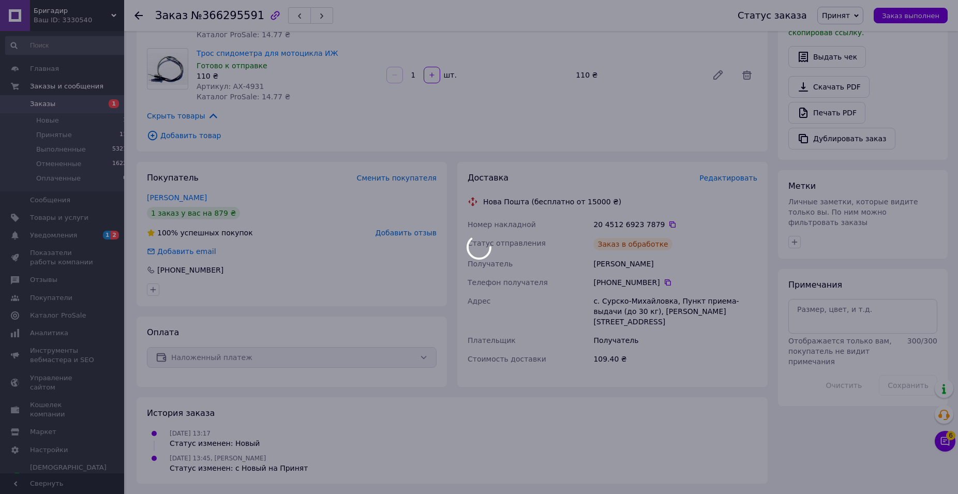
scroll to position [317, 0]
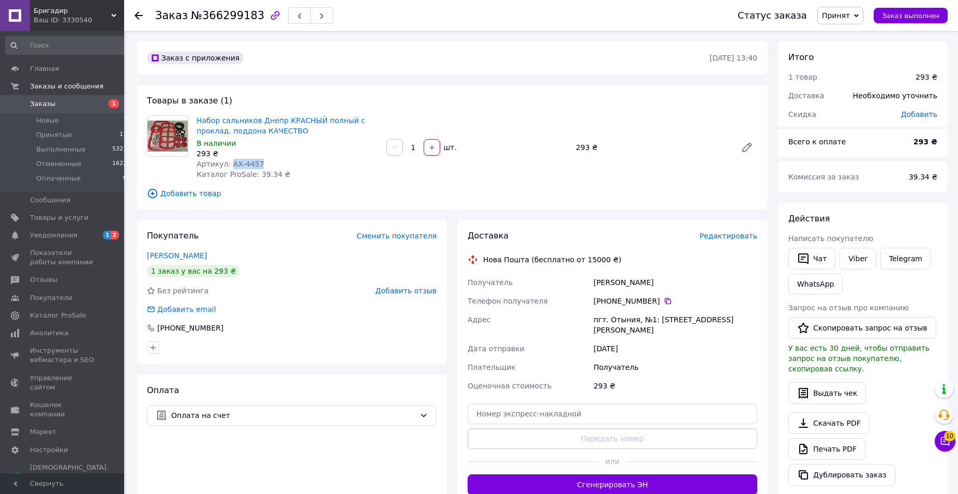
drag, startPoint x: 258, startPoint y: 163, endPoint x: 229, endPoint y: 159, distance: 28.8
click at [229, 159] on div "Артикул: АХ-4457" at bounding box center [288, 164] width 182 height 10
copy span "АХ-4457"
drag, startPoint x: 289, startPoint y: 171, endPoint x: 301, endPoint y: 152, distance: 22.4
click at [289, 169] on div "Набор сальников Днепр КРАСНЫЙ полный c проклад. поддона КАЧЕСТВО В наличии 293 …" at bounding box center [287, 147] width 190 height 68
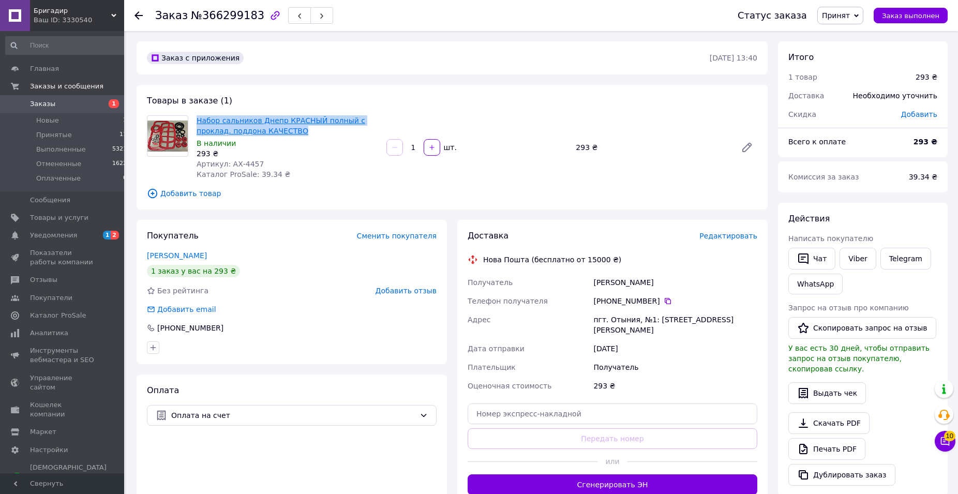
drag, startPoint x: 289, startPoint y: 130, endPoint x: 198, endPoint y: 117, distance: 91.9
click at [198, 117] on span "Набор сальников Днепр КРАСНЫЙ полный c проклад. поддона КАЧЕСТВО" at bounding box center [288, 125] width 182 height 21
copy link "Набор сальников Днепр КРАСНЫЙ полный c проклад. поддона КАЧЕСТВО"
click at [609, 281] on div "[PERSON_NAME]" at bounding box center [675, 282] width 168 height 19
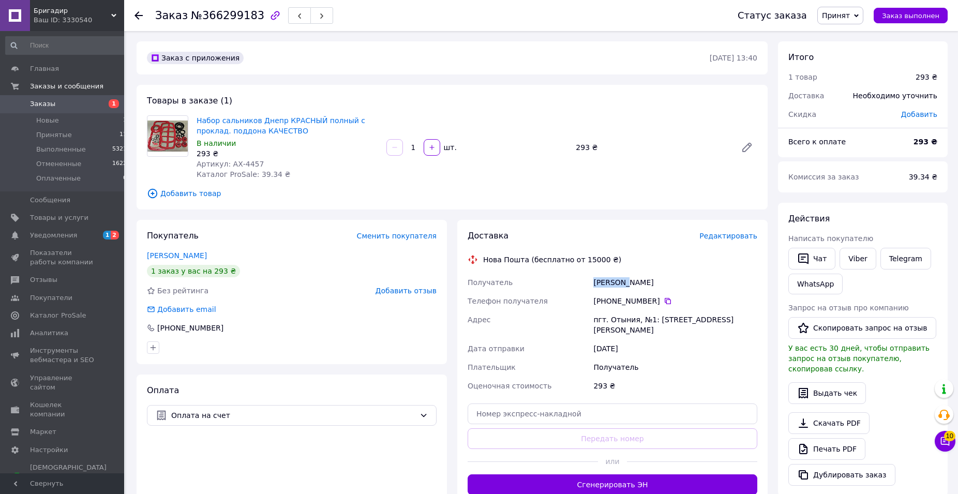
copy div "шарабун"
click at [614, 319] on div "пгт. Отыния, №1: [STREET_ADDRESS][PERSON_NAME]" at bounding box center [675, 324] width 168 height 29
copy div "Отыния"
click at [665, 301] on icon at bounding box center [668, 301] width 6 height 6
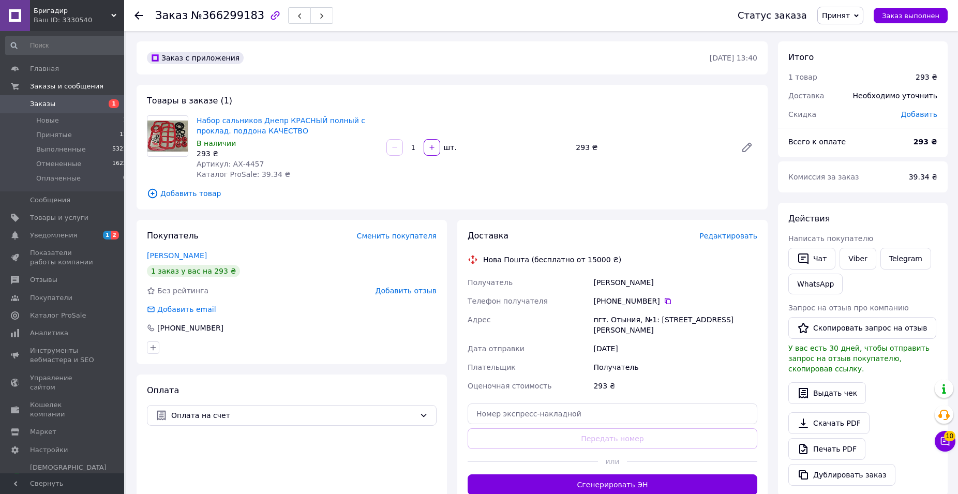
click at [392, 88] on div "Товары в заказе (1) Набор сальников Днепр КРАСНЫЙ полный c проклад. поддона КАЧ…" at bounding box center [452, 147] width 631 height 125
click at [656, 304] on div "[PHONE_NUMBER]" at bounding box center [675, 301] width 164 height 10
click at [664, 300] on icon at bounding box center [668, 301] width 8 height 8
click at [604, 279] on div "[PERSON_NAME]" at bounding box center [675, 282] width 168 height 19
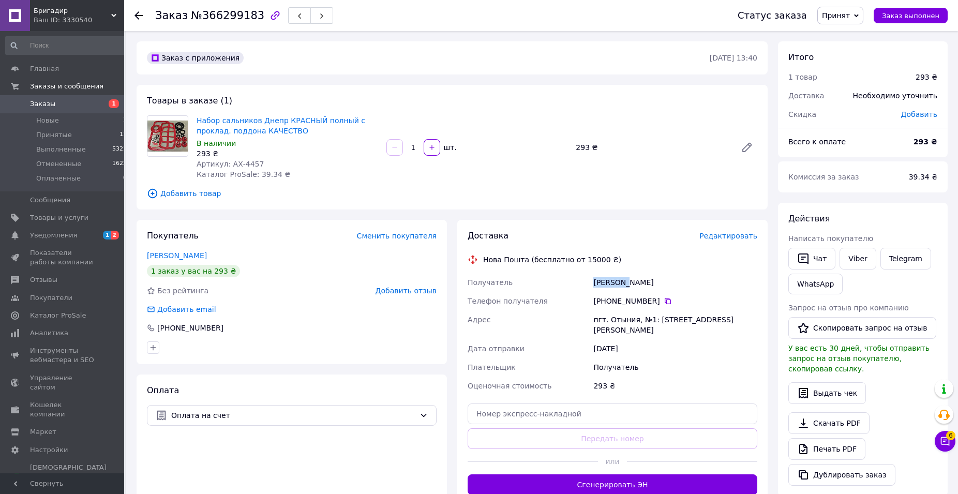
copy div "шарабун"
click at [645, 279] on div "[PERSON_NAME]" at bounding box center [675, 282] width 168 height 19
copy div "[PERSON_NAME]"
click at [611, 316] on div "пгт. Отыния, №1: [STREET_ADDRESS][PERSON_NAME]" at bounding box center [675, 324] width 168 height 29
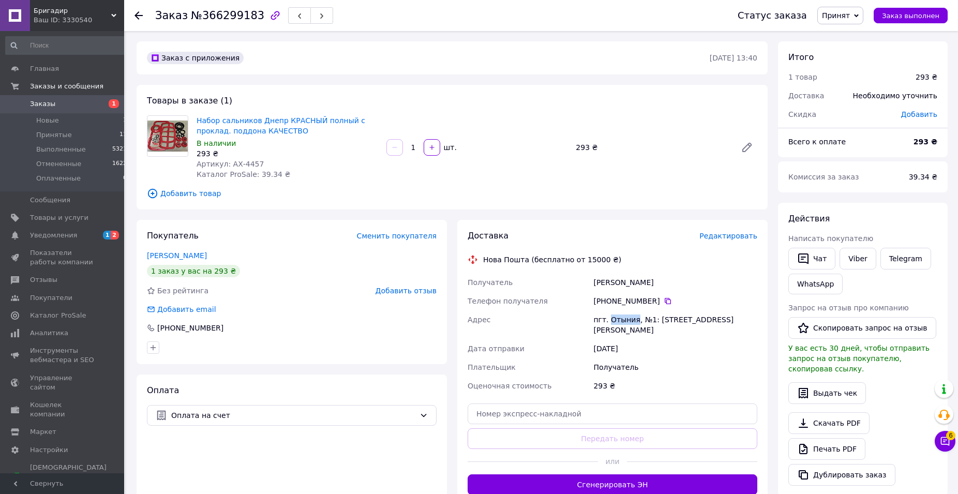
click at [611, 316] on div "пгт. Отыния, №1: [STREET_ADDRESS][PERSON_NAME]" at bounding box center [675, 324] width 168 height 29
copy div "Отыния"
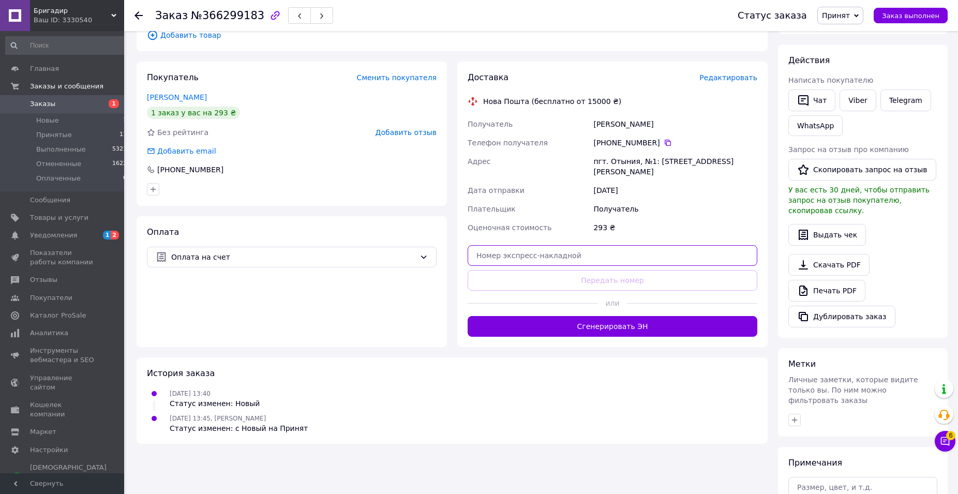
click at [518, 247] on input "text" at bounding box center [613, 255] width 290 height 21
paste input "20451269238036"
type input "20451269238036"
click at [514, 270] on button "Передать номер" at bounding box center [613, 280] width 290 height 21
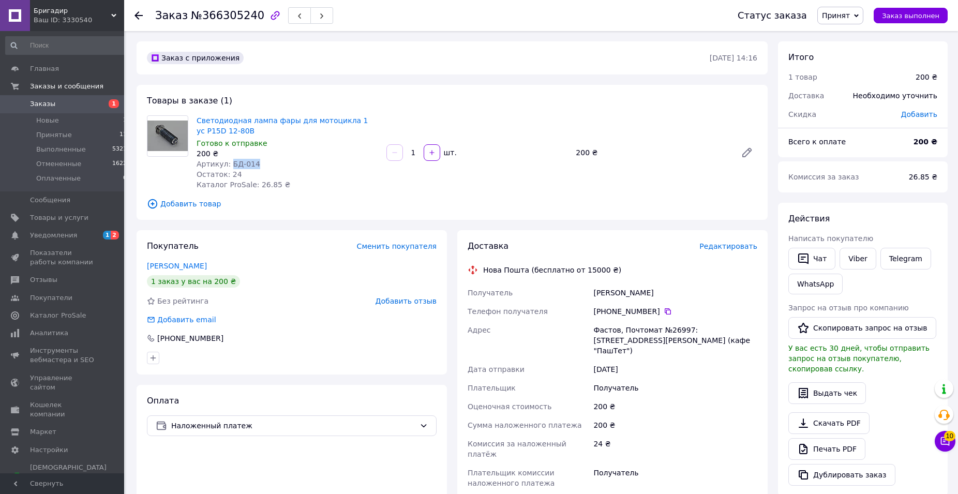
drag, startPoint x: 239, startPoint y: 161, endPoint x: 247, endPoint y: 210, distance: 49.3
click at [228, 162] on div "Артикул: БД-014" at bounding box center [288, 164] width 182 height 10
copy span "БД-014"
click at [297, 167] on div "Артикул: БД-014" at bounding box center [288, 164] width 182 height 10
drag, startPoint x: 223, startPoint y: 126, endPoint x: 195, endPoint y: 121, distance: 28.9
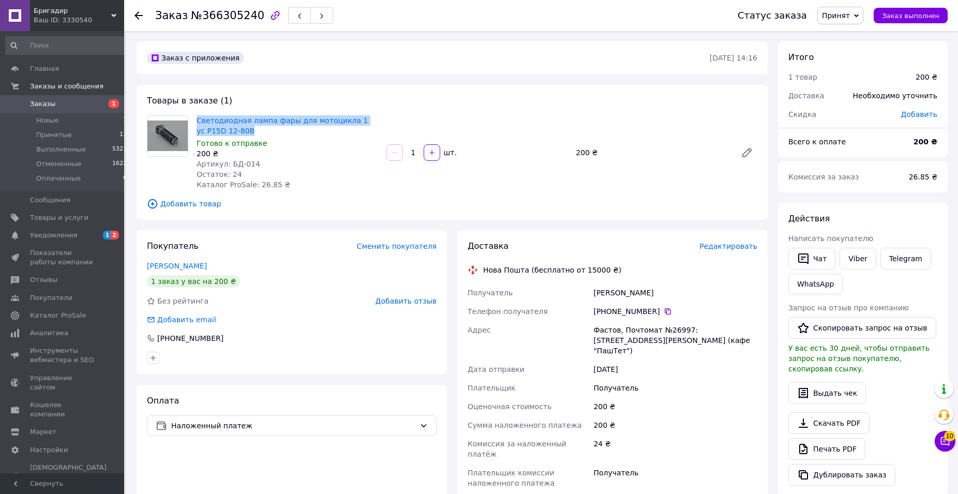
click at [195, 121] on div "Светодиодная лампа фары для мотоцикла 1 ус P15D 12-80В Готово к отправке 200 ₴ …" at bounding box center [287, 152] width 190 height 79
copy link "Светодиодная лампа фары для мотоцикла 1 ус P15D 12-80В"
click at [590, 292] on div "Получатель" at bounding box center [529, 293] width 126 height 19
click at [591, 292] on div "Получатель" at bounding box center [529, 293] width 126 height 19
copy span "Получатель"
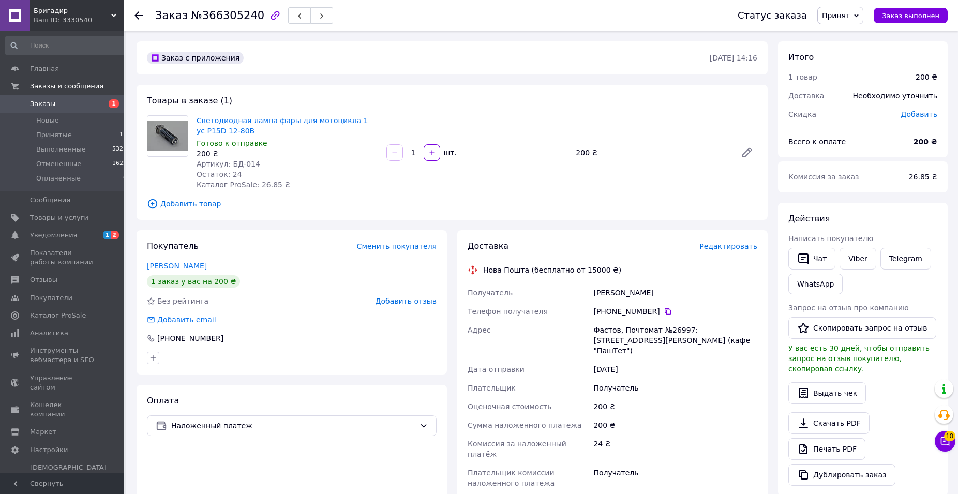
click at [626, 290] on div "Лавриненко Артём" at bounding box center [675, 293] width 168 height 19
click at [625, 290] on div "Лавриненко Артём" at bounding box center [675, 293] width 168 height 19
copy div "Лавриненко"
click at [602, 326] on div "Фастов, Почтомат №26997: [STREET_ADDRESS][PERSON_NAME] (кафе "ПашТет")" at bounding box center [675, 340] width 168 height 39
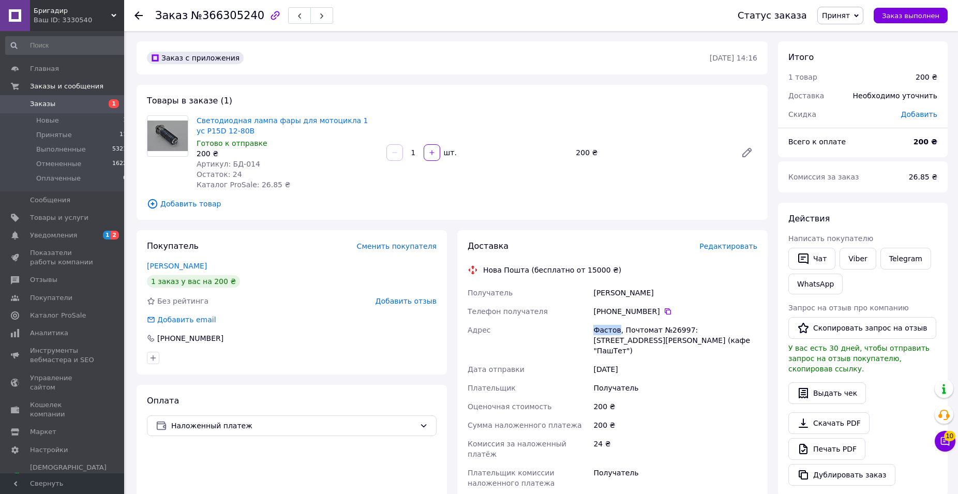
copy div "Фастов"
click at [664, 313] on icon at bounding box center [668, 311] width 8 height 8
click at [665, 311] on icon at bounding box center [668, 311] width 6 height 6
click at [612, 292] on div "Лавриненко Артём" at bounding box center [675, 293] width 168 height 19
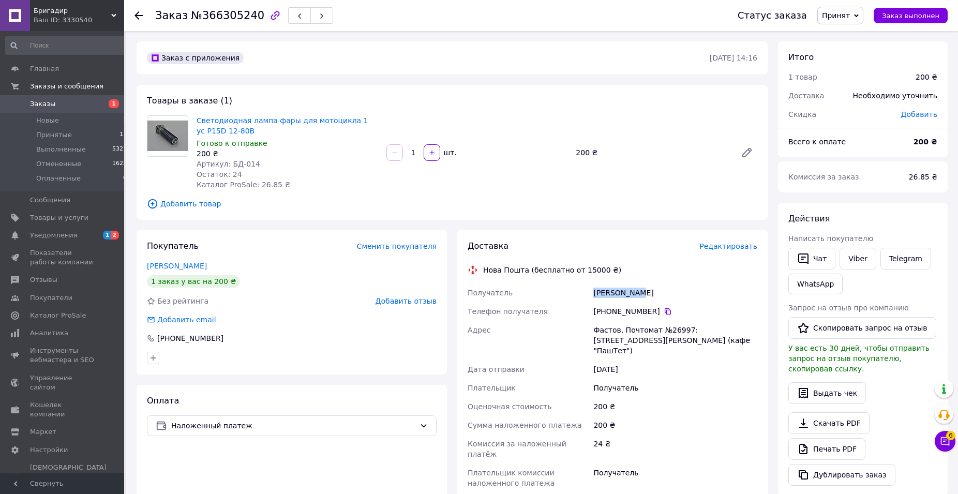
copy div "Лавриненко"
click at [654, 291] on div "Лавриненко Артём" at bounding box center [675, 293] width 168 height 19
copy div "Артём"
click at [608, 332] on div "Фастов, Почтомат №26997: [STREET_ADDRESS][PERSON_NAME] (кафе "ПашТет")" at bounding box center [675, 340] width 168 height 39
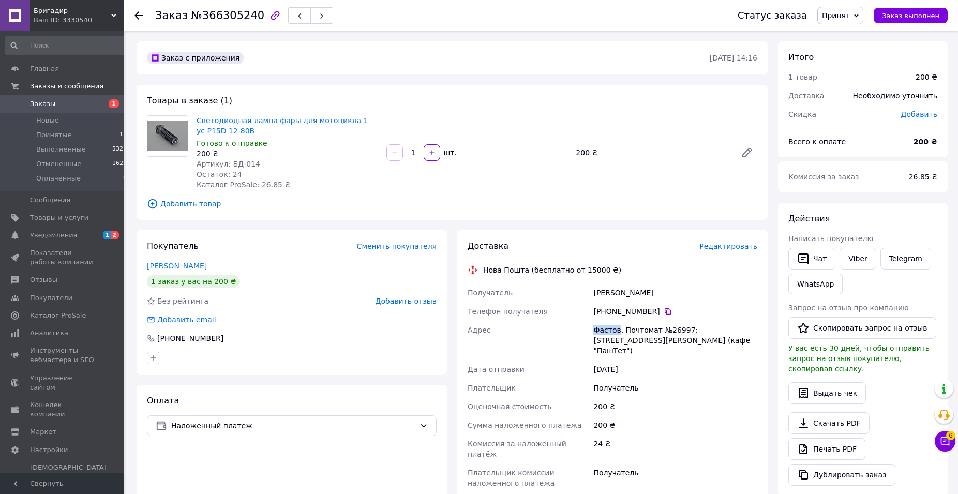
click at [608, 331] on div "Фастов, Почтомат №26997: [STREET_ADDRESS][PERSON_NAME] (кафе "ПашТет")" at bounding box center [675, 340] width 168 height 39
copy div "Фастов"
click at [676, 326] on div "Фастов, Почтомат №26997: [STREET_ADDRESS][PERSON_NAME] (кафе "ПашТет")" at bounding box center [675, 340] width 168 height 39
copy div "26997"
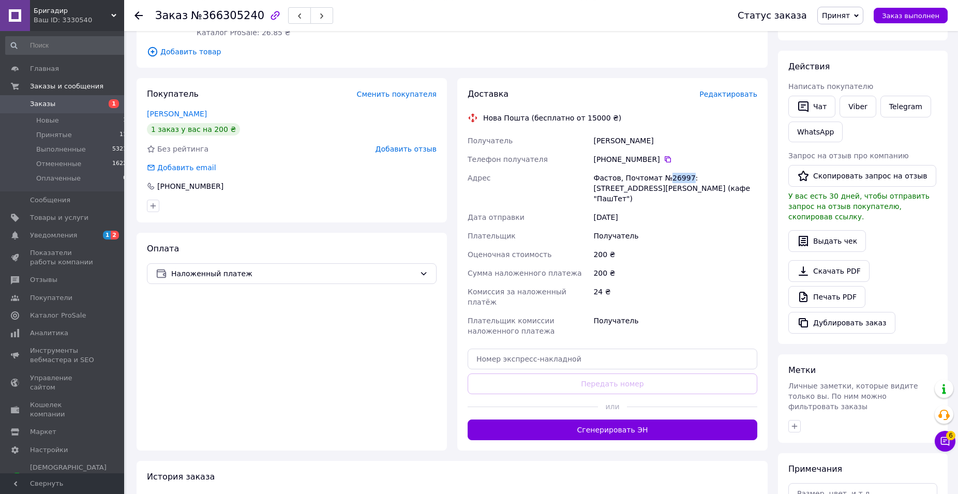
scroll to position [211, 0]
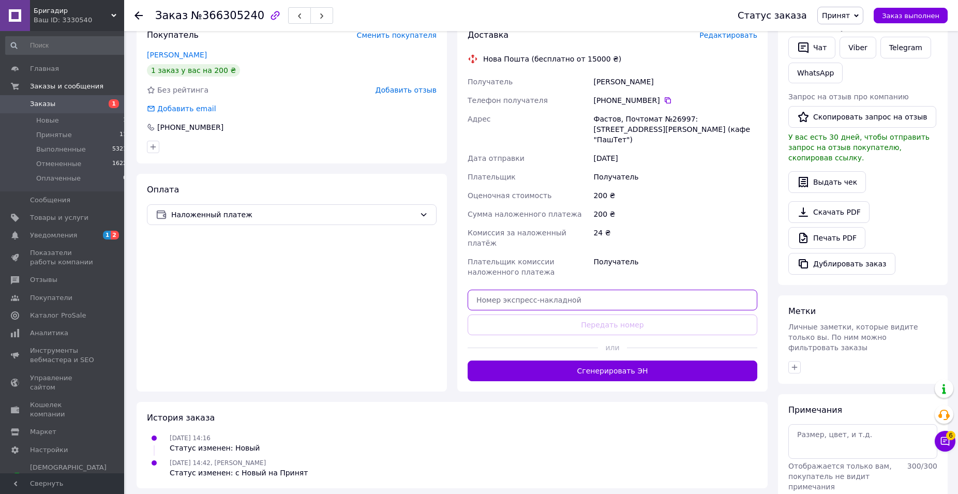
click at [531, 290] on input "text" at bounding box center [613, 300] width 290 height 21
paste input "20451269238175"
type input "20451269238175"
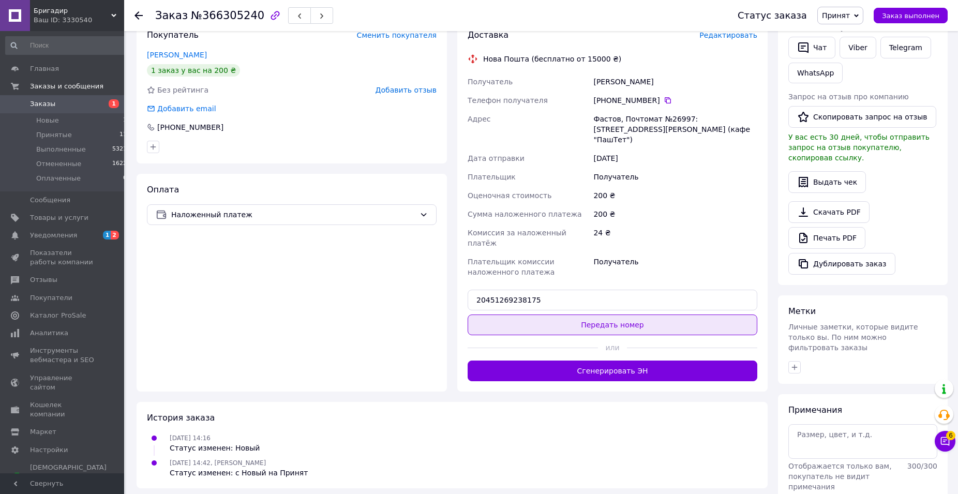
click at [527, 315] on button "Передать номер" at bounding box center [613, 325] width 290 height 21
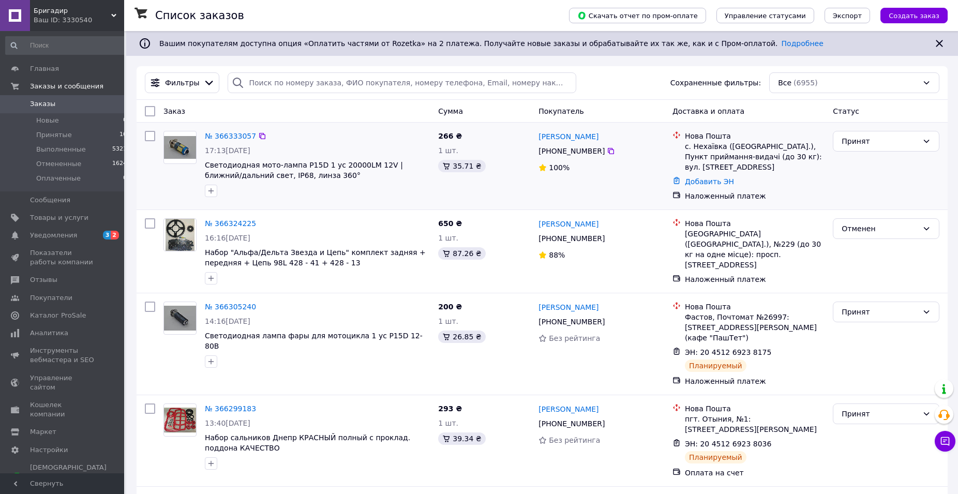
click at [225, 142] on div "№ 366333057" at bounding box center [230, 136] width 53 height 12
click at [229, 143] on div "№ 366333057 17:13[DATE] Светодиодная мото-лампа P15D 1 ус 20000LM 12V | ближний…" at bounding box center [317, 164] width 233 height 75
click at [230, 136] on link "№ 366333057" at bounding box center [230, 136] width 51 height 8
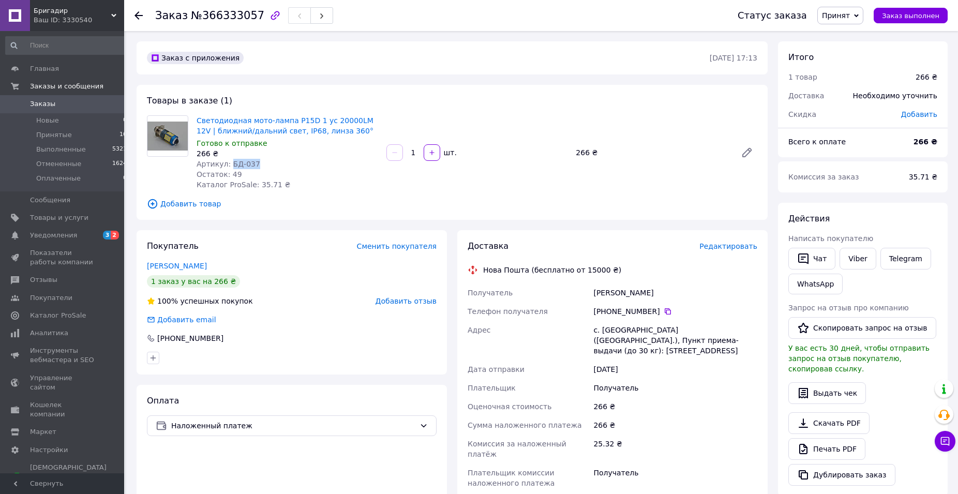
drag, startPoint x: 243, startPoint y: 159, endPoint x: 228, endPoint y: 161, distance: 15.6
click at [228, 161] on div "Артикул: БД-037" at bounding box center [288, 164] width 182 height 10
copy span "БД-037"
click at [305, 163] on div "Артикул: БД-037" at bounding box center [288, 164] width 182 height 10
drag, startPoint x: 335, startPoint y: 132, endPoint x: 197, endPoint y: 120, distance: 139.2
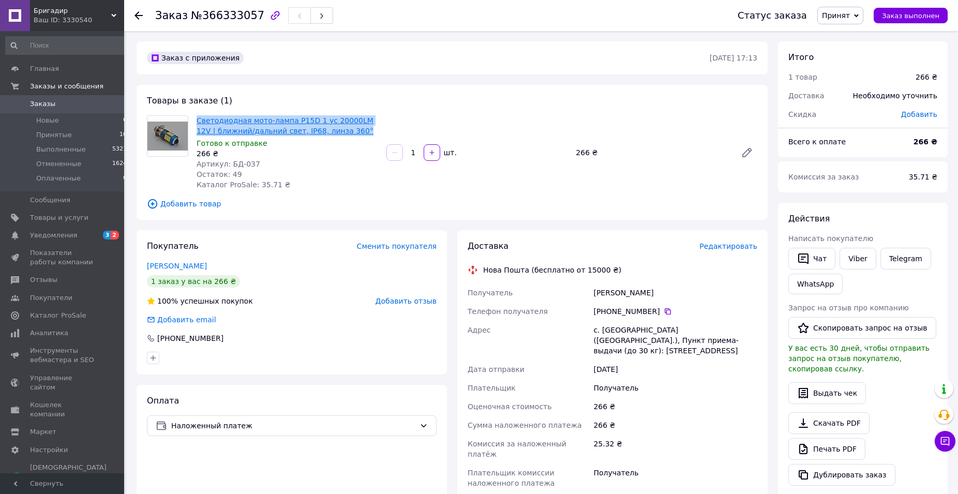
click at [197, 120] on span "Светодиодная мото-лампа P15D 1 ус 20000LM 12V | ближний/дальний свет, IP68, лин…" at bounding box center [288, 125] width 182 height 21
copy link "Светодиодная мото-лампа P15D 1 ус 20000LM 12V | ближний/дальний свет, IP68, лин…"
click at [618, 292] on div "[PERSON_NAME]" at bounding box center [675, 293] width 168 height 19
copy div "[PERSON_NAME]"
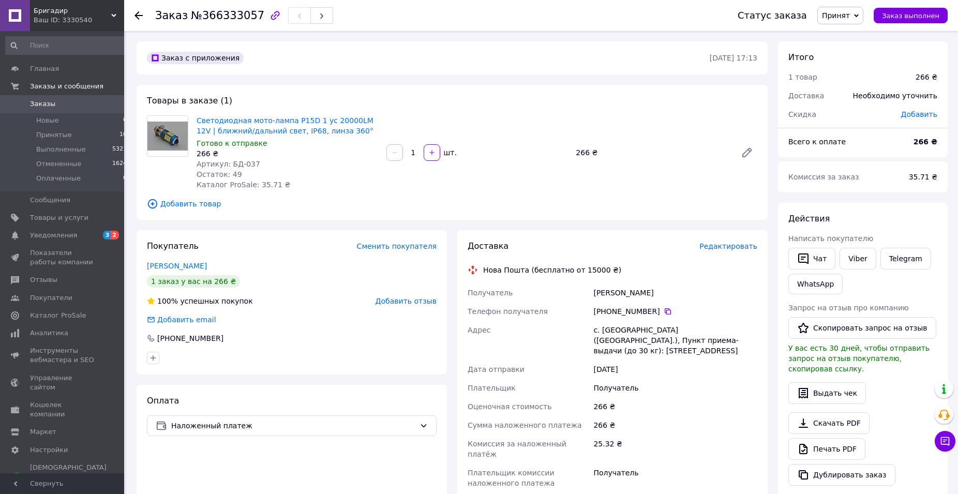
click at [614, 332] on div "с. [GEOGRAPHIC_DATA] ([GEOGRAPHIC_DATA].), Пункт приема-выдачи (до 30 кг): [STR…" at bounding box center [675, 340] width 168 height 39
click at [614, 331] on div "с. [GEOGRAPHIC_DATA] ([GEOGRAPHIC_DATA].), Пункт приема-выдачи (до 30 кг): [STR…" at bounding box center [675, 340] width 168 height 39
copy div "[GEOGRAPHIC_DATA]"
click at [664, 307] on icon at bounding box center [668, 311] width 8 height 8
drag, startPoint x: 260, startPoint y: 160, endPoint x: 230, endPoint y: 160, distance: 30.0
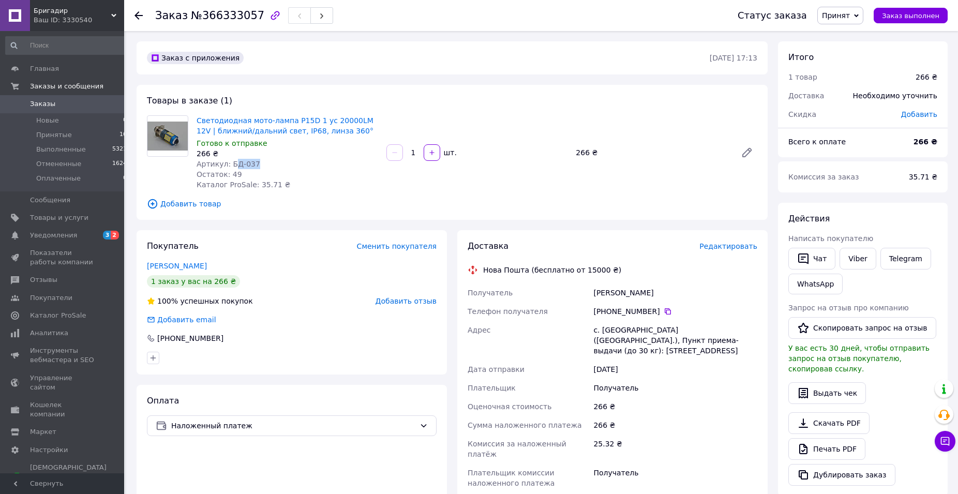
click at [230, 160] on div "Артикул: БД-037" at bounding box center [288, 164] width 182 height 10
click at [664, 311] on icon at bounding box center [668, 311] width 8 height 8
click at [664, 310] on icon at bounding box center [668, 311] width 8 height 8
click at [599, 293] on div "[PERSON_NAME]" at bounding box center [675, 293] width 168 height 19
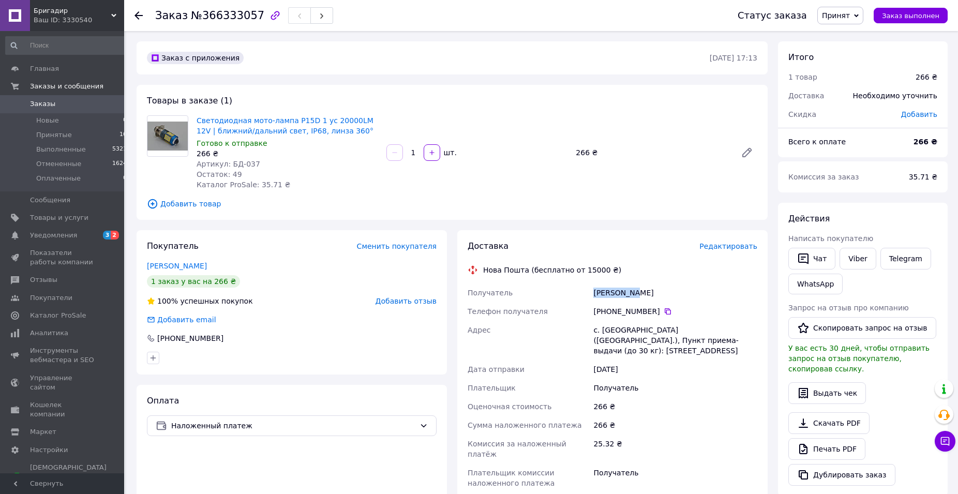
copy div "[PERSON_NAME]"
click at [639, 293] on div "[PERSON_NAME]" at bounding box center [675, 293] width 168 height 19
copy div "Юра"
click at [616, 327] on div "с. [GEOGRAPHIC_DATA] ([GEOGRAPHIC_DATA].), Пункт приема-выдачи (до 30 кг): [STR…" at bounding box center [675, 340] width 168 height 39
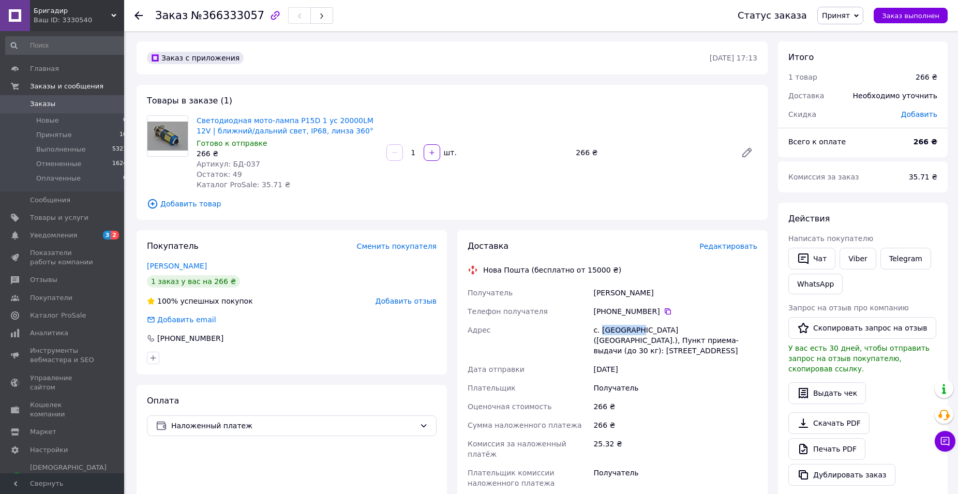
click at [616, 327] on div "с. [GEOGRAPHIC_DATA] ([GEOGRAPHIC_DATA].), Пункт приема-выдачи (до 30 кг): [STR…" at bounding box center [675, 340] width 168 height 39
copy div "[GEOGRAPHIC_DATA]"
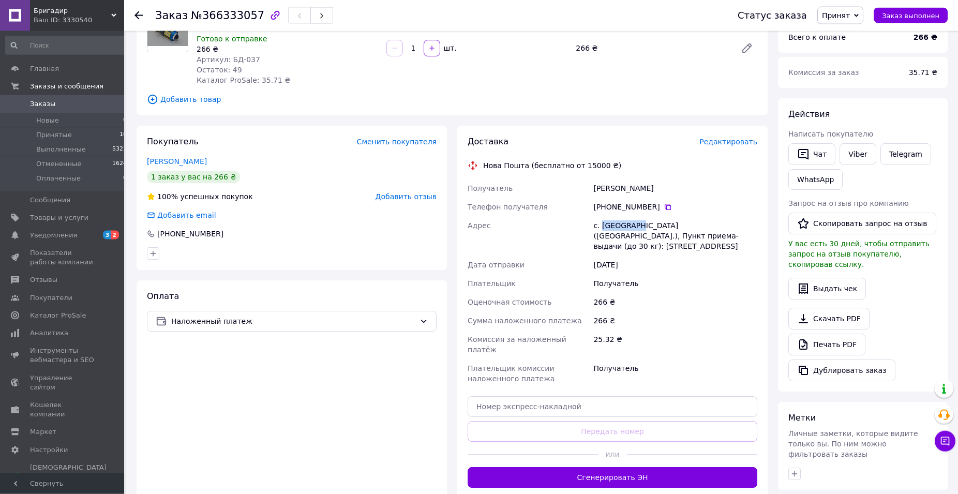
scroll to position [158, 0]
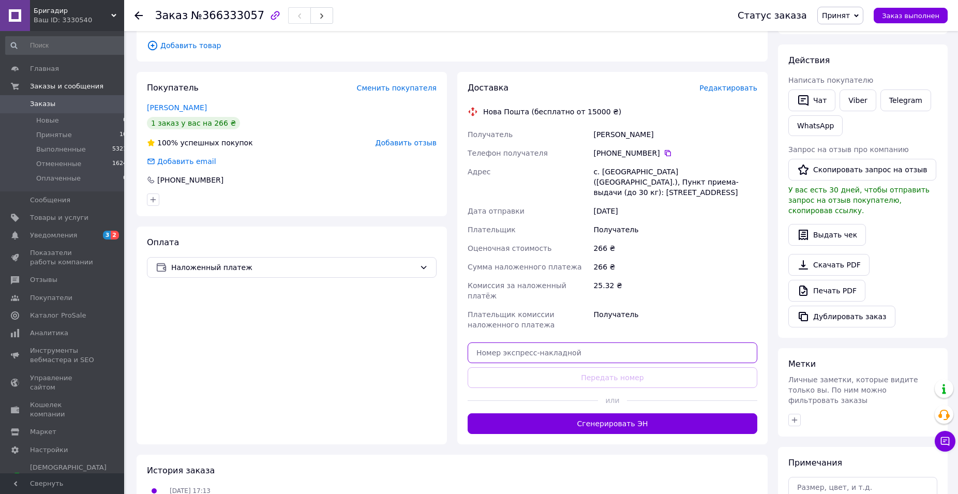
click at [559, 343] on input "text" at bounding box center [613, 353] width 290 height 21
paste input "20451269241528"
type input "20451269241528"
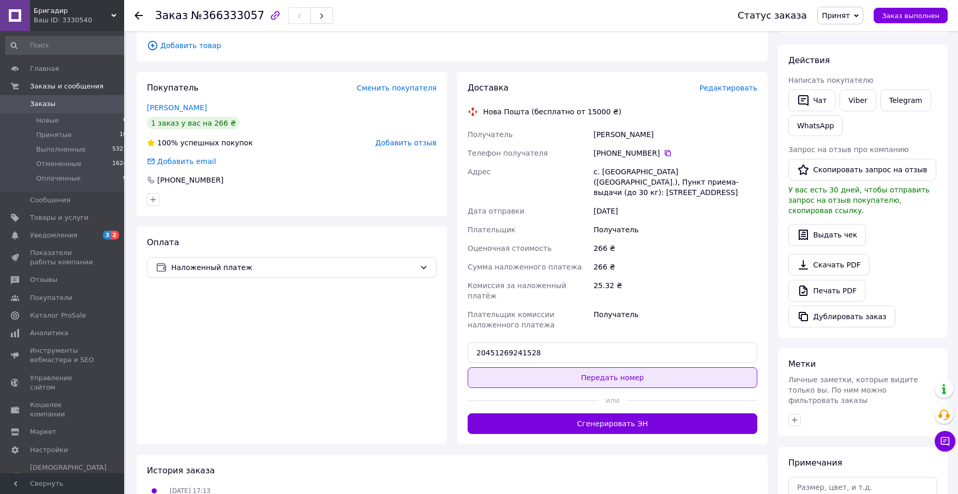
click at [551, 367] on button "Передать номер" at bounding box center [613, 377] width 290 height 21
